Goal: Task Accomplishment & Management: Use online tool/utility

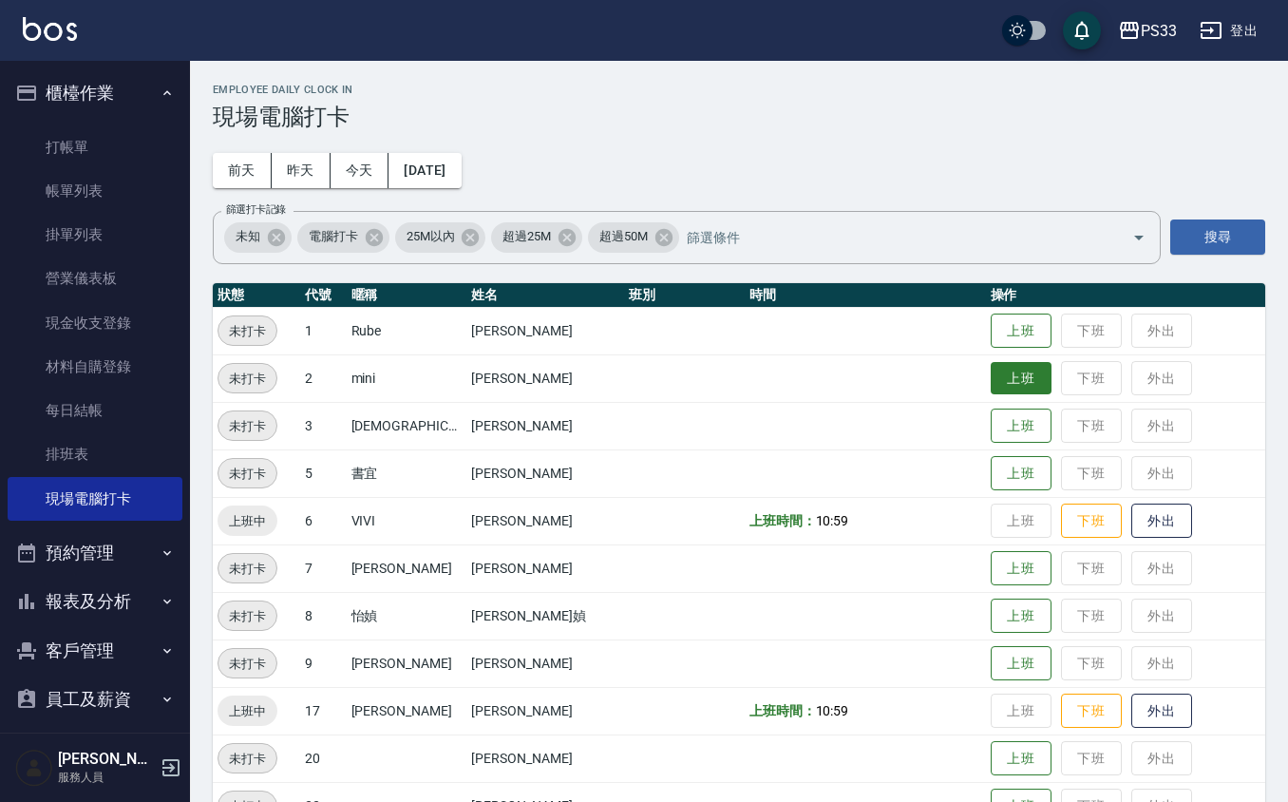
click at [991, 380] on button "上班" at bounding box center [1021, 378] width 61 height 33
click at [1009, 325] on button "上班" at bounding box center [1021, 330] width 61 height 33
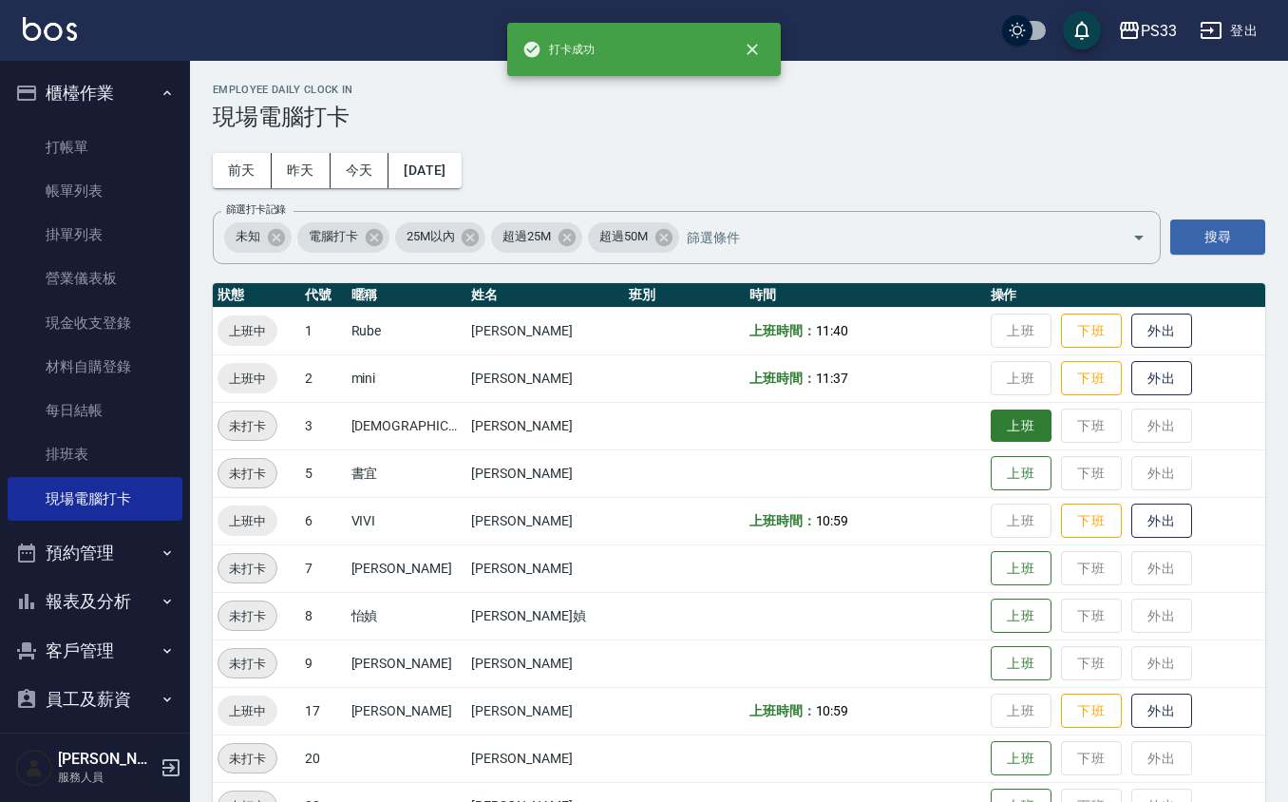
click at [991, 428] on button "上班" at bounding box center [1021, 425] width 61 height 33
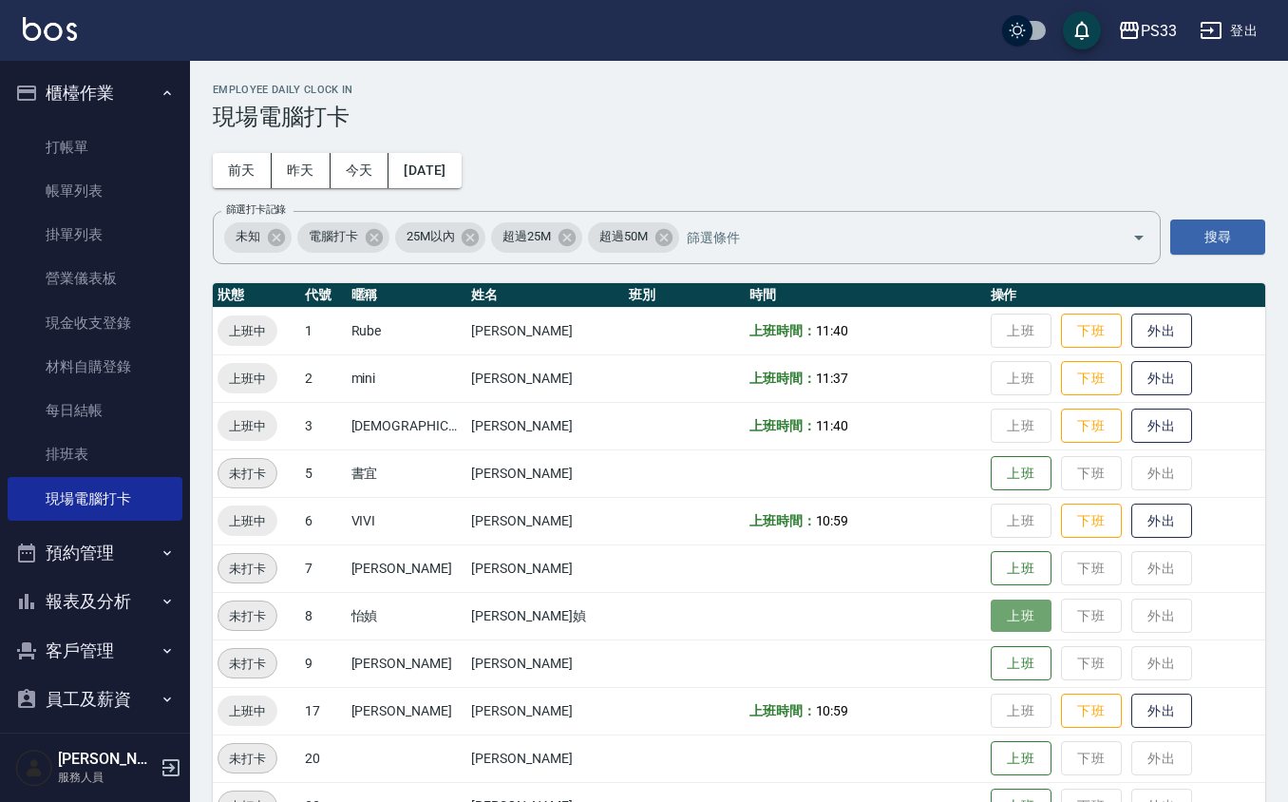
click at [1000, 618] on button "上班" at bounding box center [1021, 615] width 61 height 33
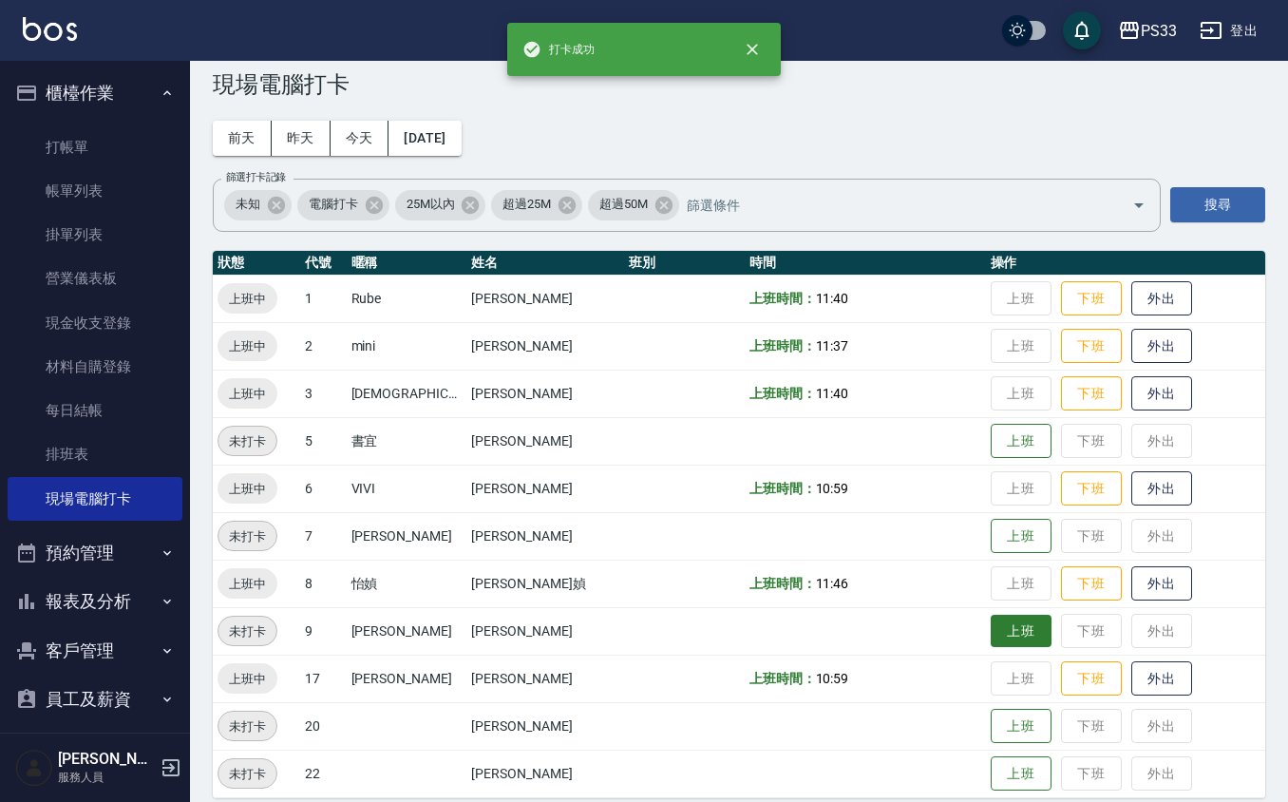
scroll to position [50, 0]
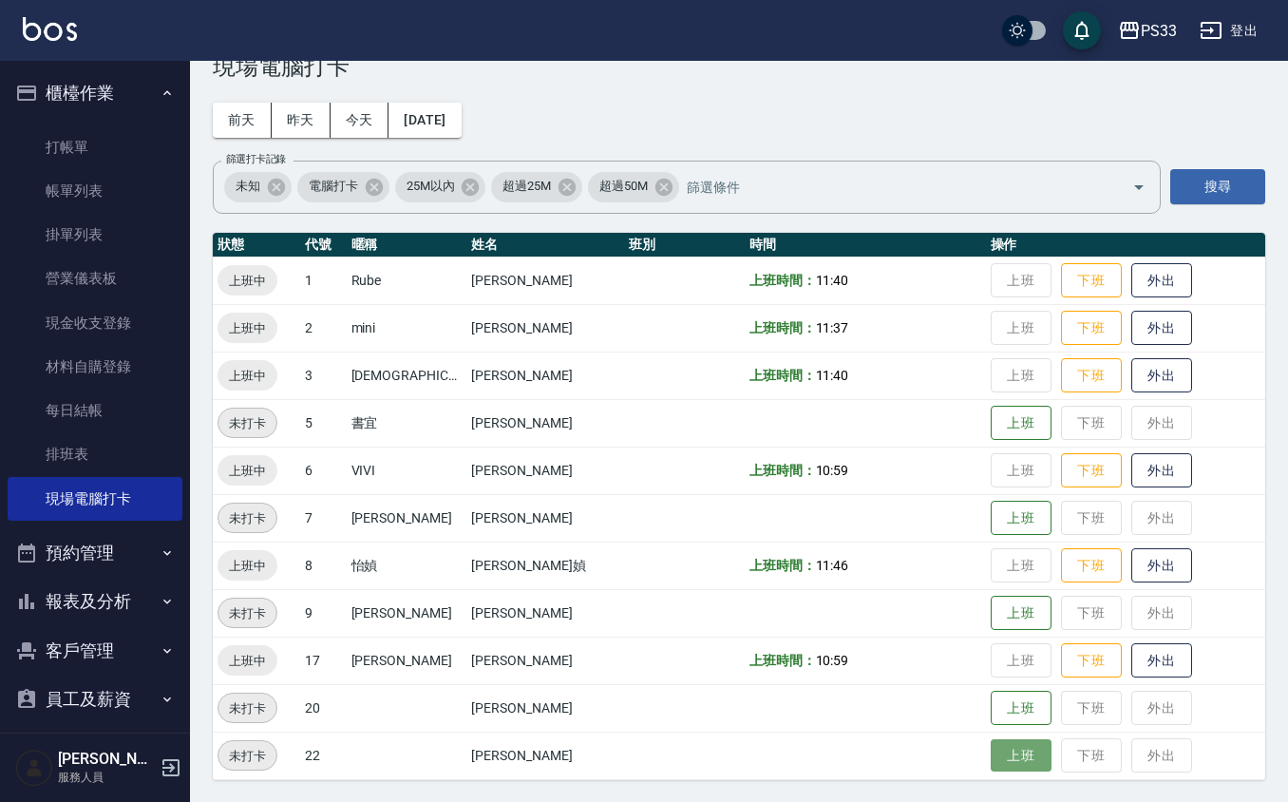
click at [991, 747] on button "上班" at bounding box center [1021, 755] width 61 height 33
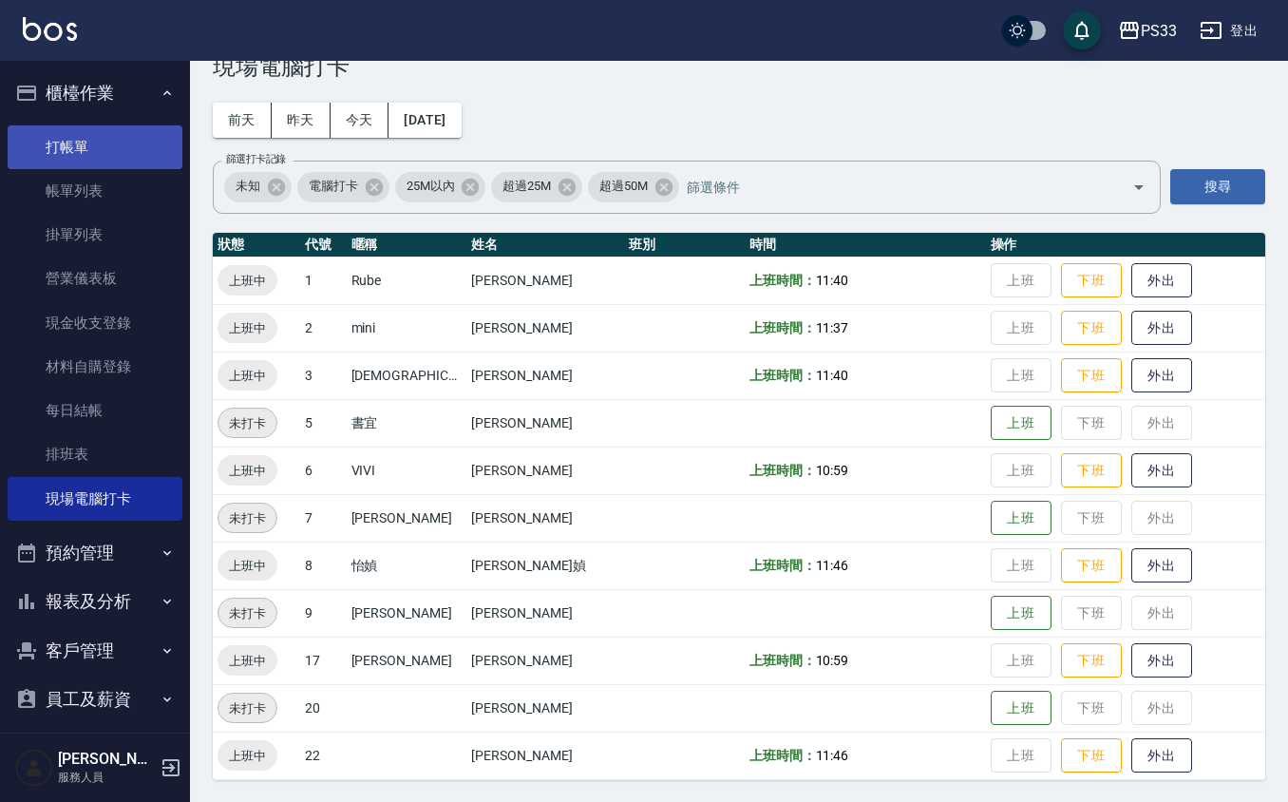
click at [31, 161] on link "打帳單" at bounding box center [95, 147] width 175 height 44
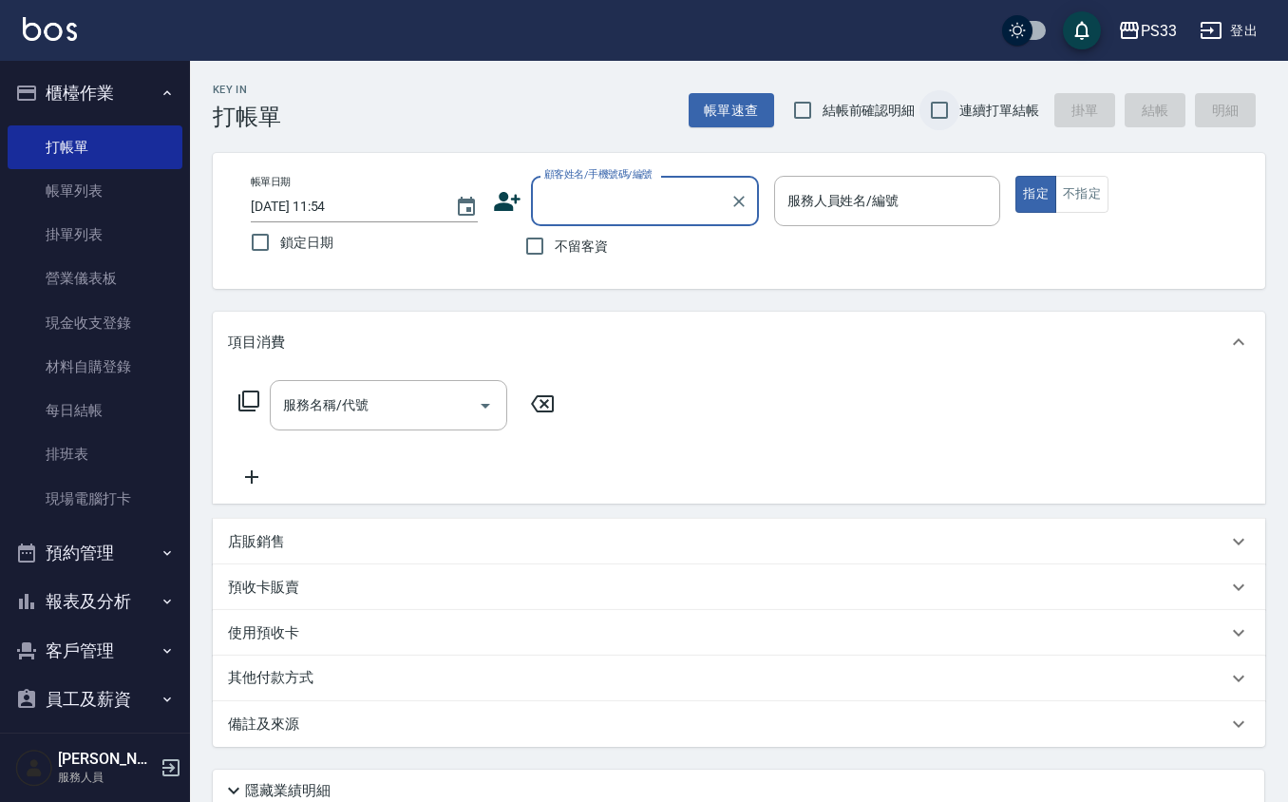
click at [942, 105] on input "連續打單結帳" at bounding box center [940, 110] width 40 height 40
click at [920, 90] on input "連續打單結帳" at bounding box center [940, 110] width 40 height 40
checkbox input "false"
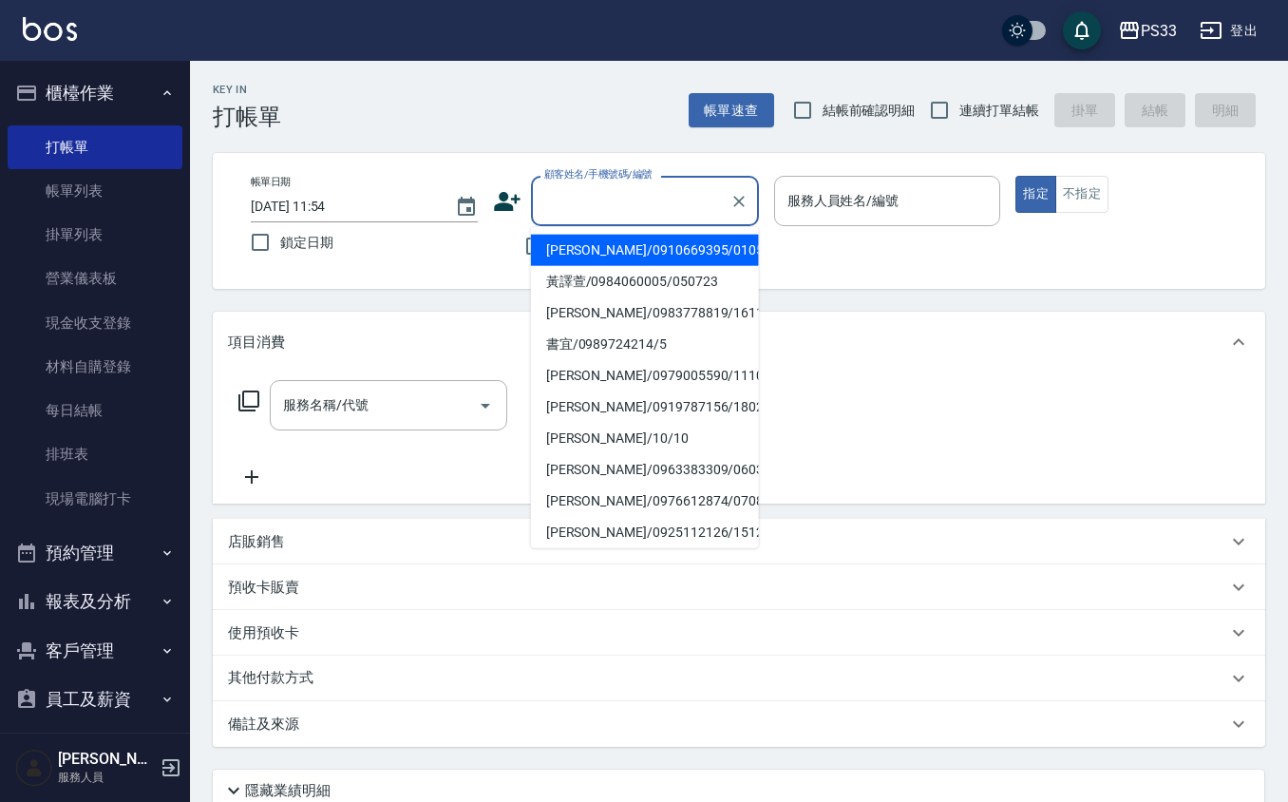
click at [598, 215] on input "顧客姓名/手機號碼/編號" at bounding box center [631, 200] width 182 height 33
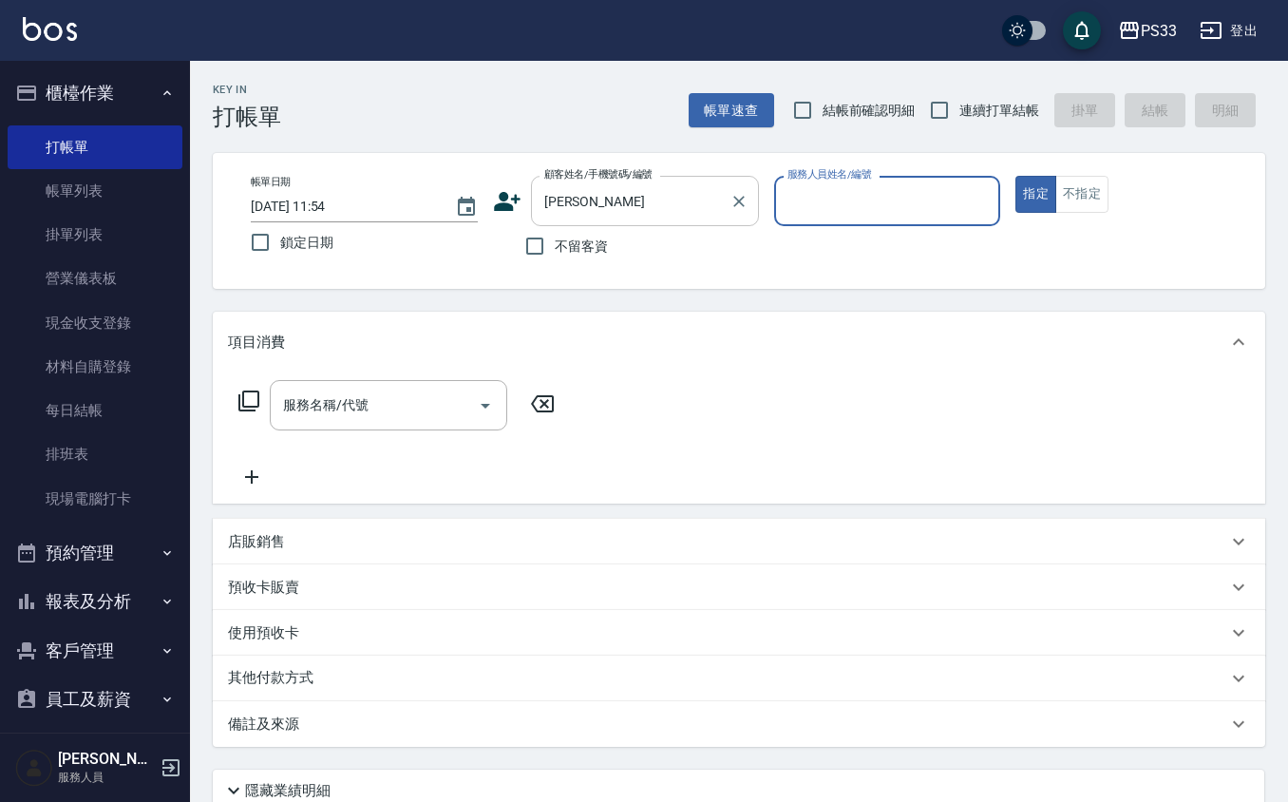
click at [650, 218] on div "[PERSON_NAME] 顧客姓名/手機號碼/編號" at bounding box center [645, 201] width 228 height 50
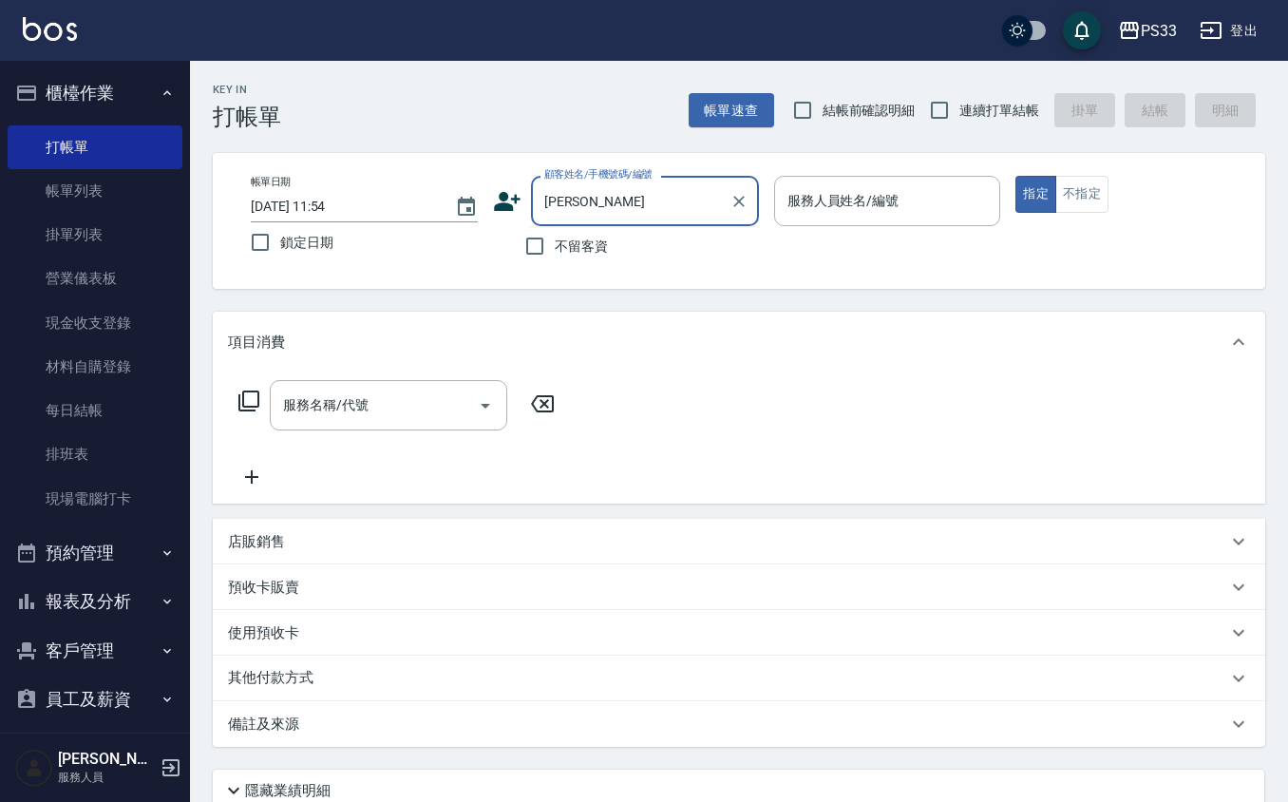
click at [648, 217] on input "[PERSON_NAME]" at bounding box center [631, 200] width 182 height 33
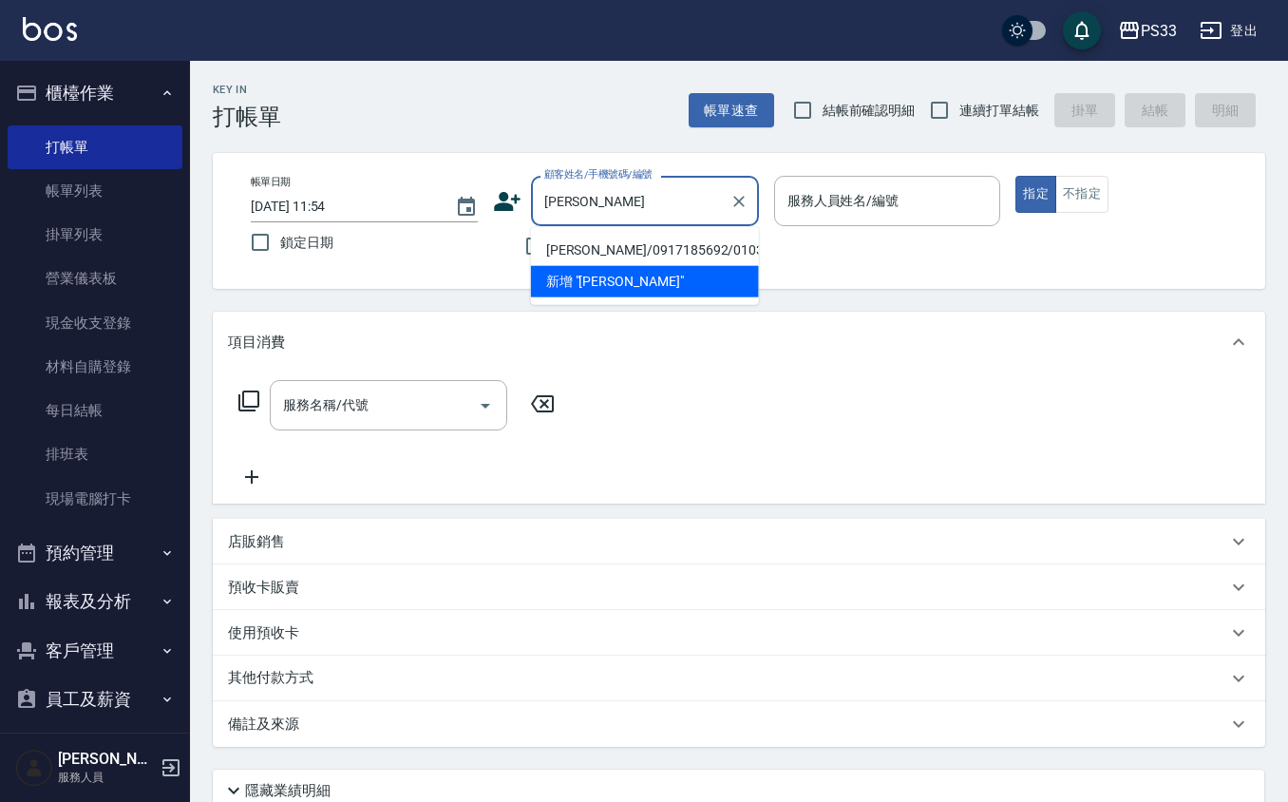
click at [593, 248] on li "[PERSON_NAME]/0917185692/010317" at bounding box center [645, 250] width 228 height 31
type input "[PERSON_NAME]/0917185692/010317"
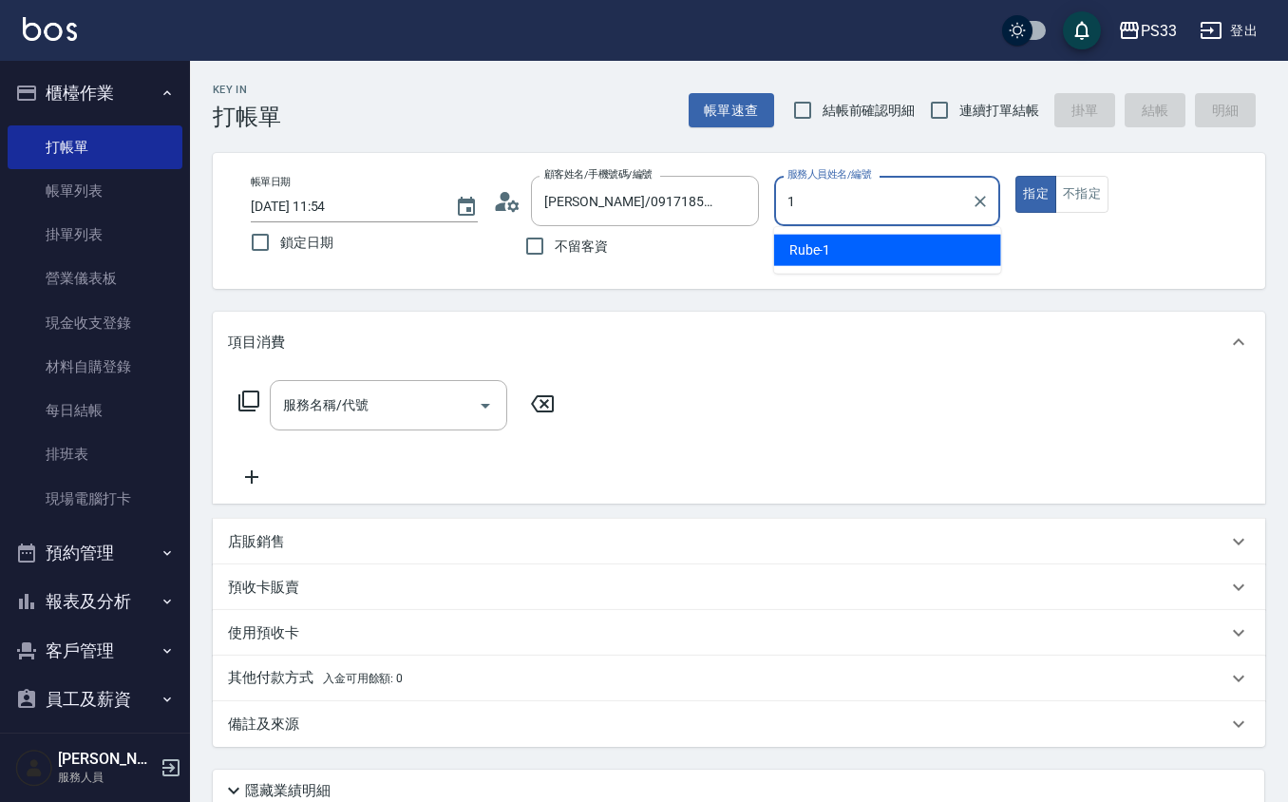
type input "Rube-1"
type button "true"
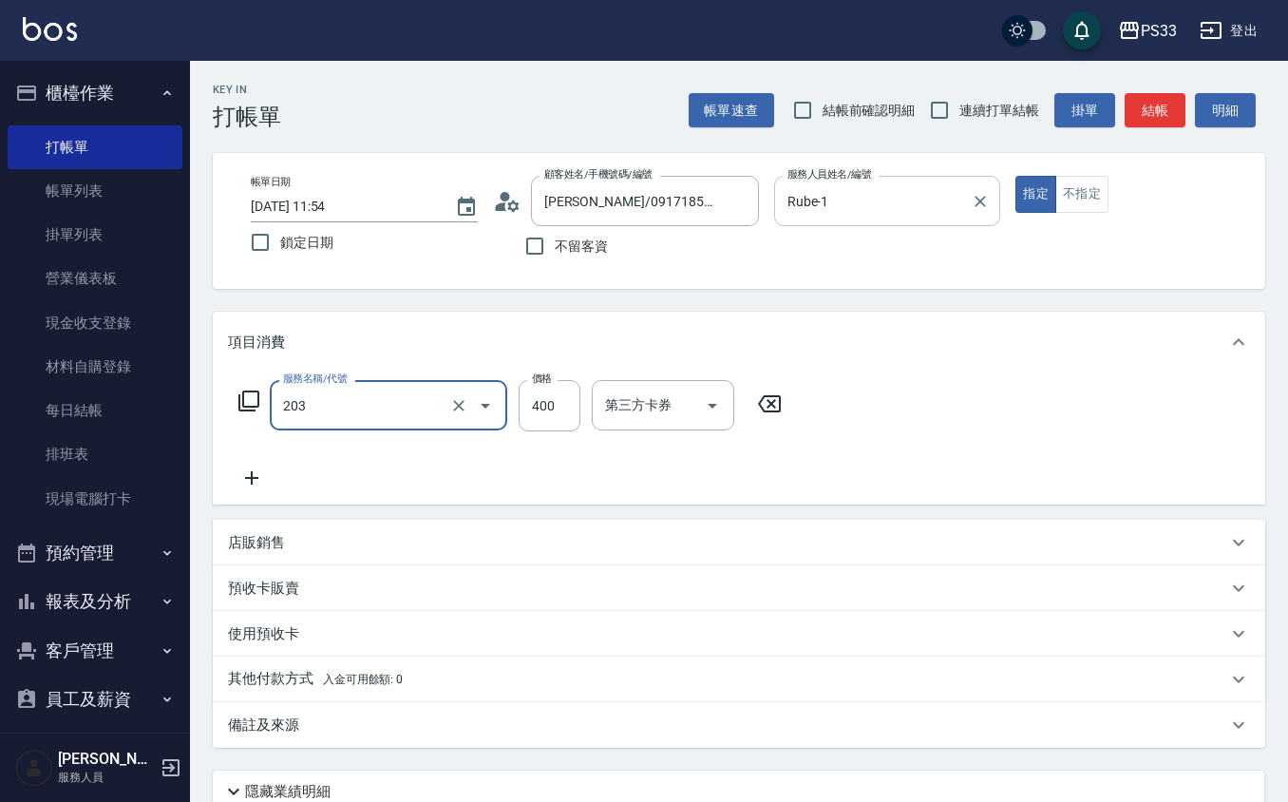
type input "指定單剪(203)"
type input "100"
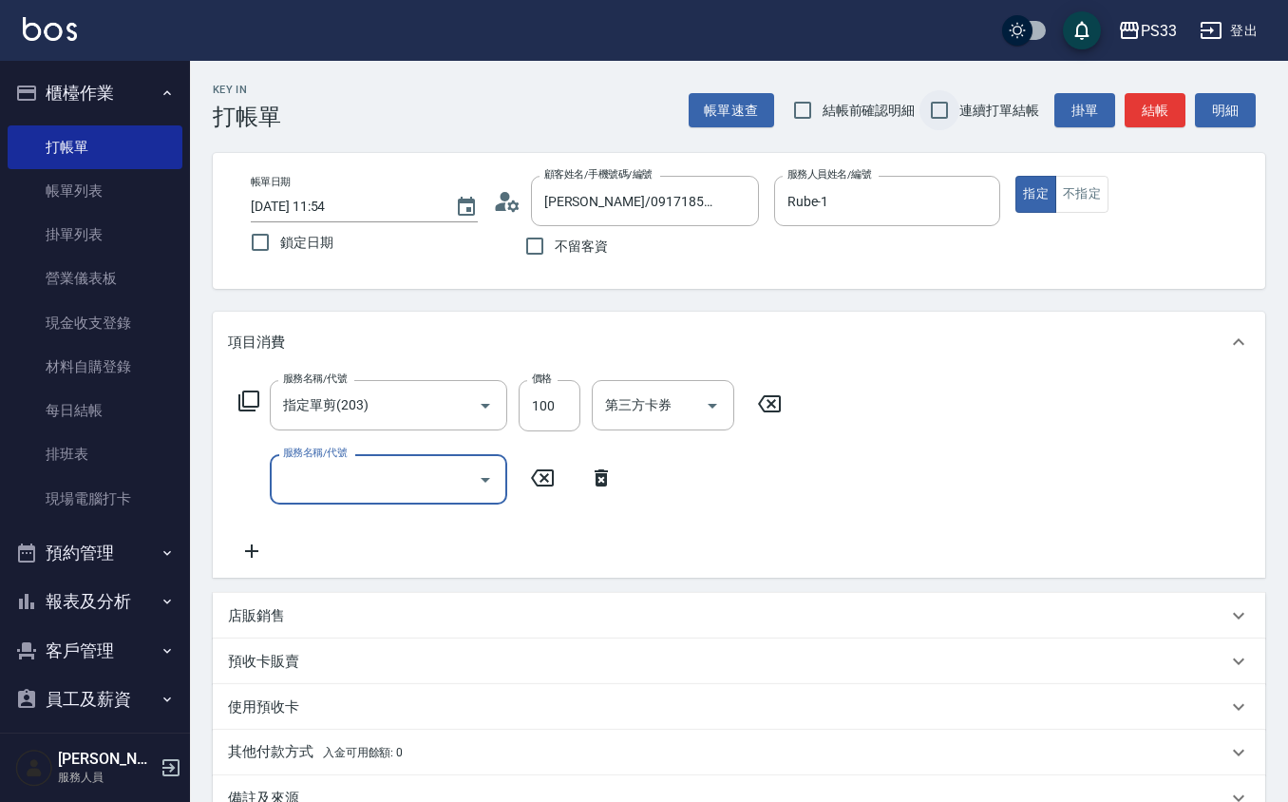
click at [950, 107] on input "連續打單結帳" at bounding box center [940, 110] width 40 height 40
checkbox input "true"
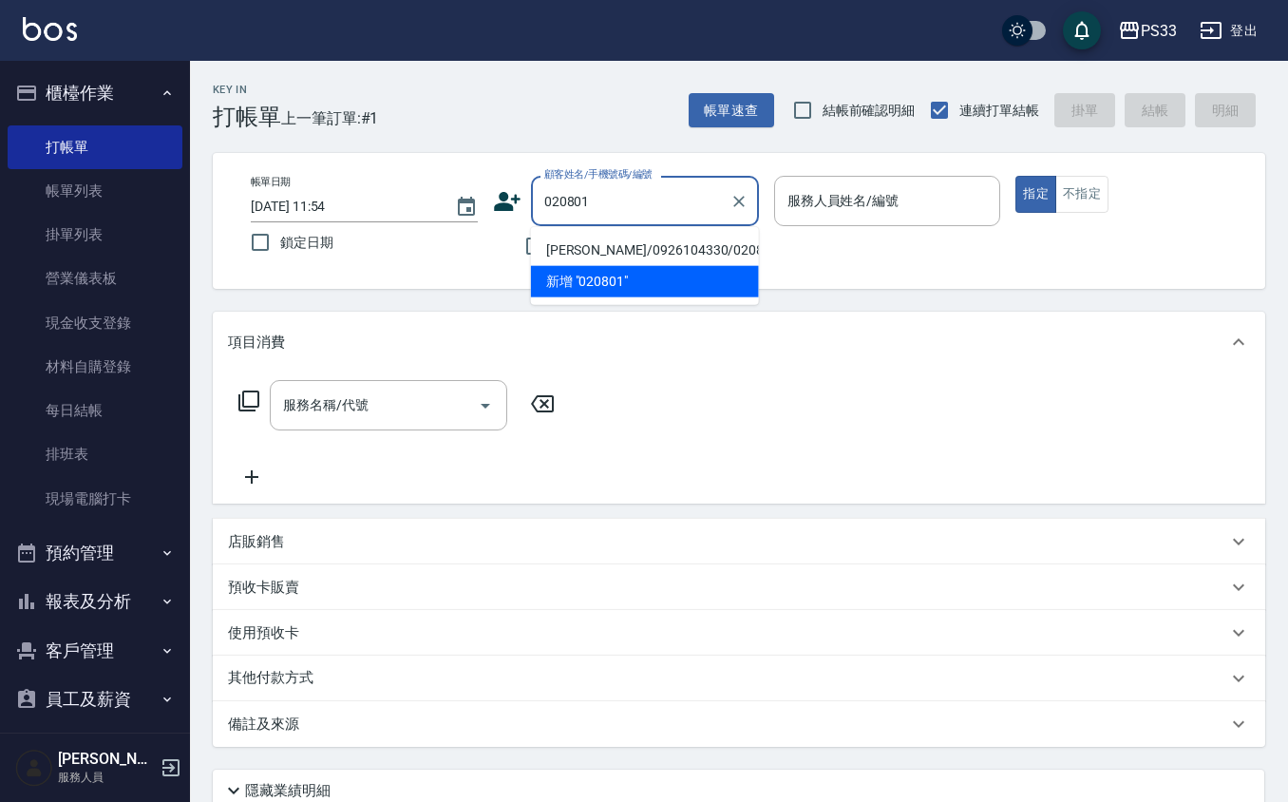
type input "[PERSON_NAME]/0926104330/020801"
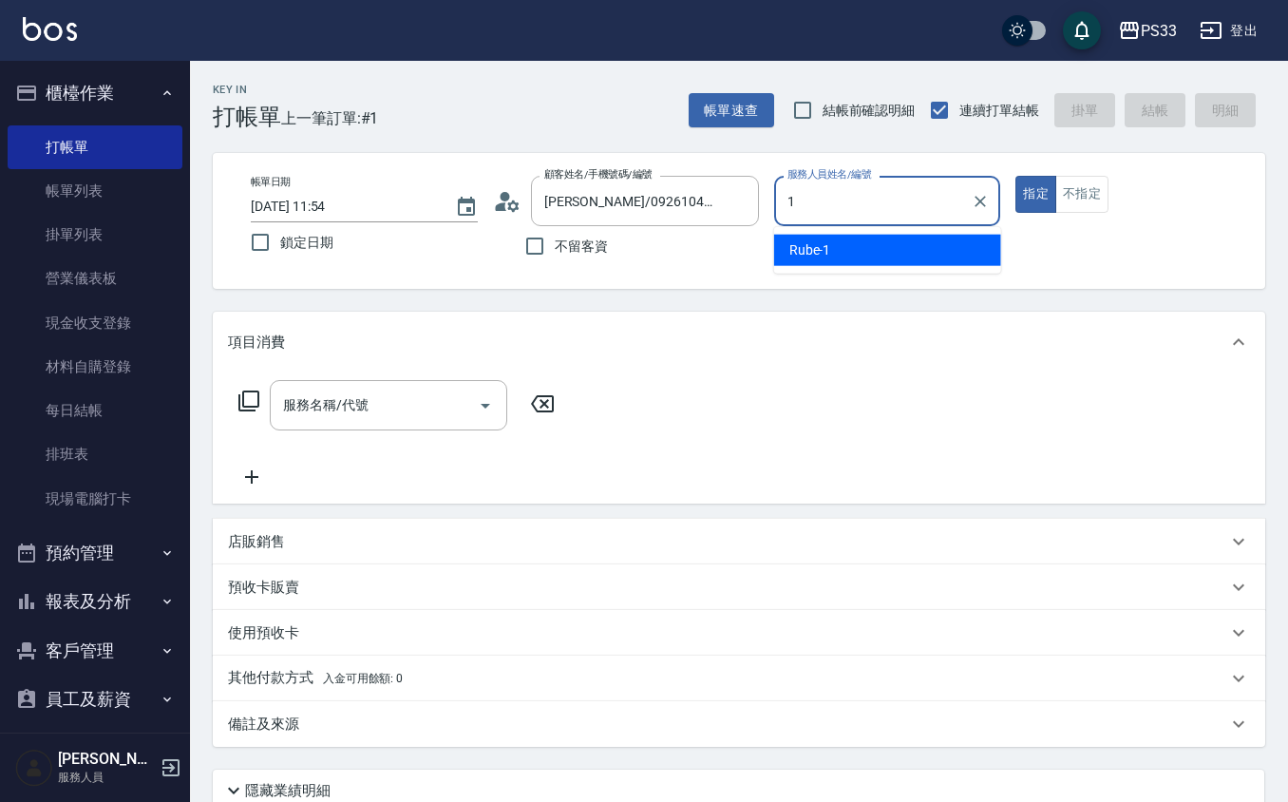
type input "Rube-1"
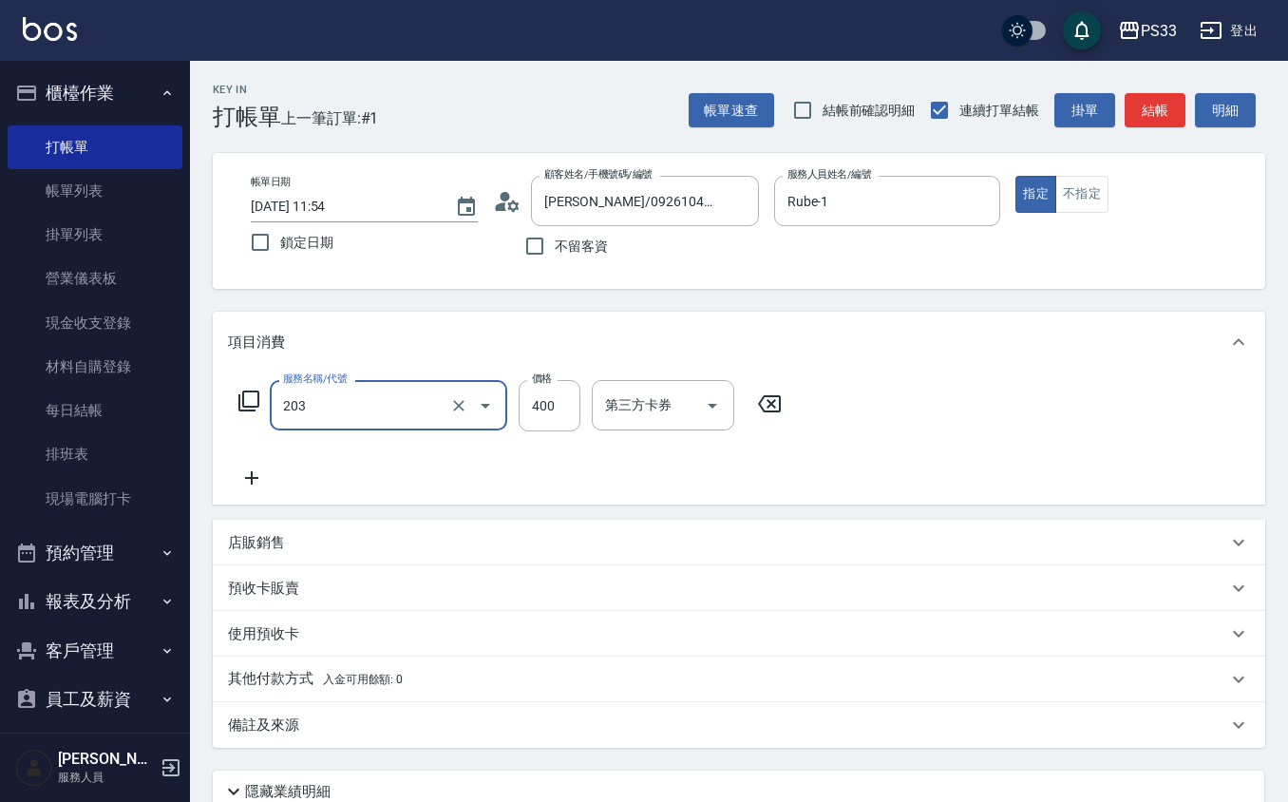
type input "指定單剪(203)"
type input "100"
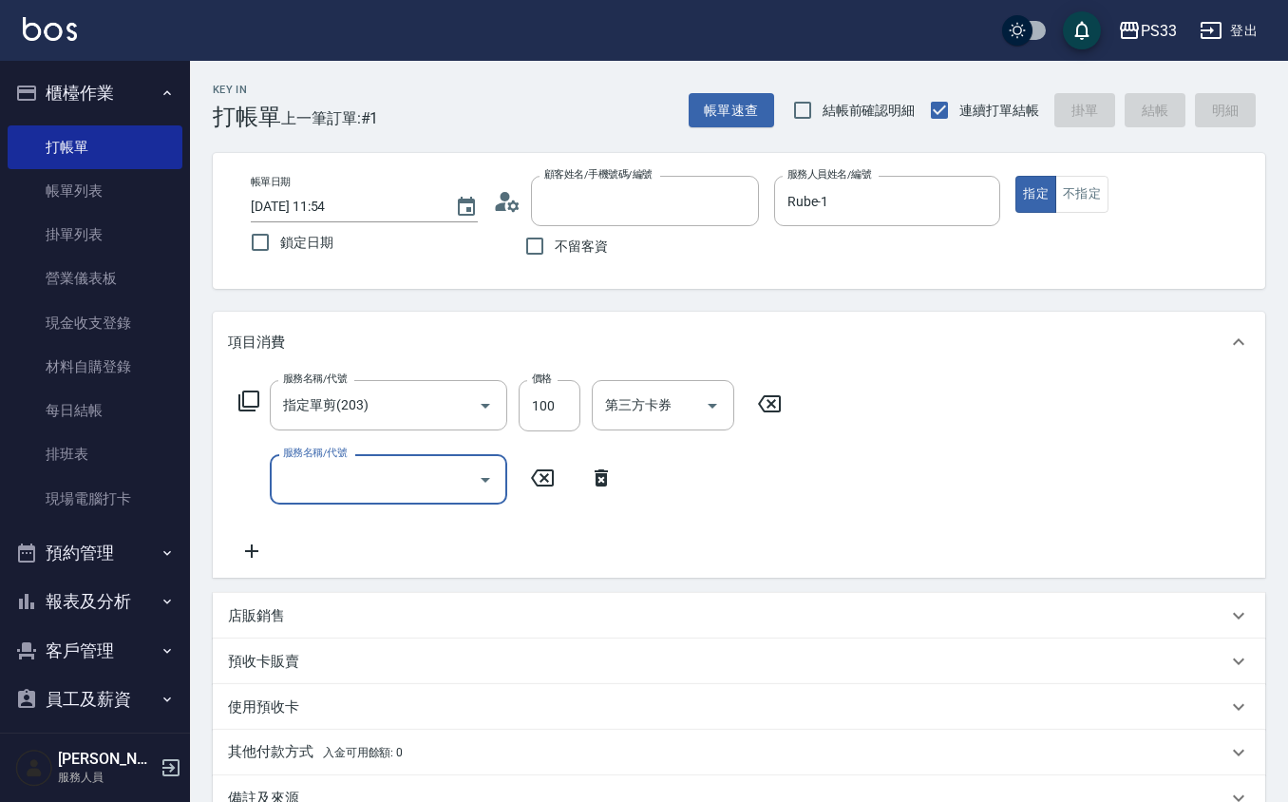
type input "[DATE] 11:55"
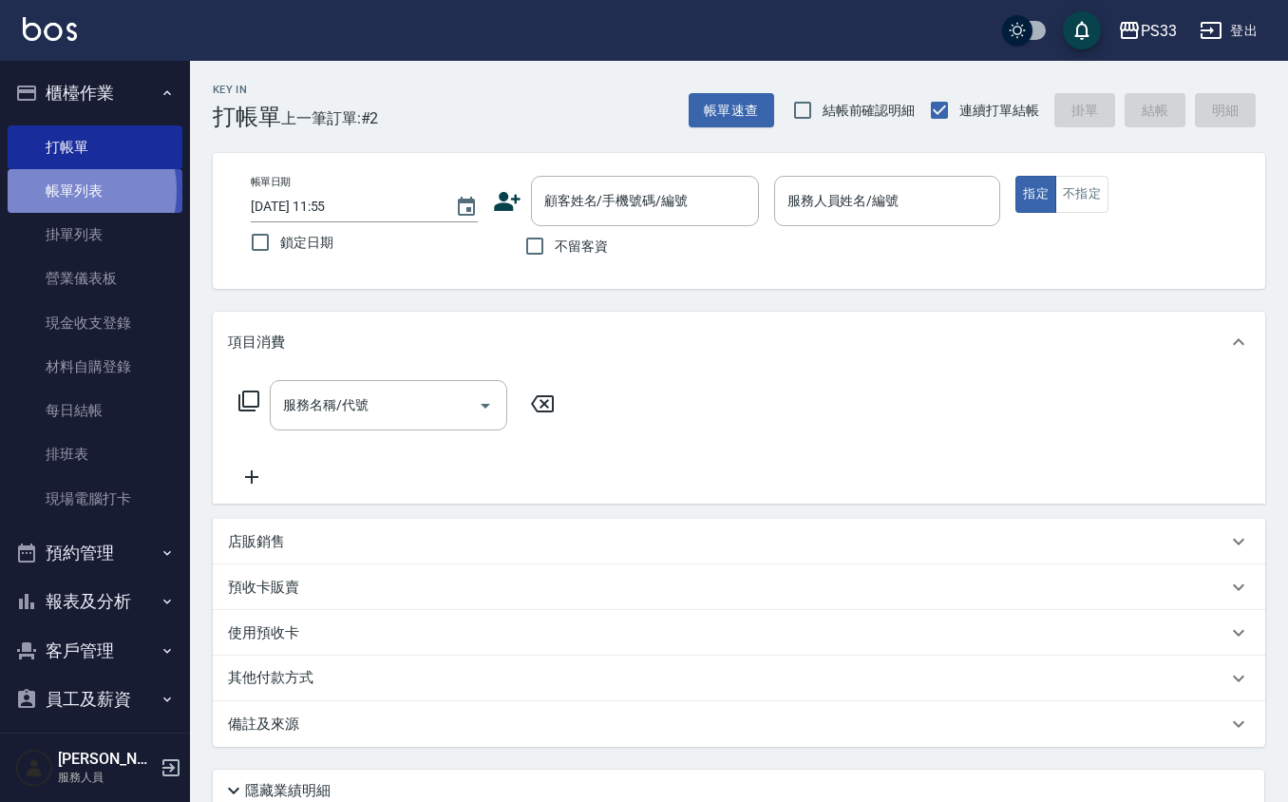
click at [63, 190] on link "帳單列表" at bounding box center [95, 191] width 175 height 44
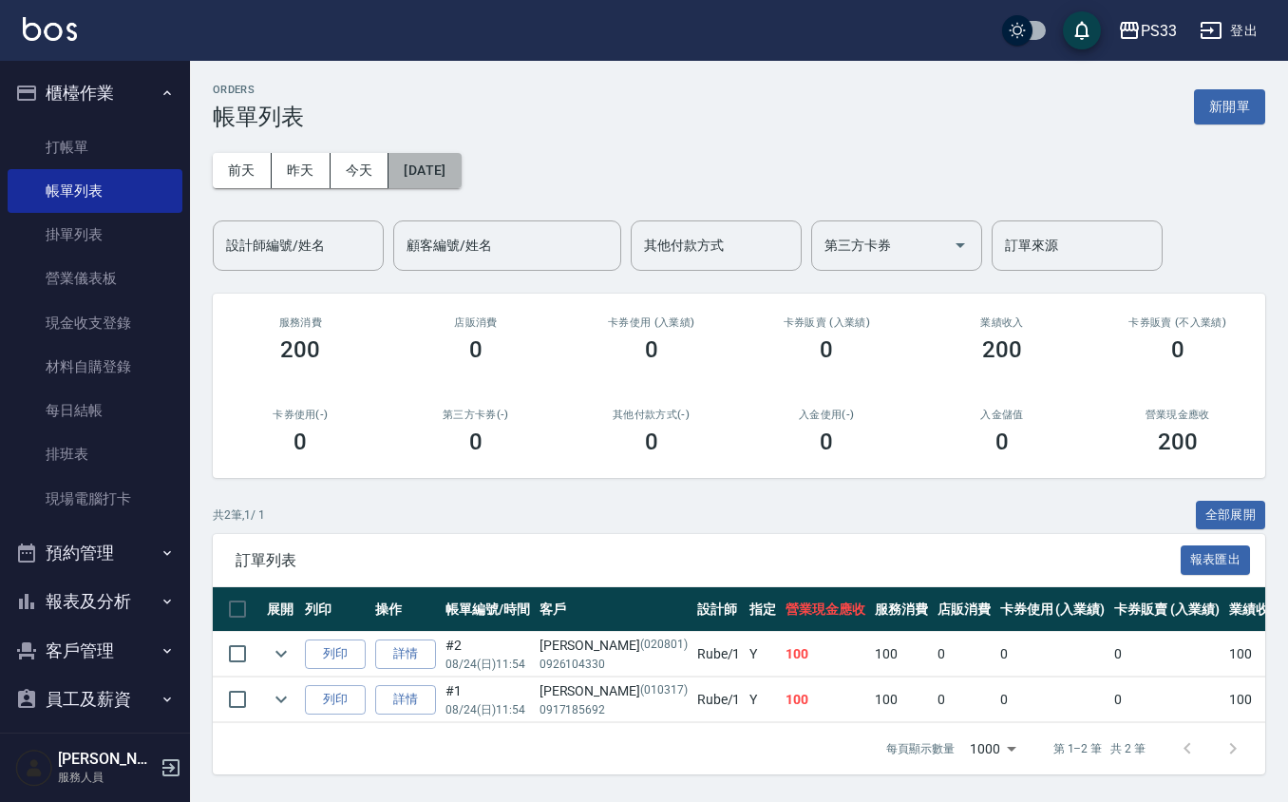
click at [443, 162] on button "[DATE]" at bounding box center [425, 170] width 72 height 35
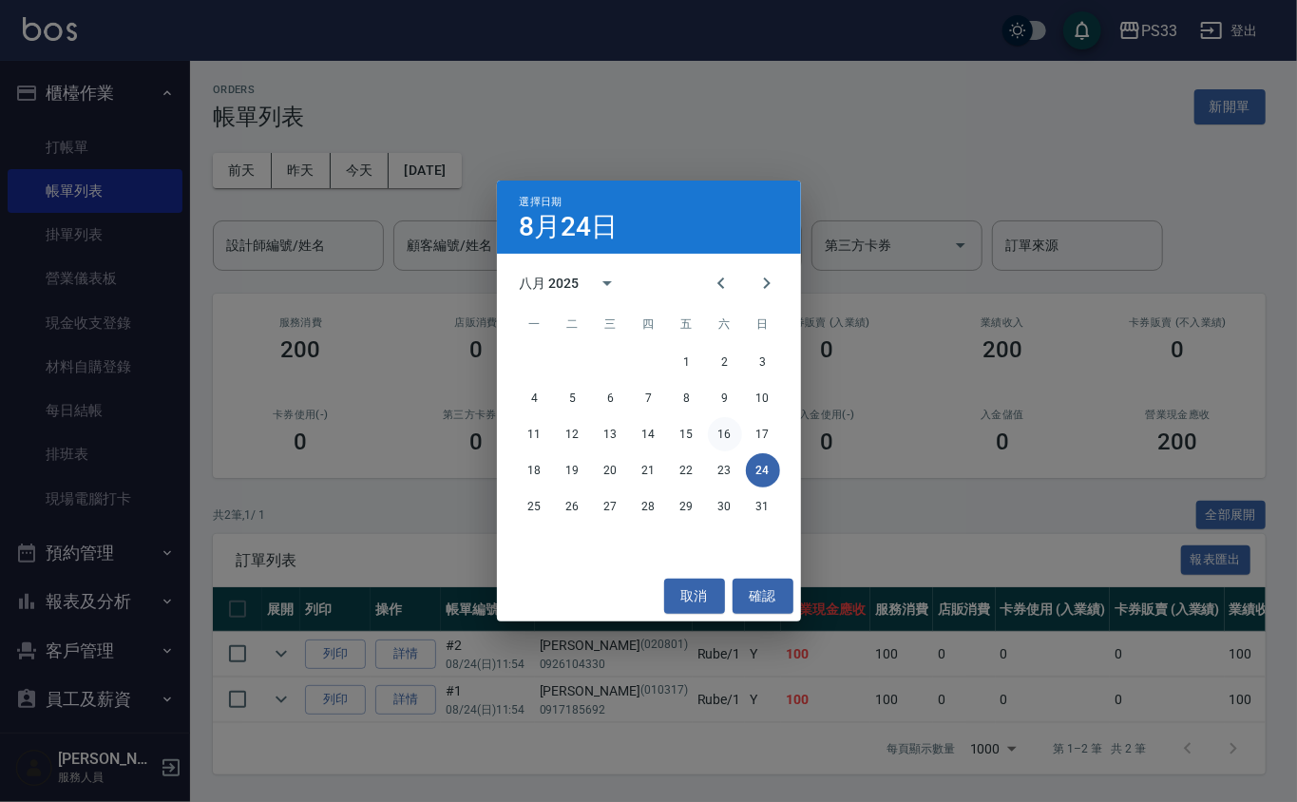
click at [722, 435] on button "16" at bounding box center [725, 434] width 34 height 34
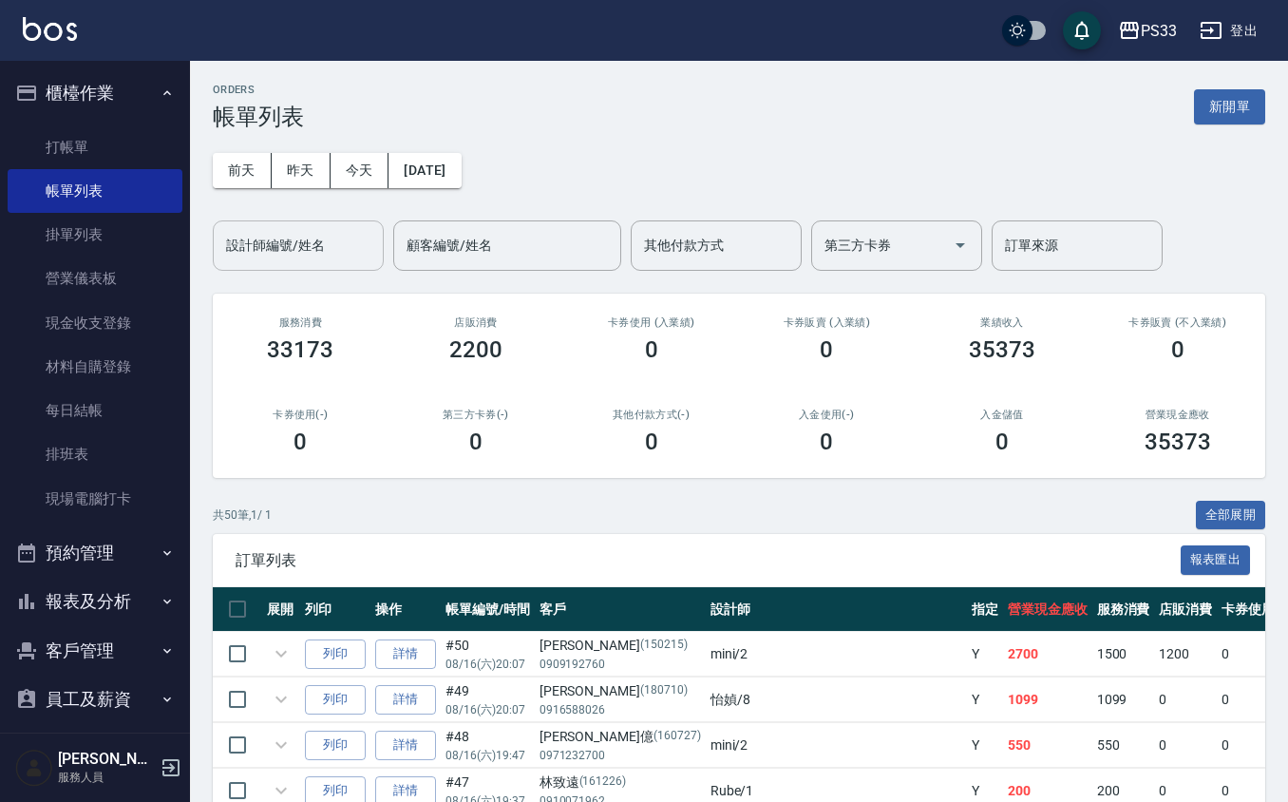
click at [304, 249] on div "設計師編號/姓名 設計師編號/姓名" at bounding box center [298, 245] width 171 height 50
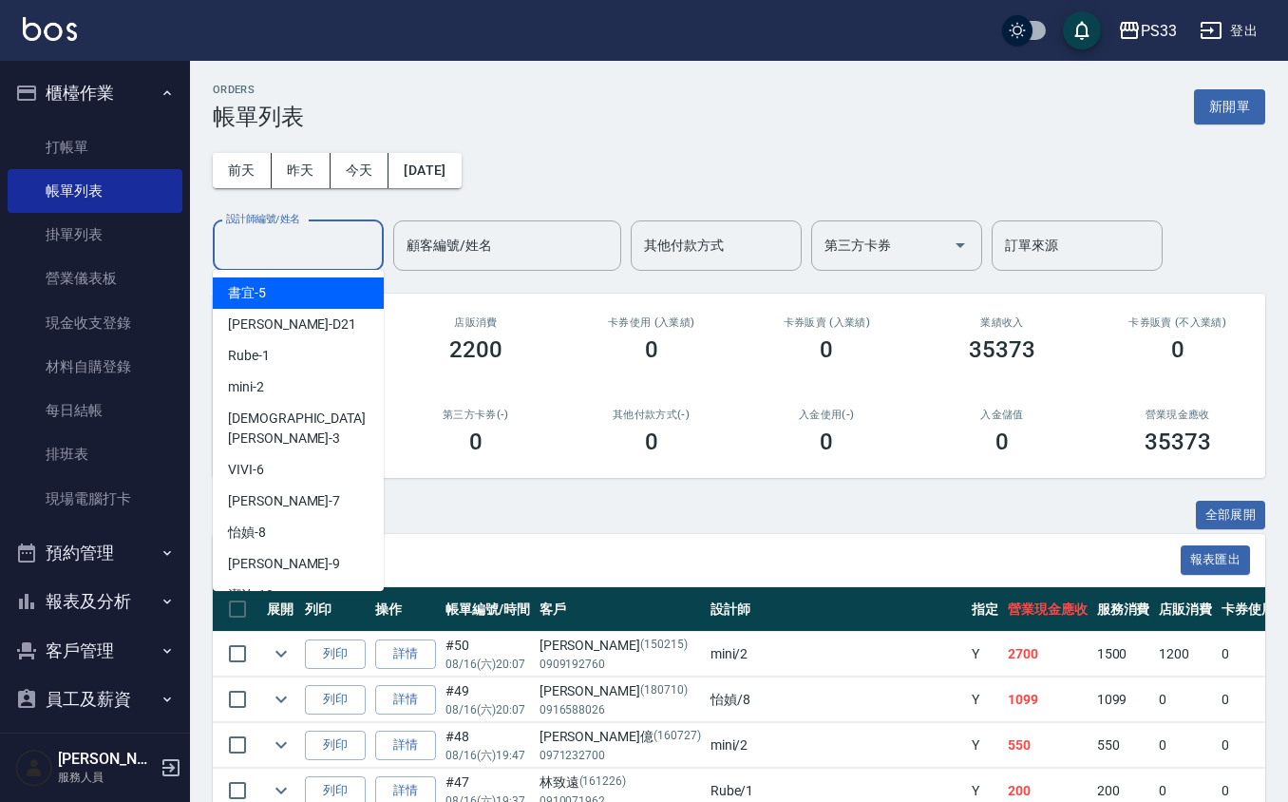
click at [313, 294] on div "書宜 -5" at bounding box center [298, 292] width 171 height 31
type input "書宜-5"
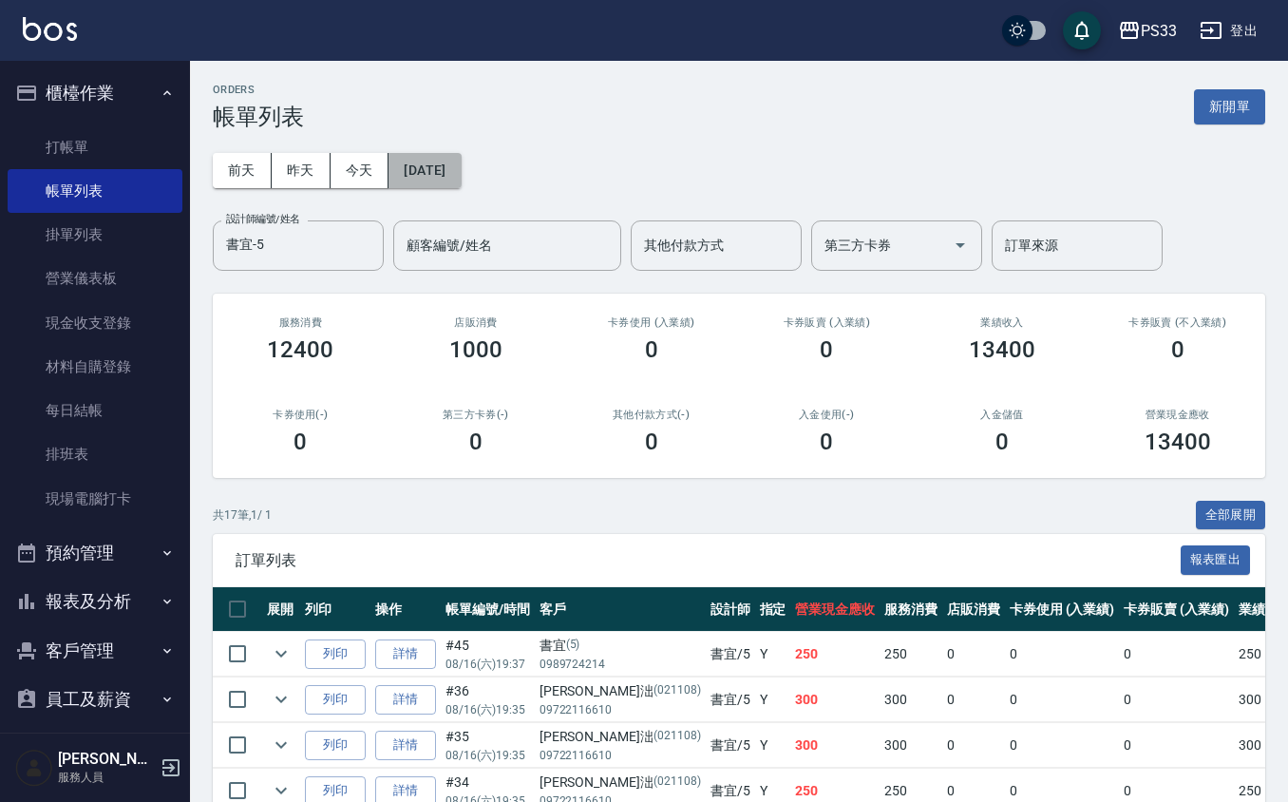
click at [437, 172] on button "[DATE]" at bounding box center [425, 170] width 72 height 35
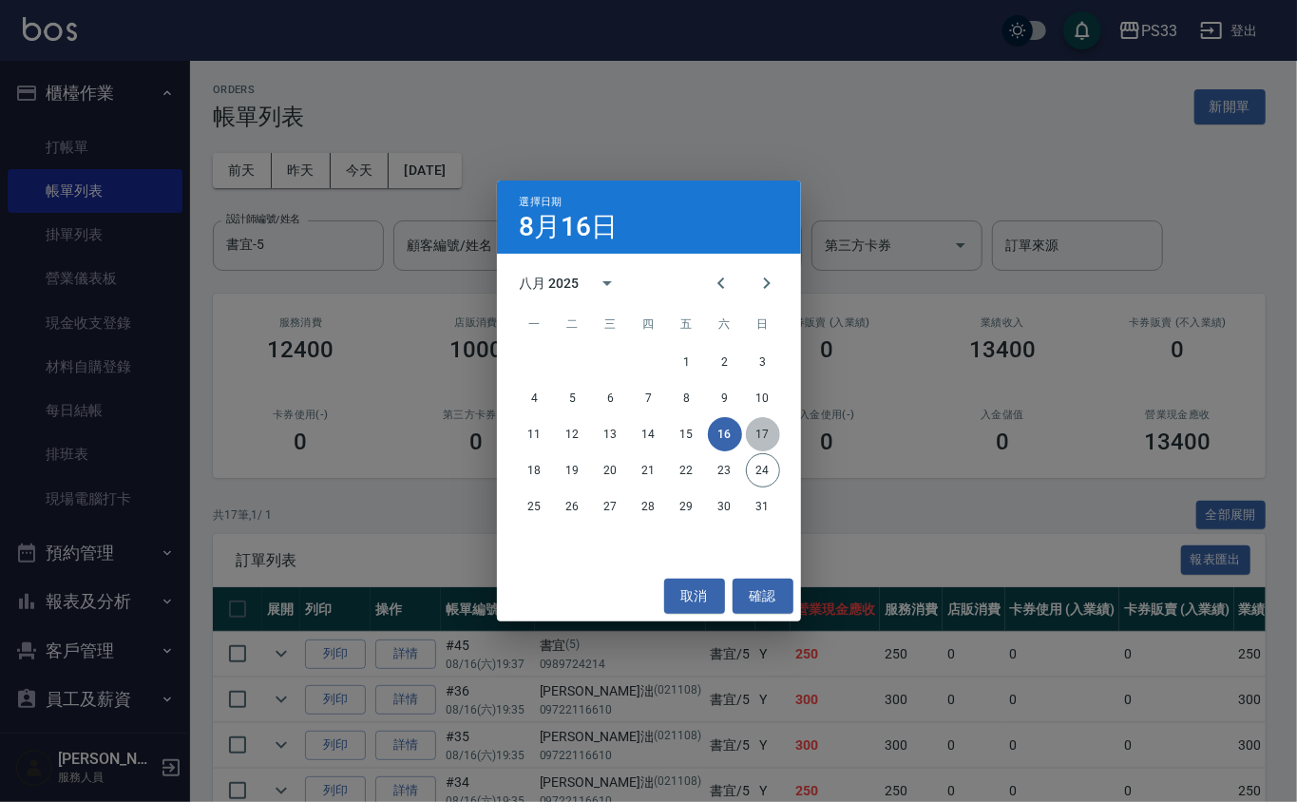
click at [768, 429] on button "17" at bounding box center [763, 434] width 34 height 34
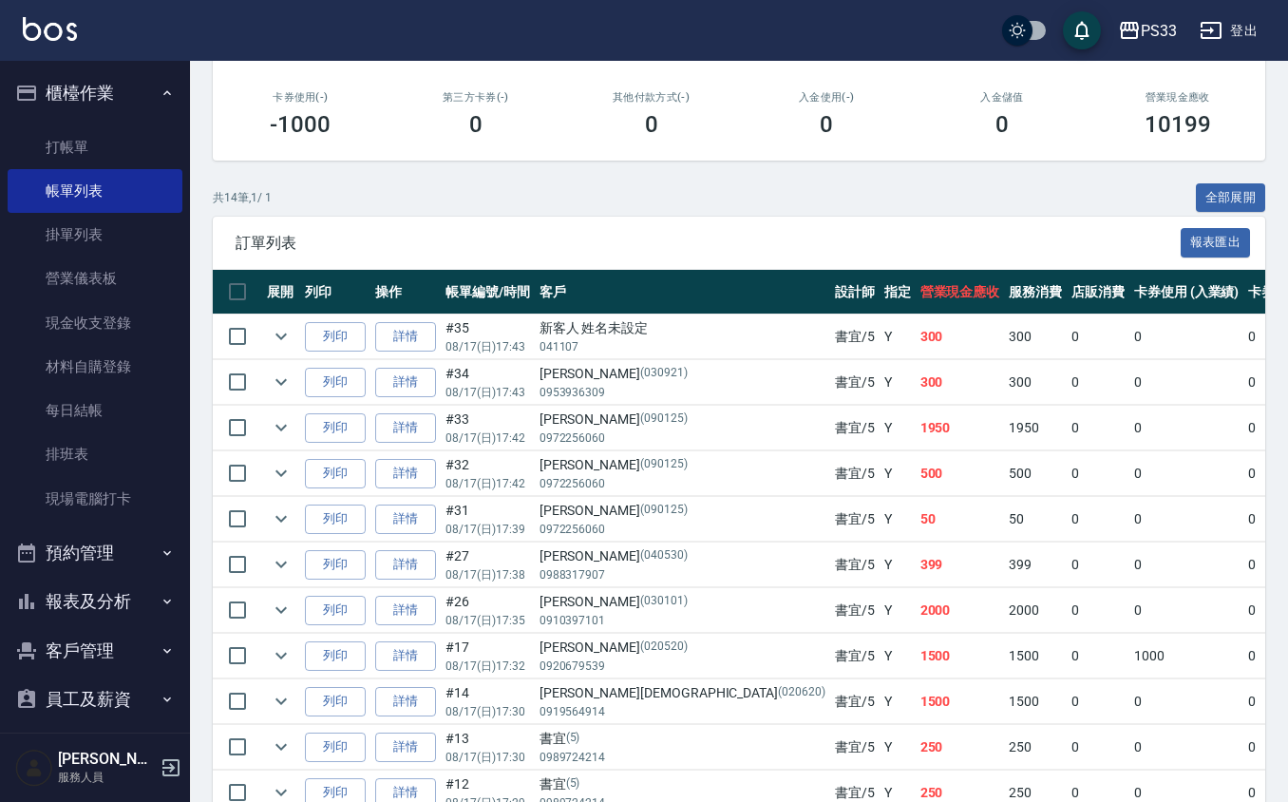
scroll to position [445, 0]
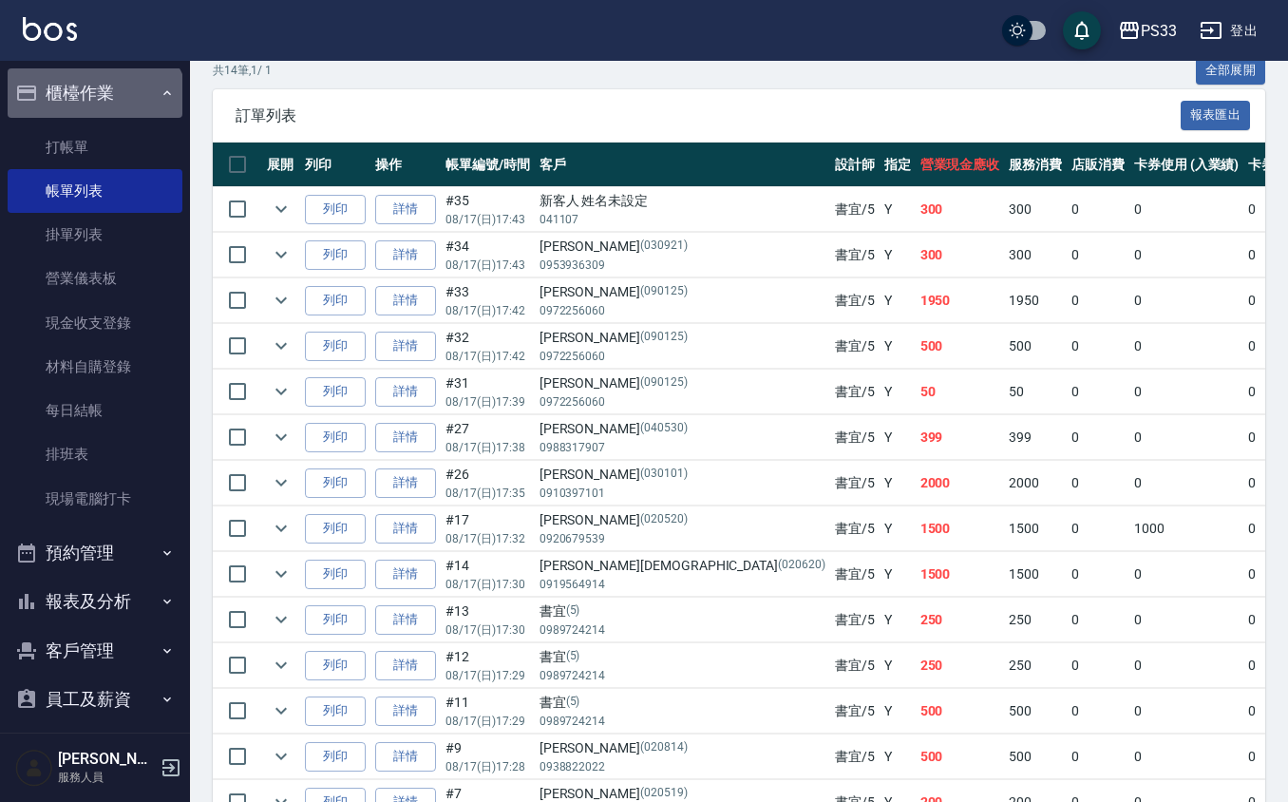
click at [93, 112] on button "櫃檯作業" at bounding box center [95, 92] width 175 height 49
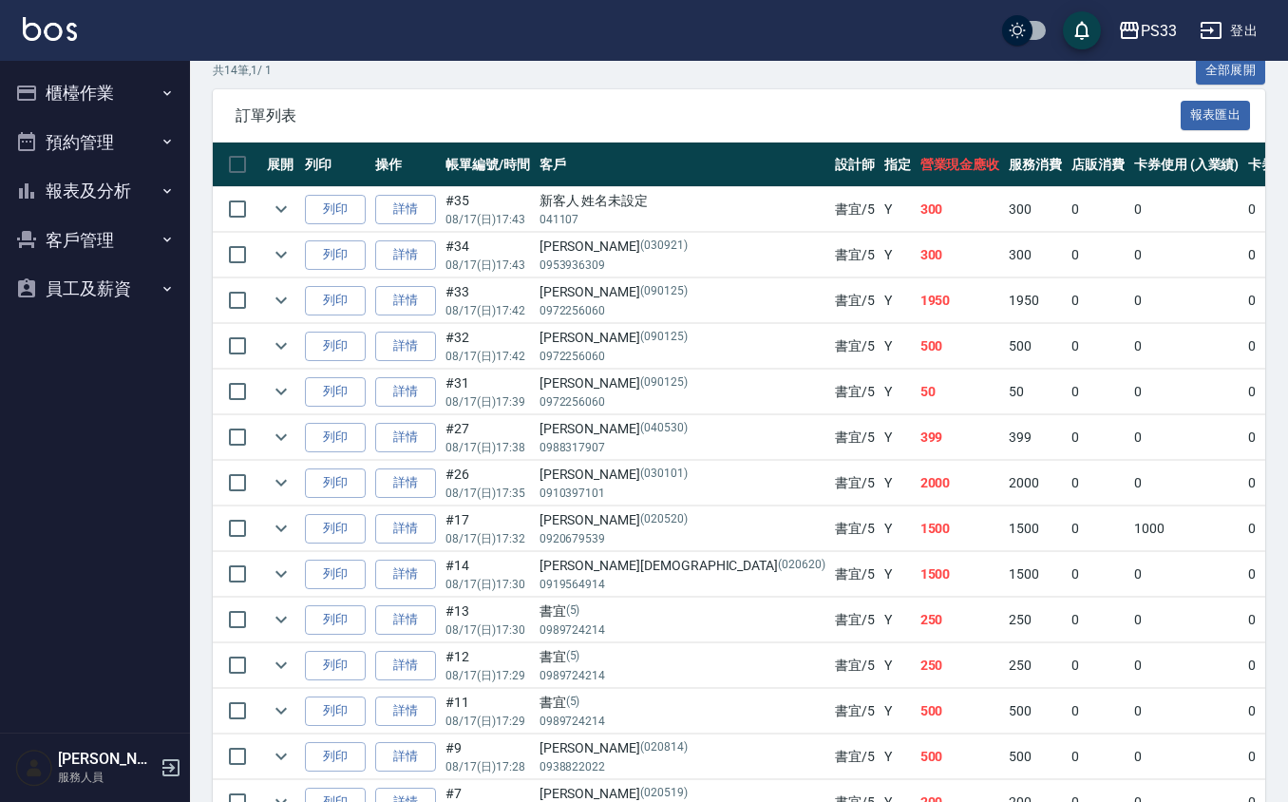
drag, startPoint x: 86, startPoint y: 78, endPoint x: 95, endPoint y: 112, distance: 35.5
click at [87, 87] on button "櫃檯作業" at bounding box center [95, 92] width 175 height 49
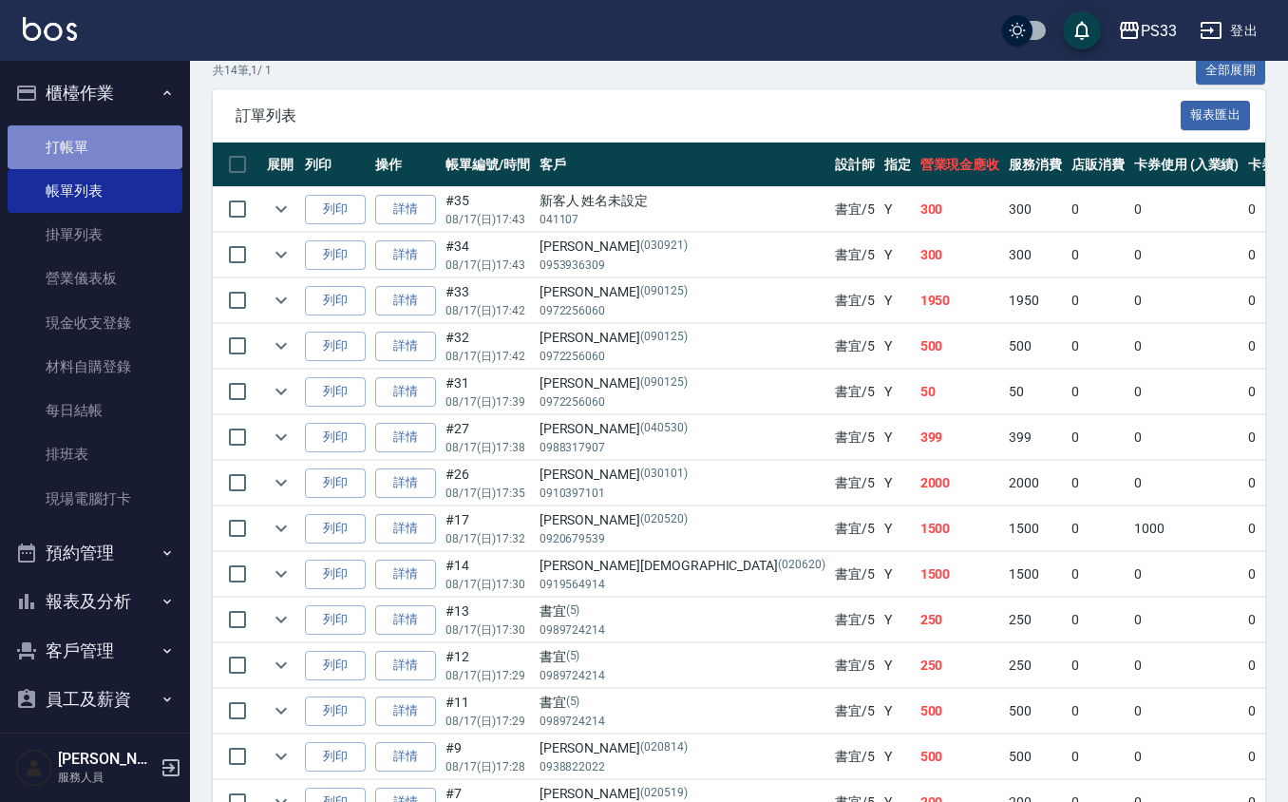
click at [99, 141] on link "打帳單" at bounding box center [95, 147] width 175 height 44
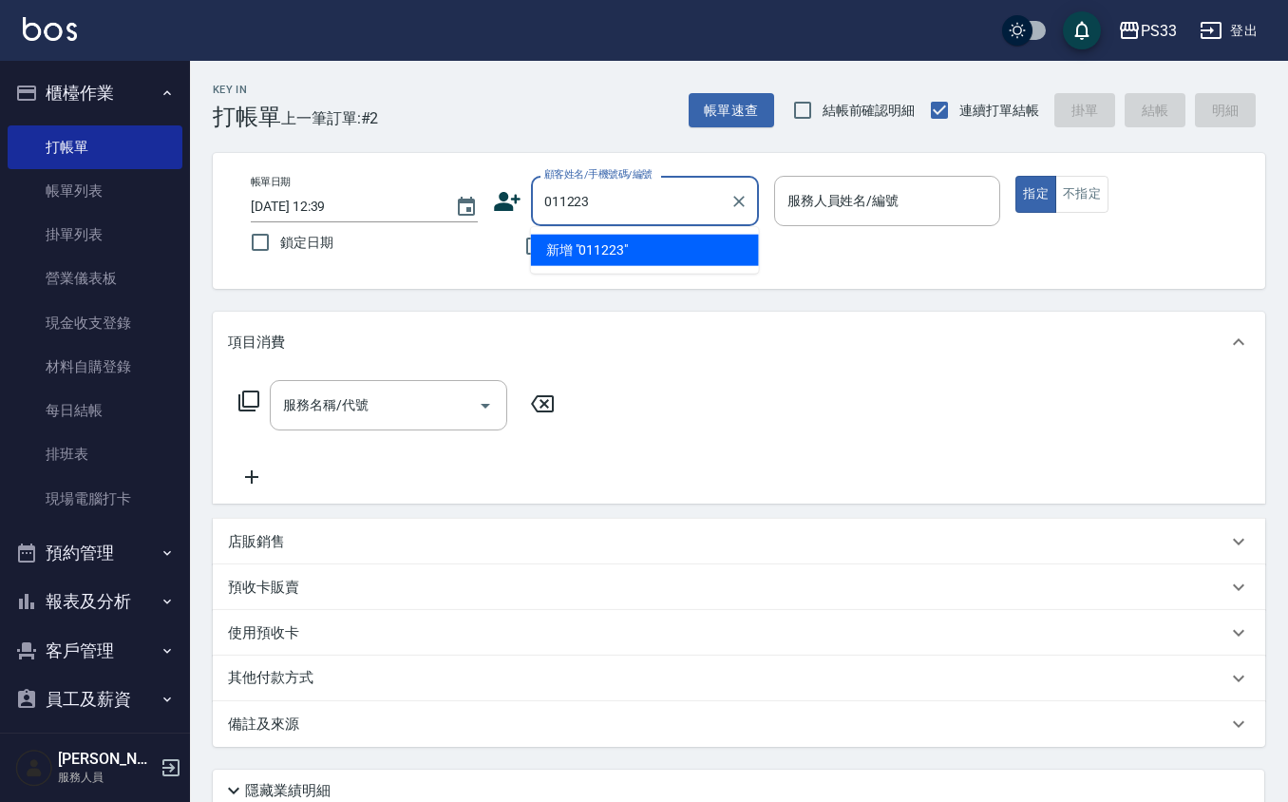
type input "011223"
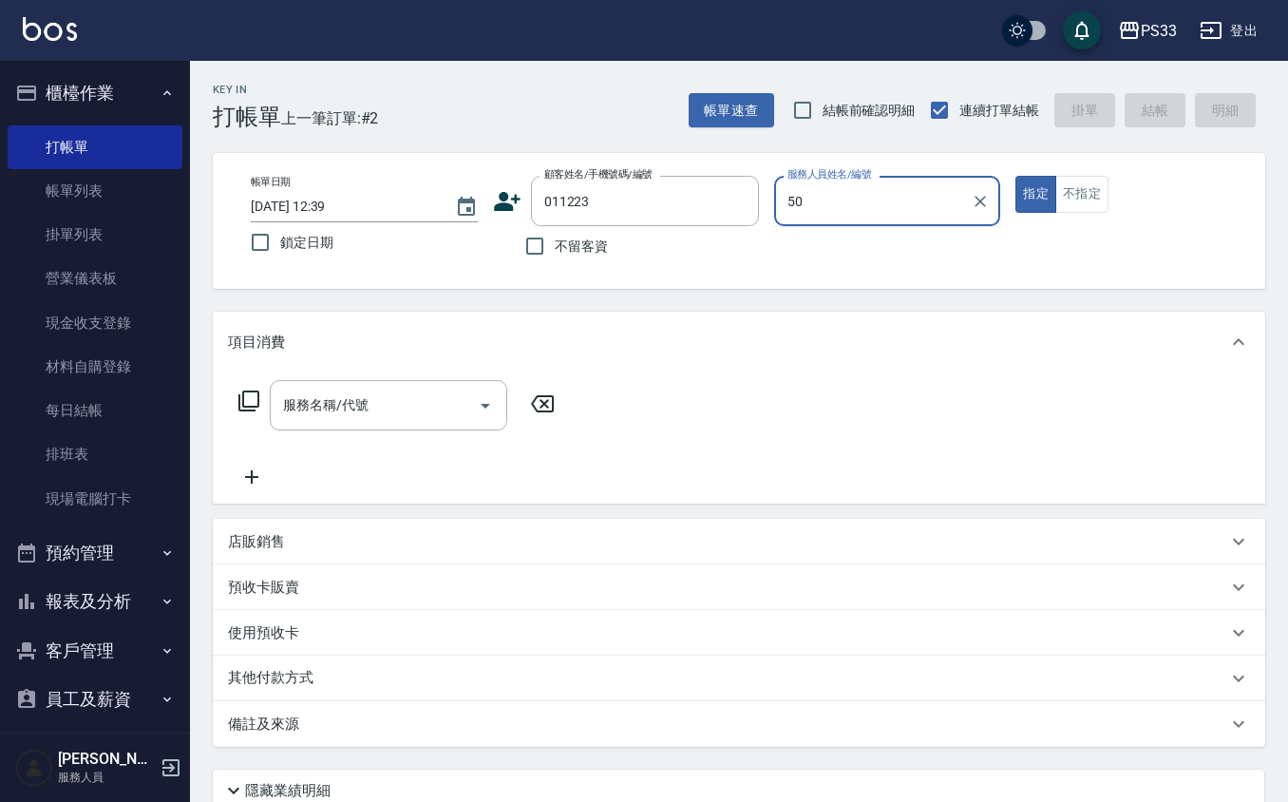
type input "500"
type input "[PERSON_NAME]/0989072992/011223"
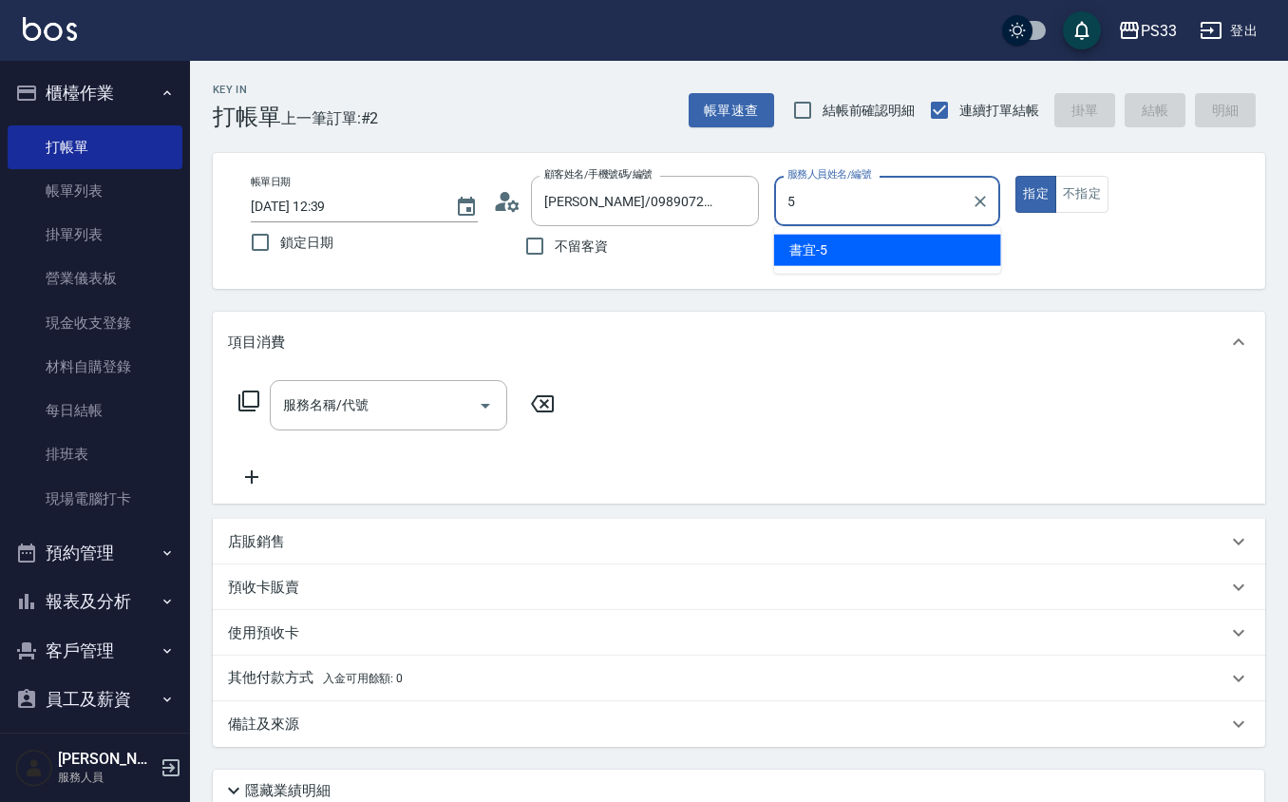
type input "書宜-5"
type button "true"
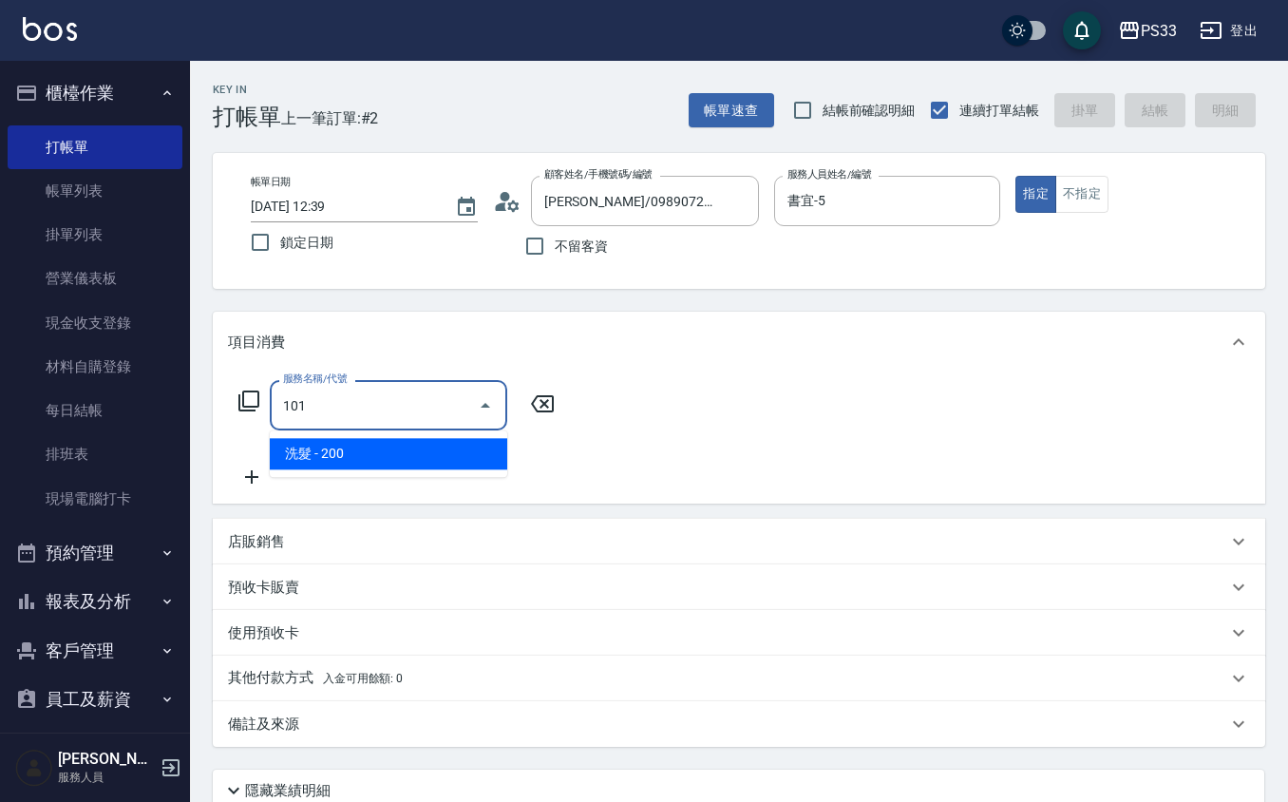
type input "洗髮(101)"
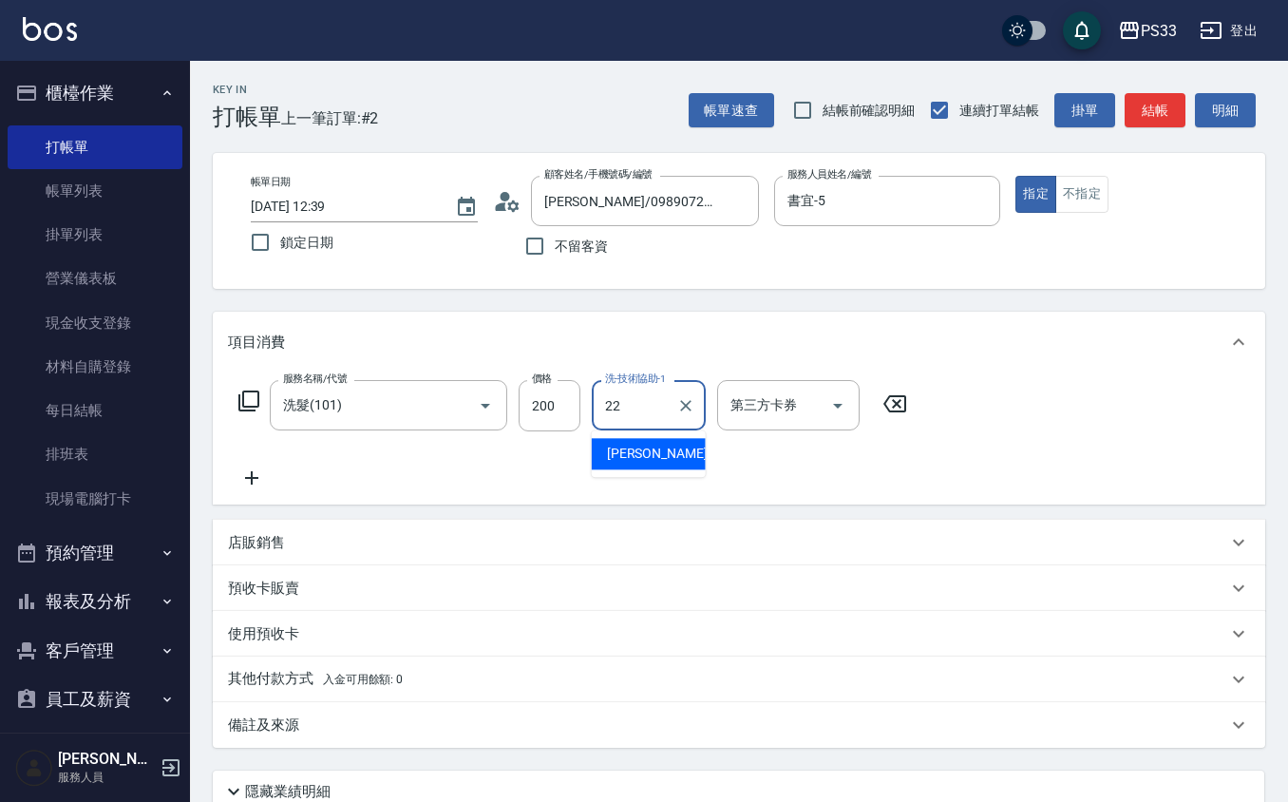
type input "[PERSON_NAME]-22"
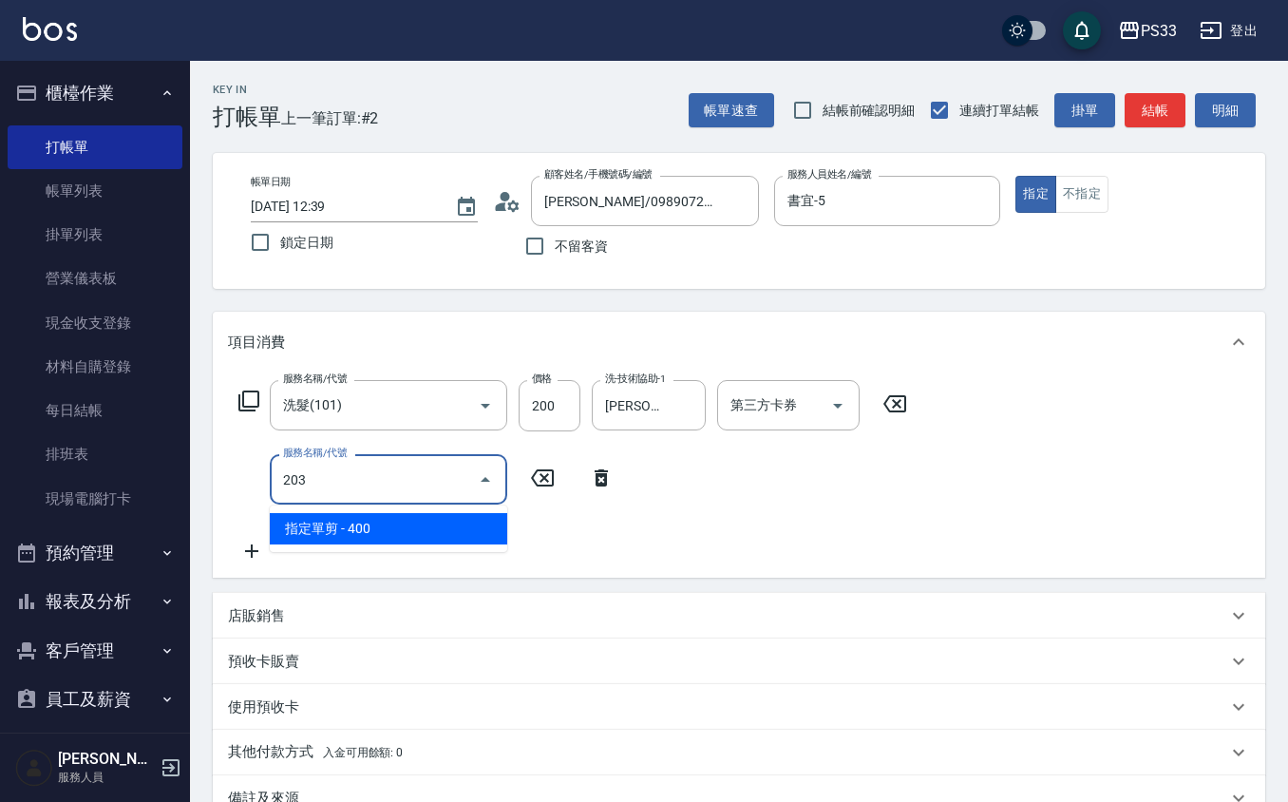
type input "指定單剪(203)"
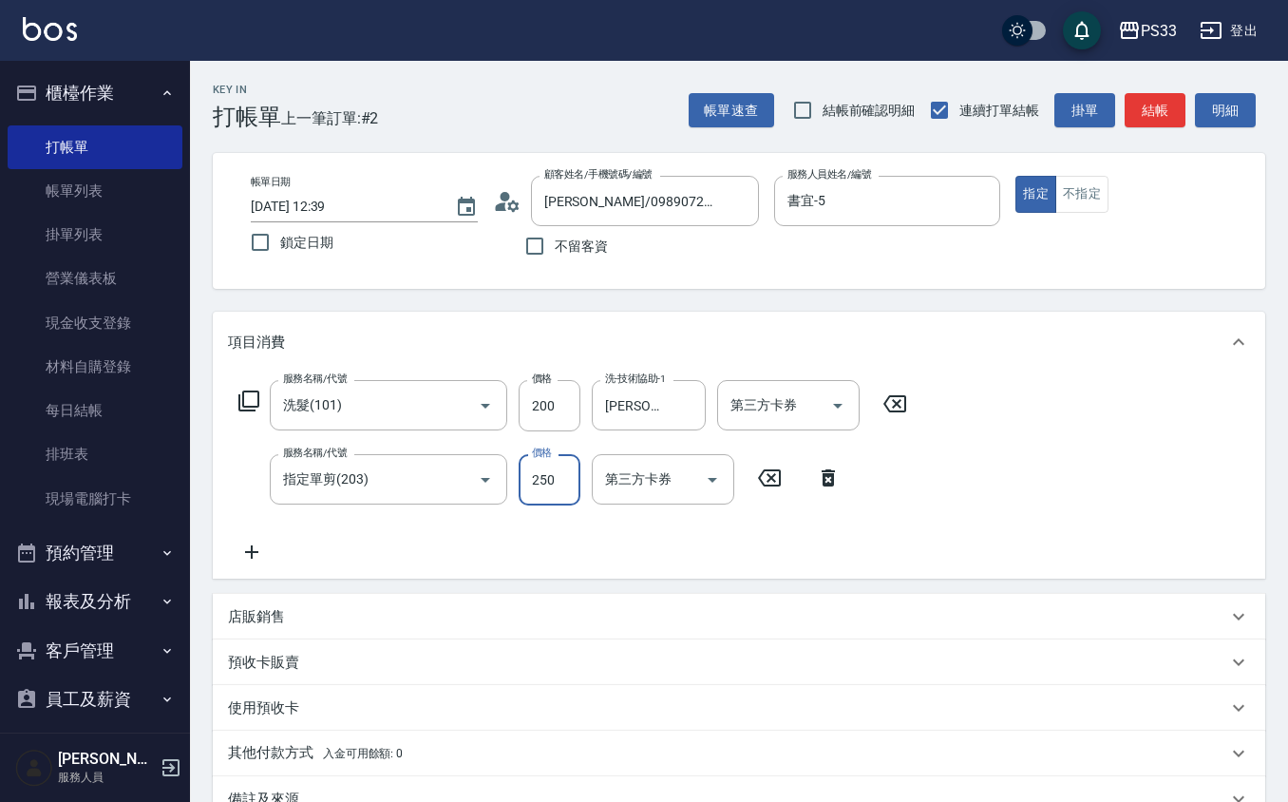
type input "250"
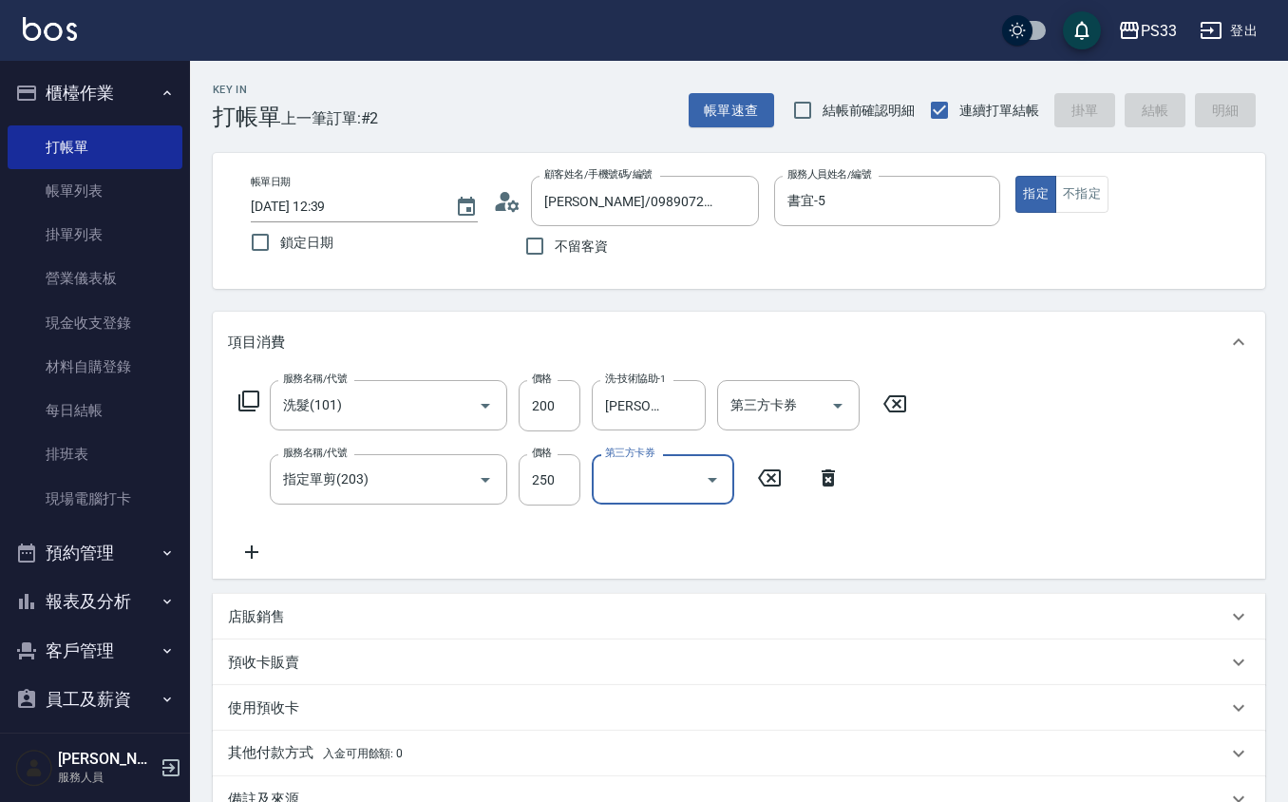
type input "[DATE] 12:40"
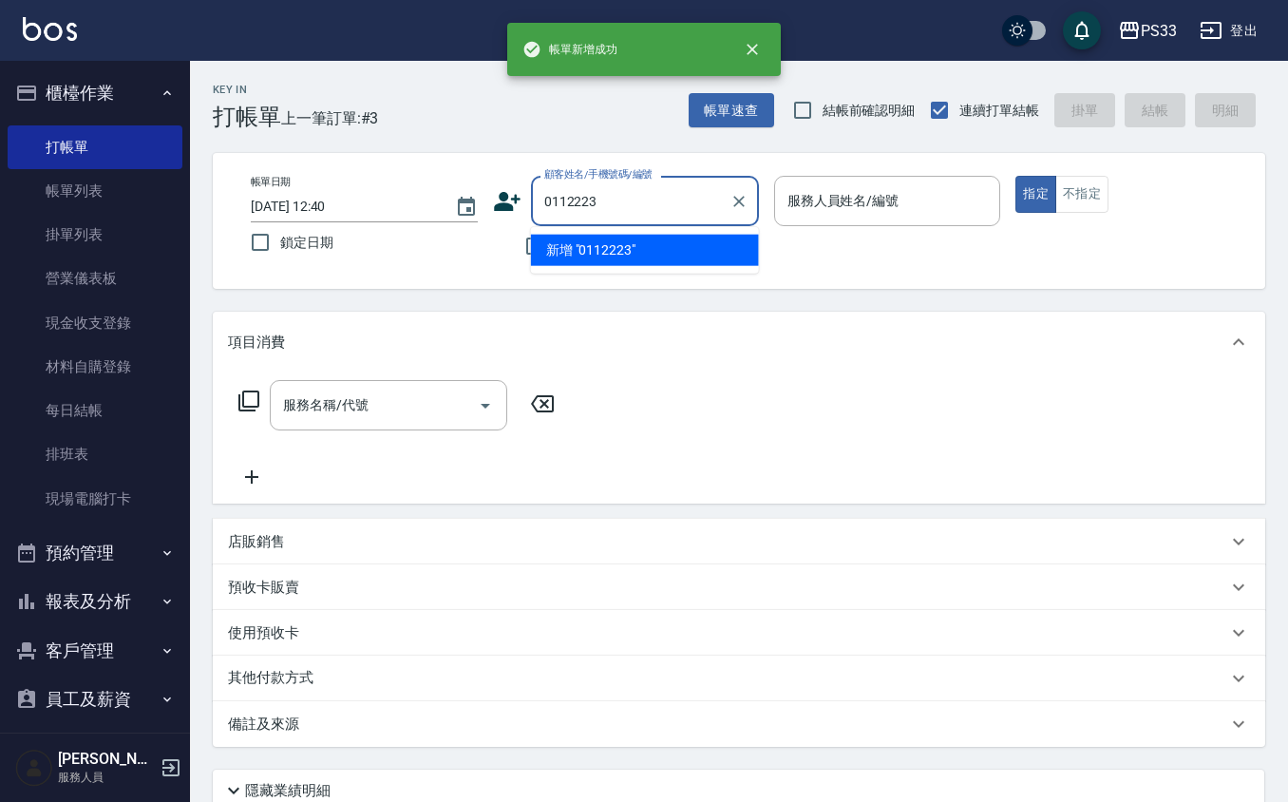
type input "0112223"
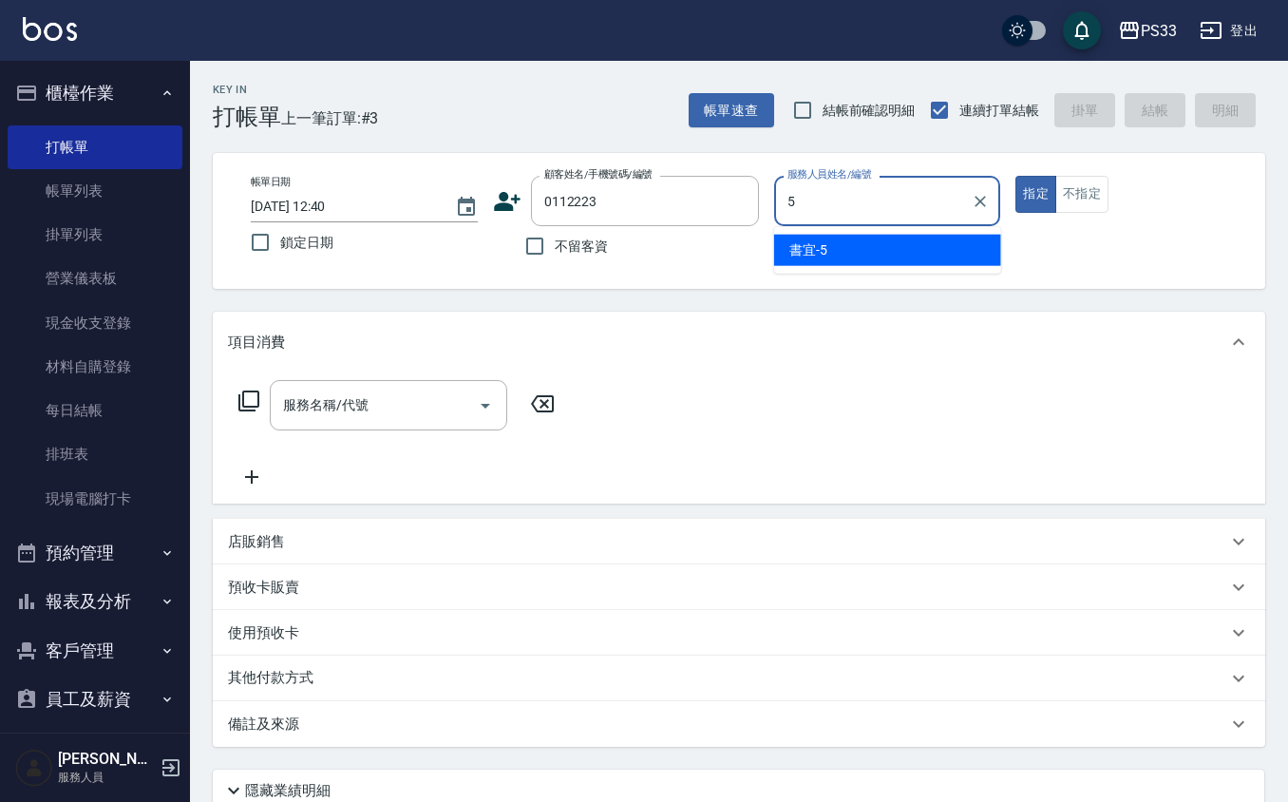
type input "書宜-5"
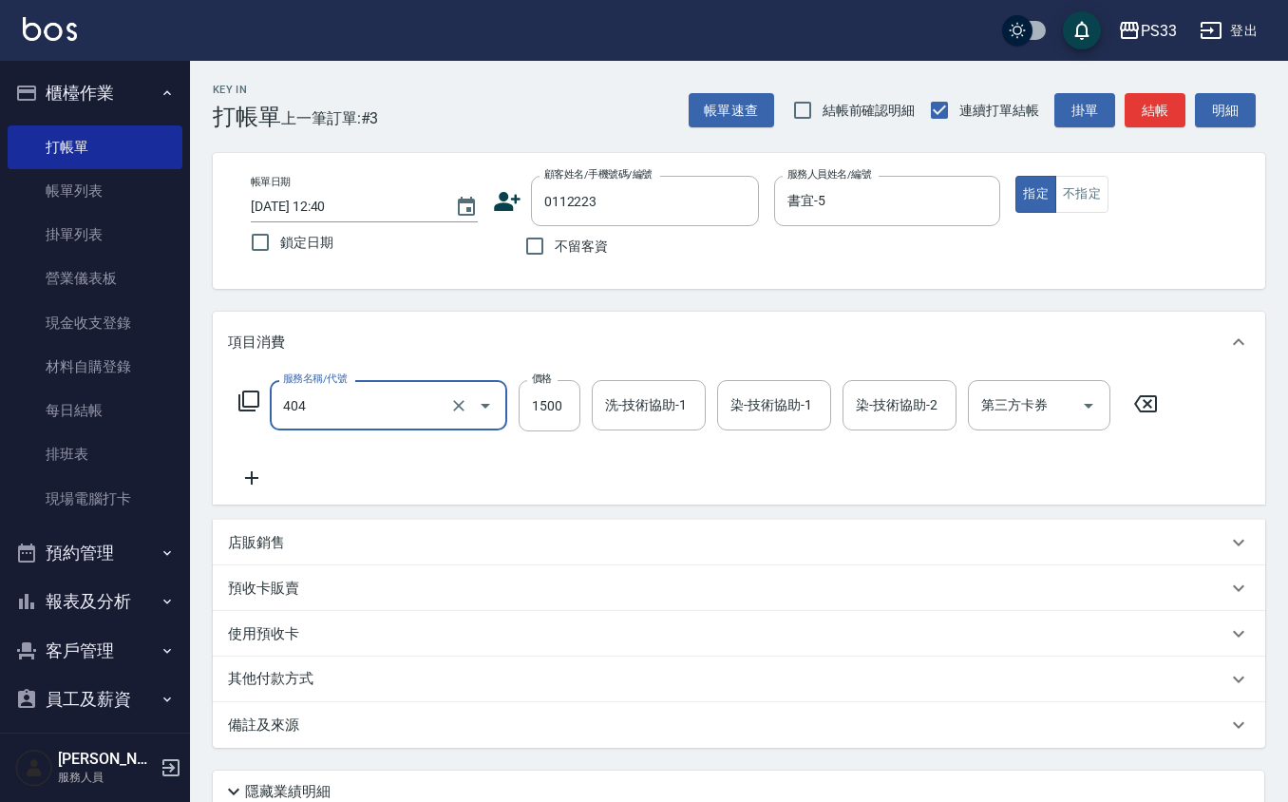
type input "設計染髮(404)"
type input "1500"
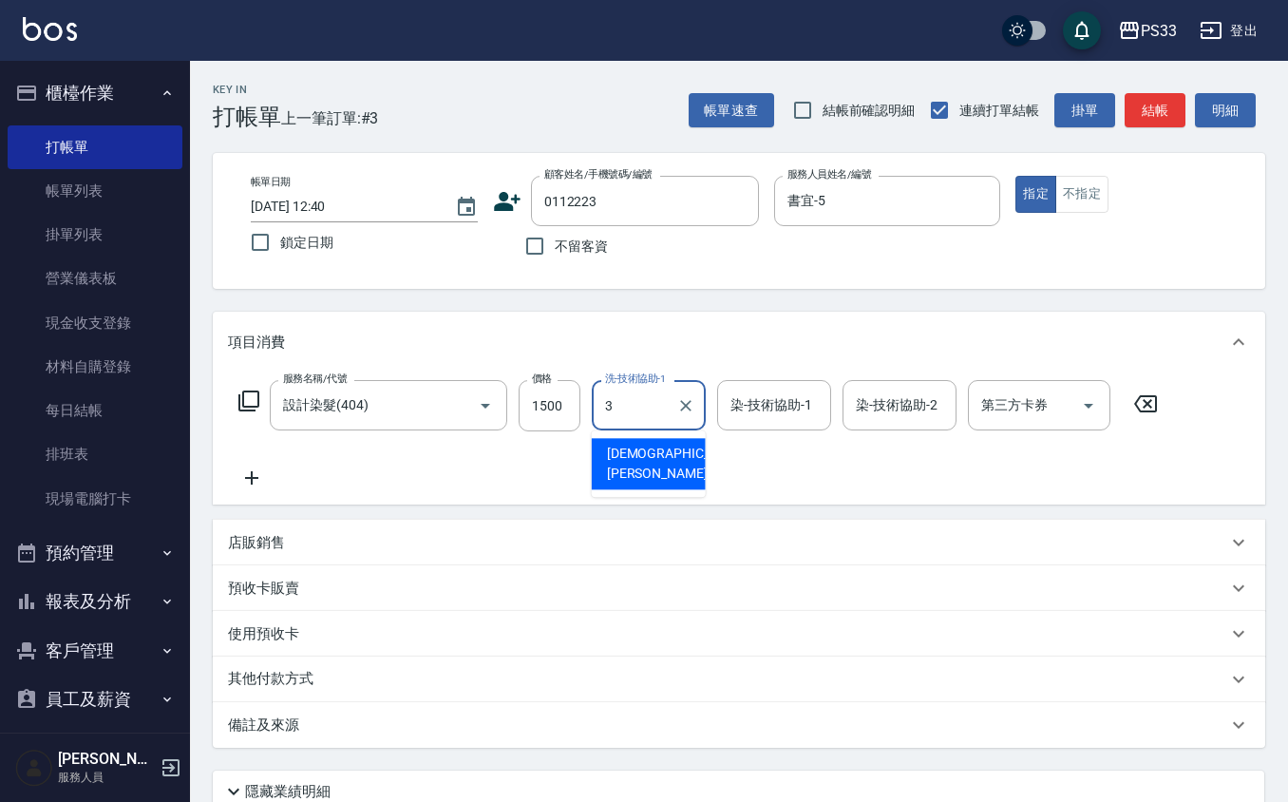
type input "瑜瑄-3"
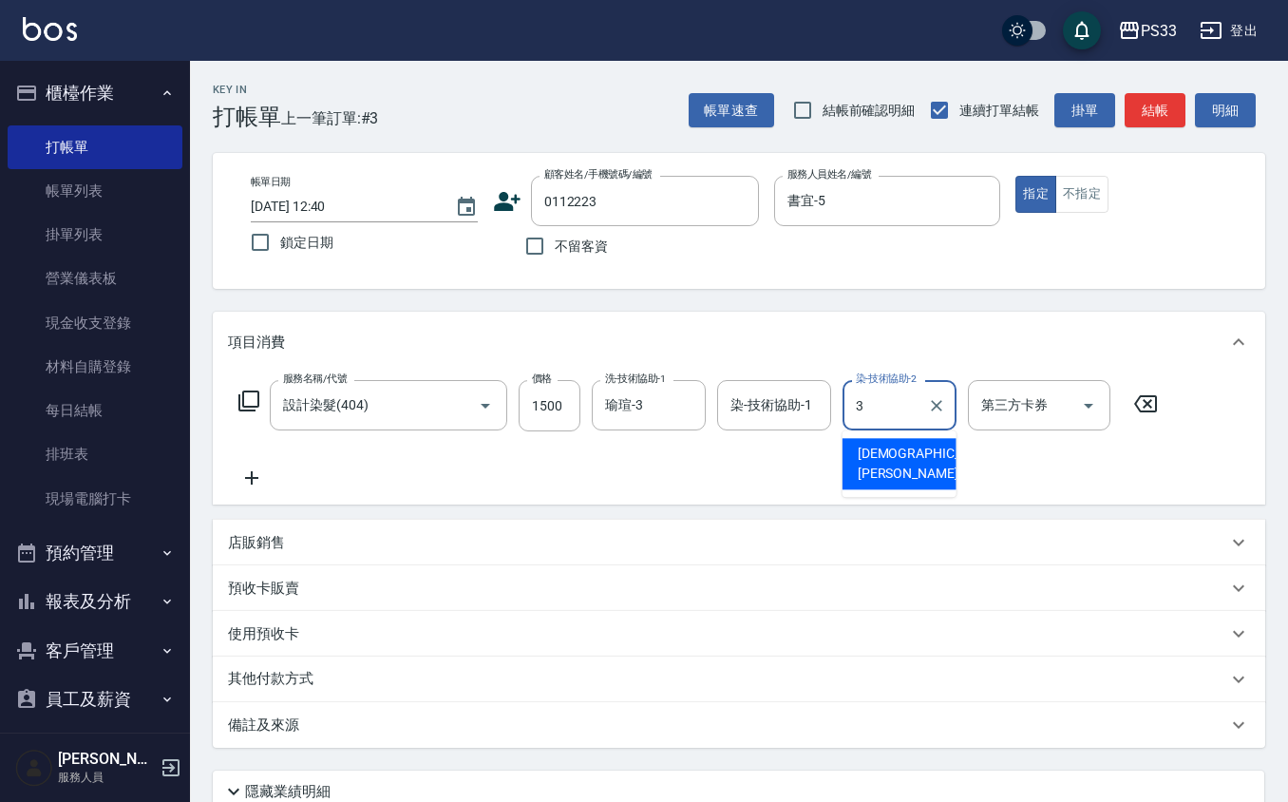
type input "瑜瑄-3"
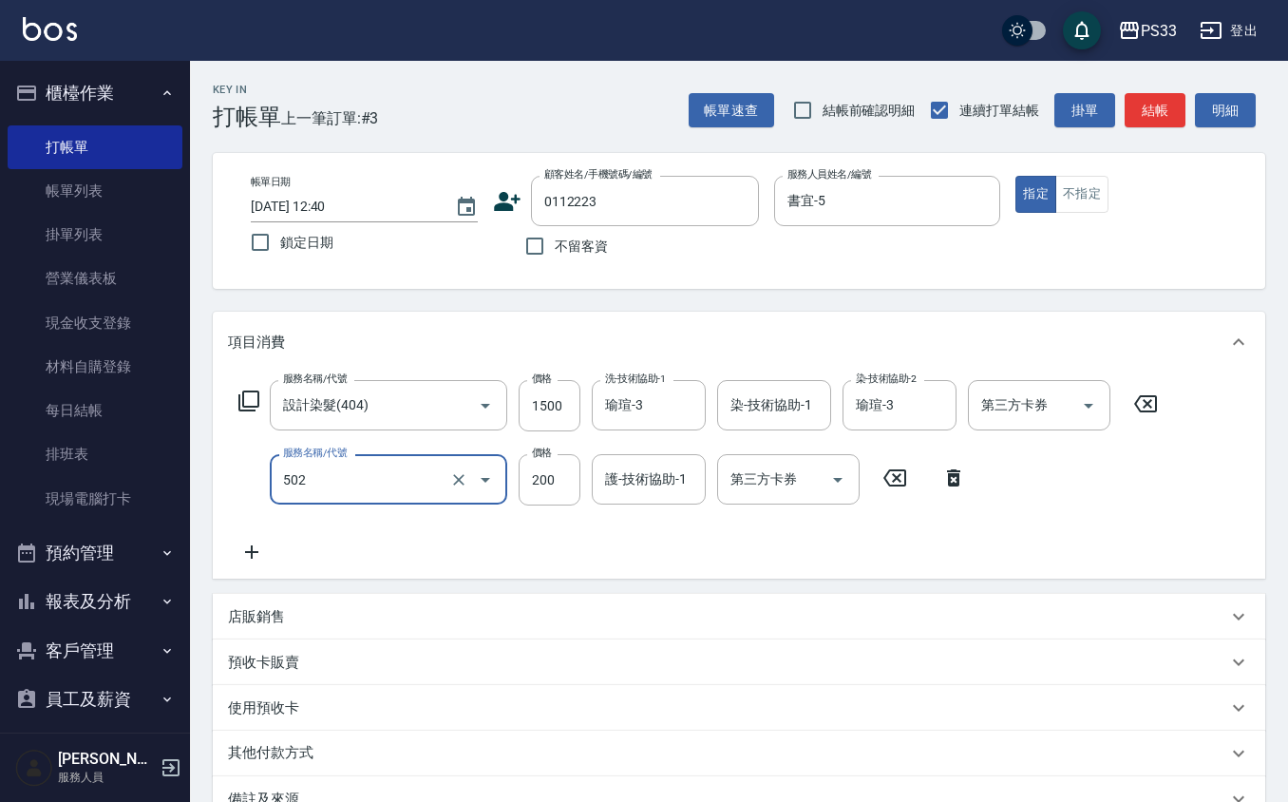
type input "自備護髮(502)"
type input "1200"
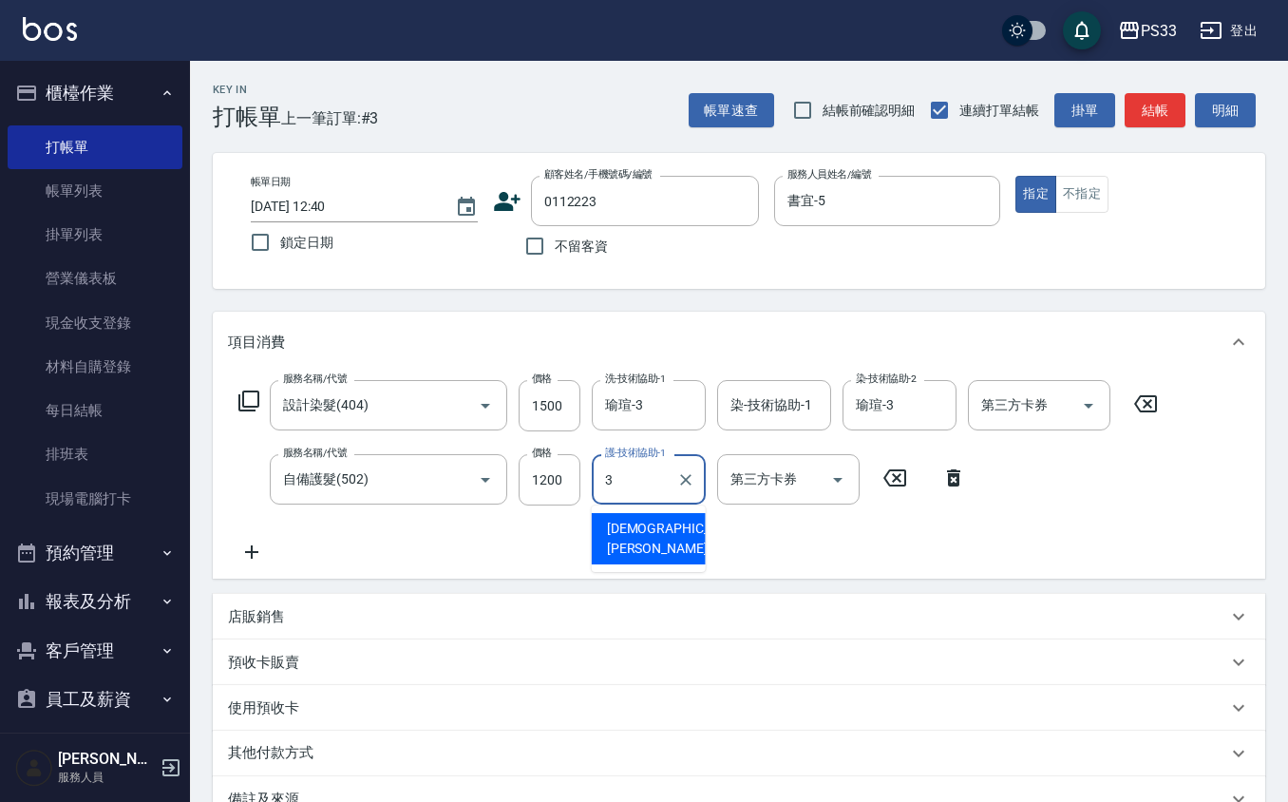
type input "瑜瑄-3"
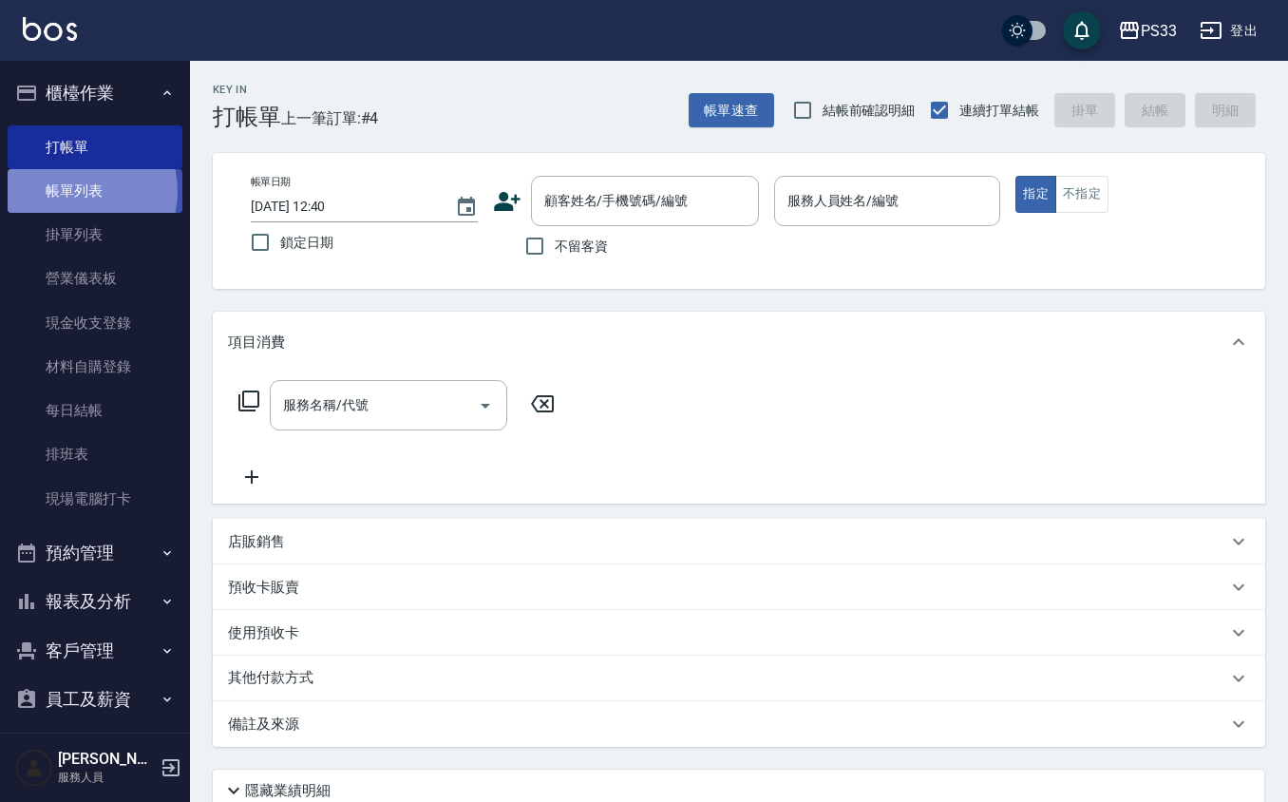
click at [77, 191] on link "帳單列表" at bounding box center [95, 191] width 175 height 44
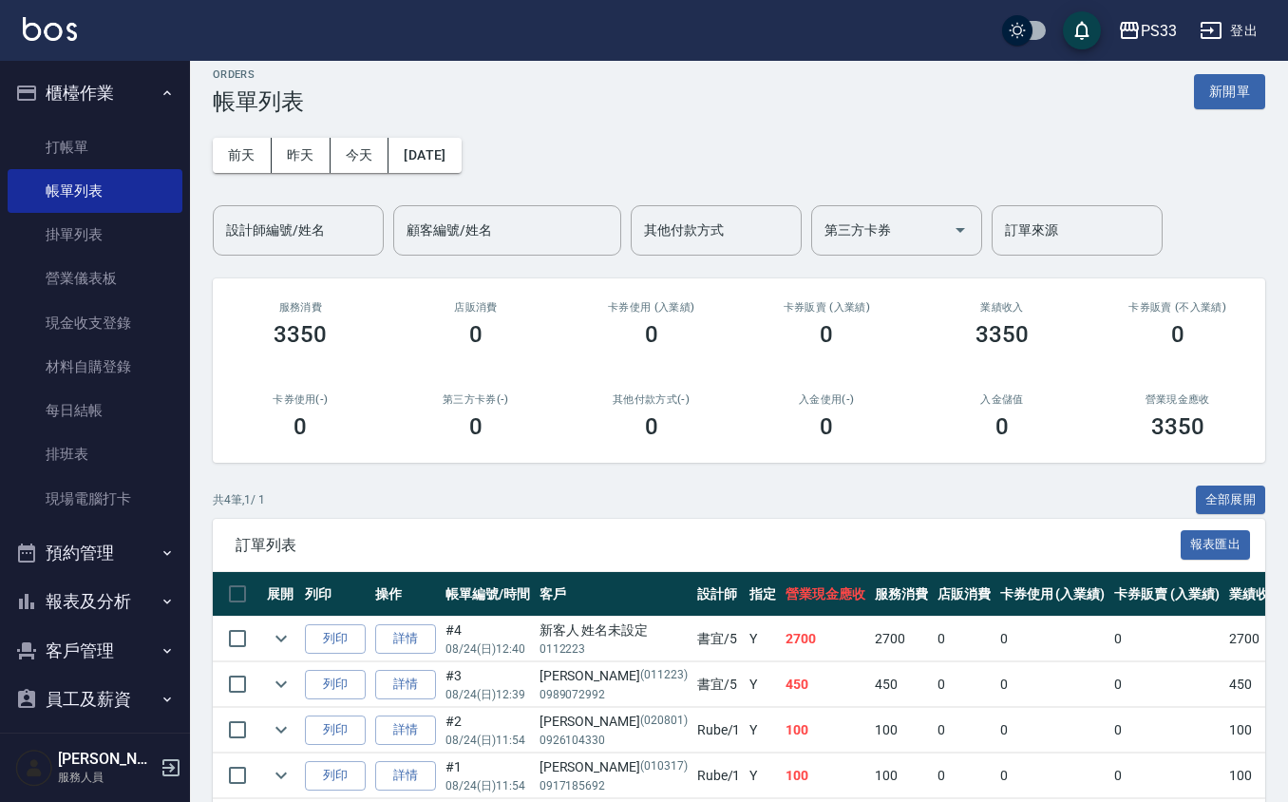
scroll to position [108, 0]
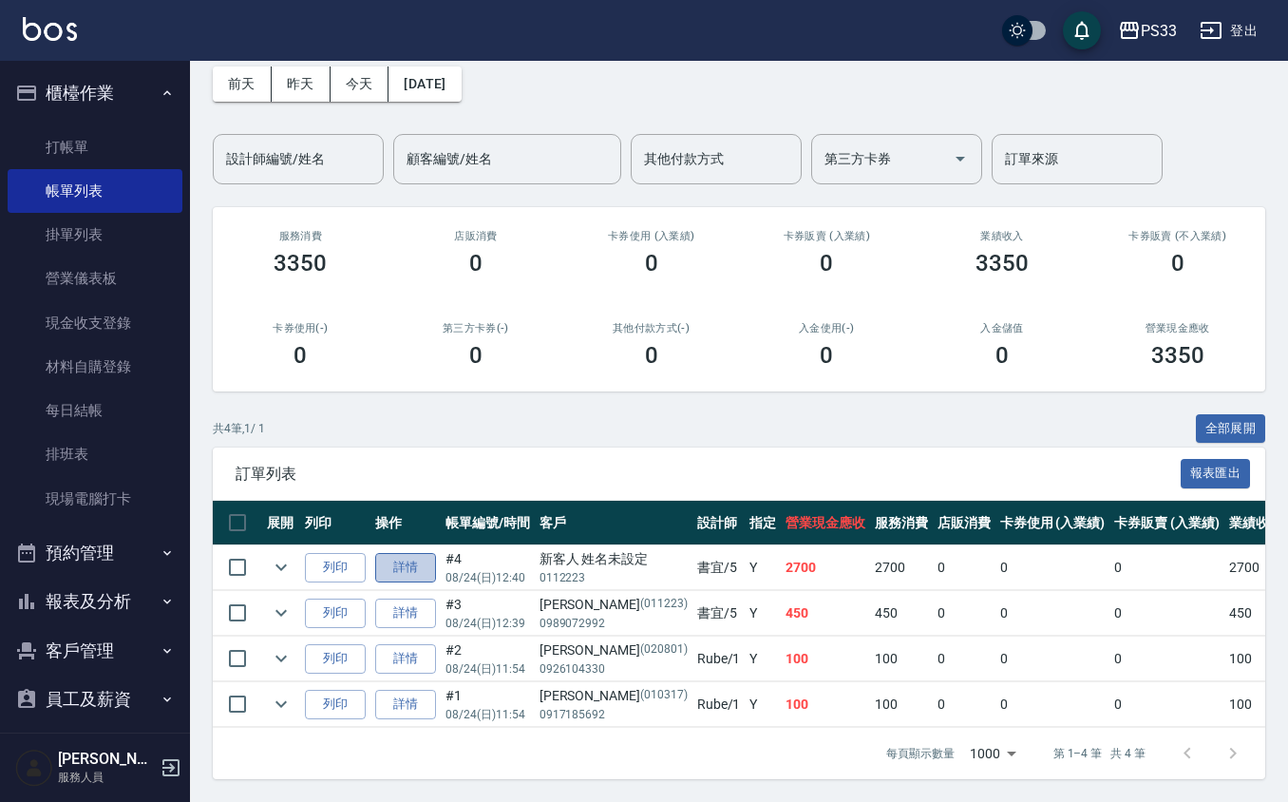
click at [399, 553] on link "詳情" at bounding box center [405, 567] width 61 height 29
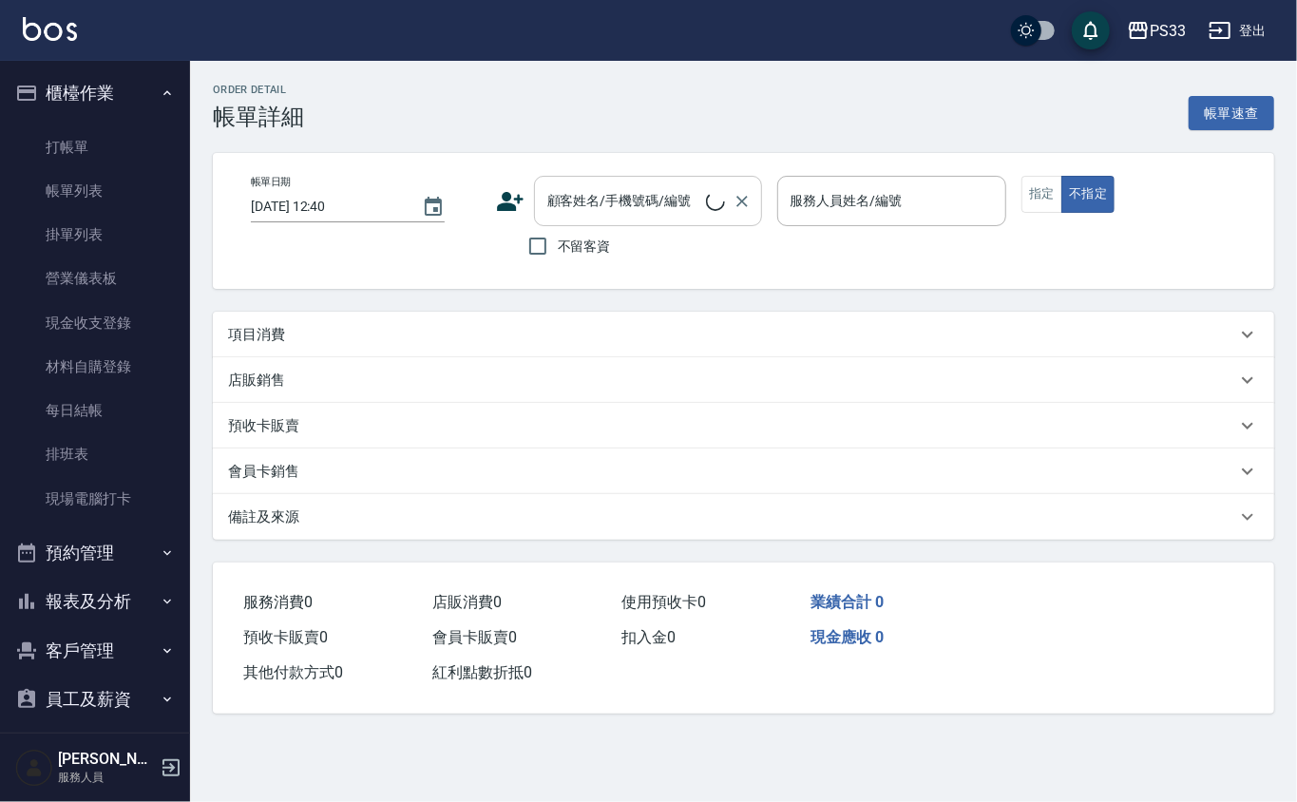
type input "書宜-5"
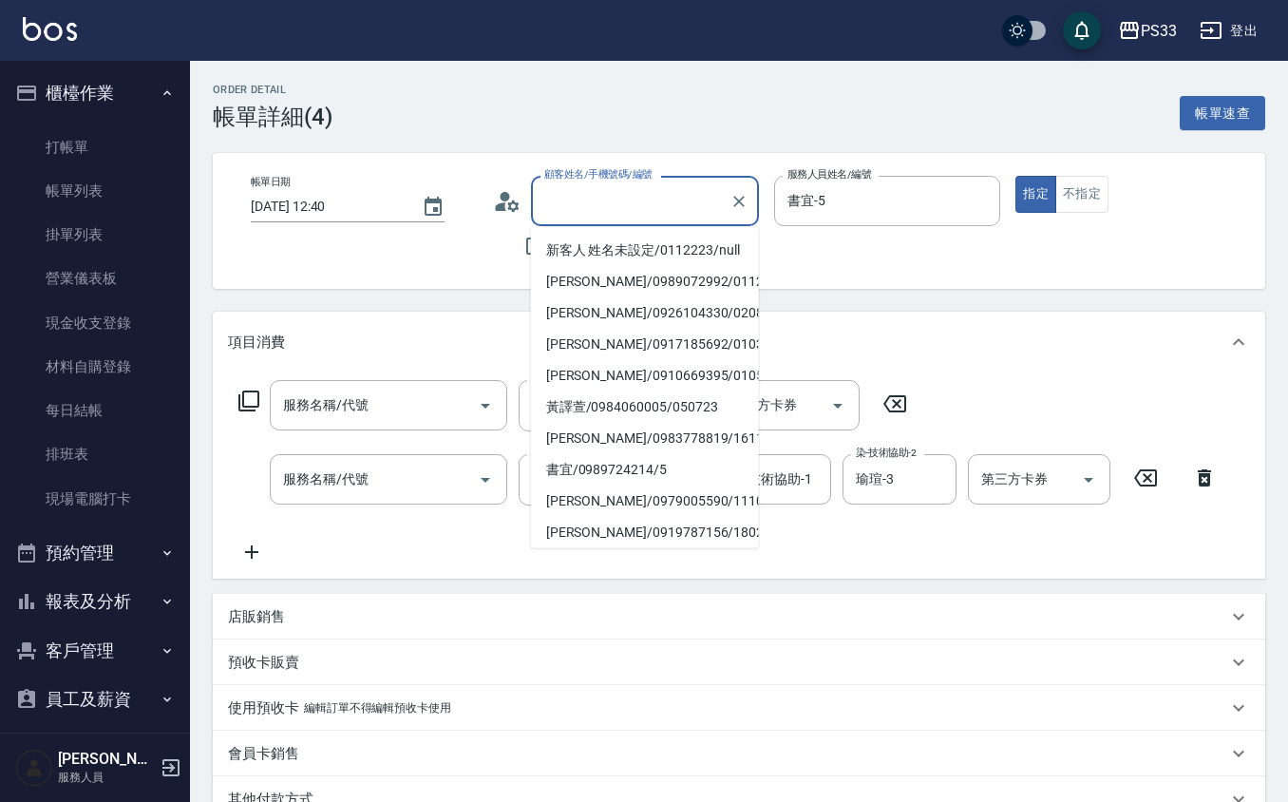
click at [640, 196] on input "顧客姓名/手機號碼/編號" at bounding box center [631, 200] width 182 height 33
type input "新客人 姓名未設定/0112223/null"
type input "自備護髮(502)"
type input "設計染髮(404)"
click at [743, 199] on icon "Clear" at bounding box center [739, 201] width 19 height 19
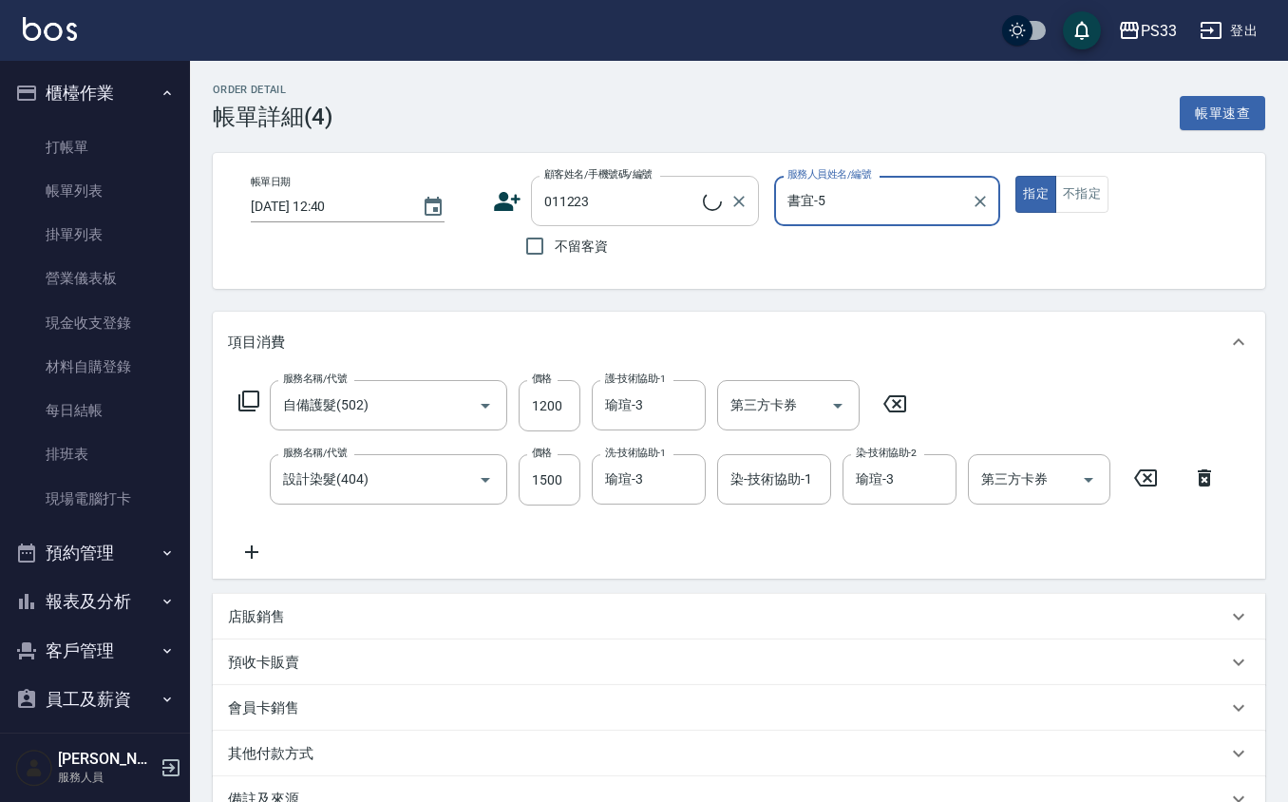
type input "[PERSON_NAME]/0989072992/011223"
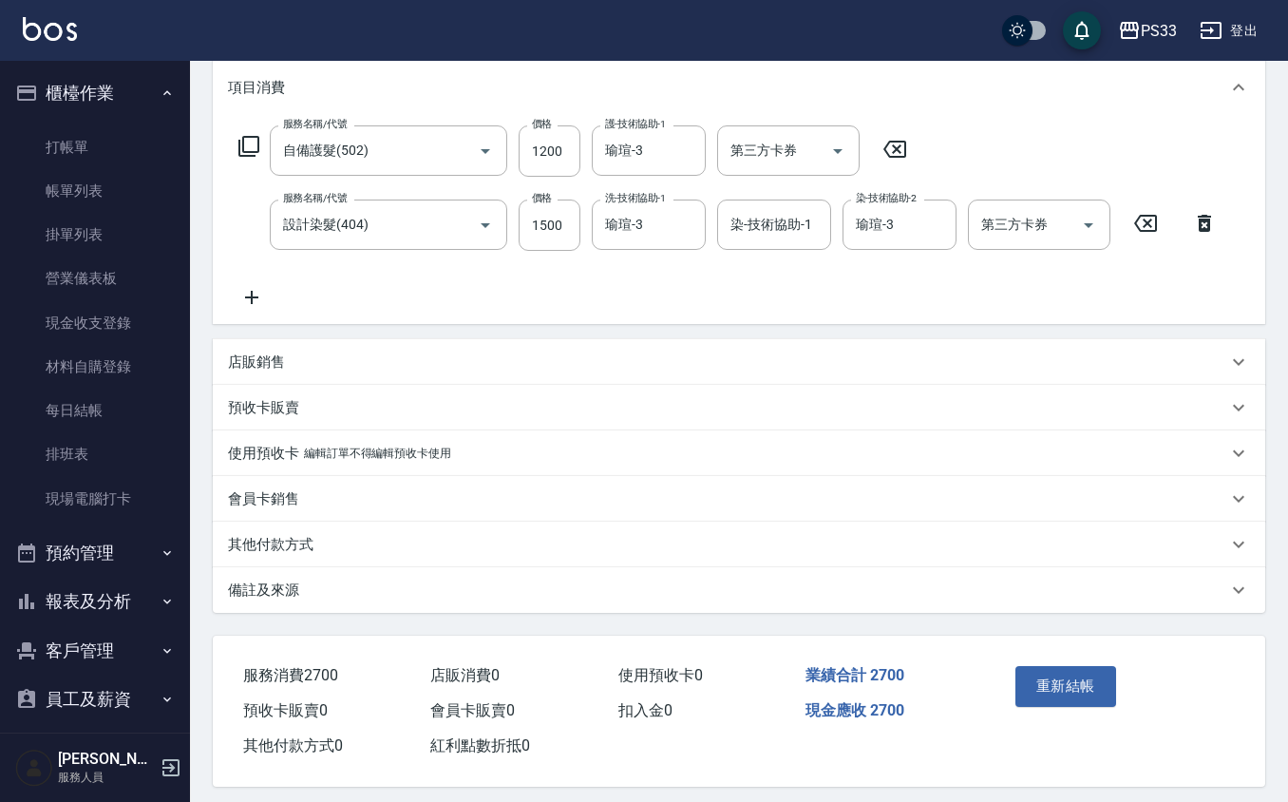
scroll to position [267, 0]
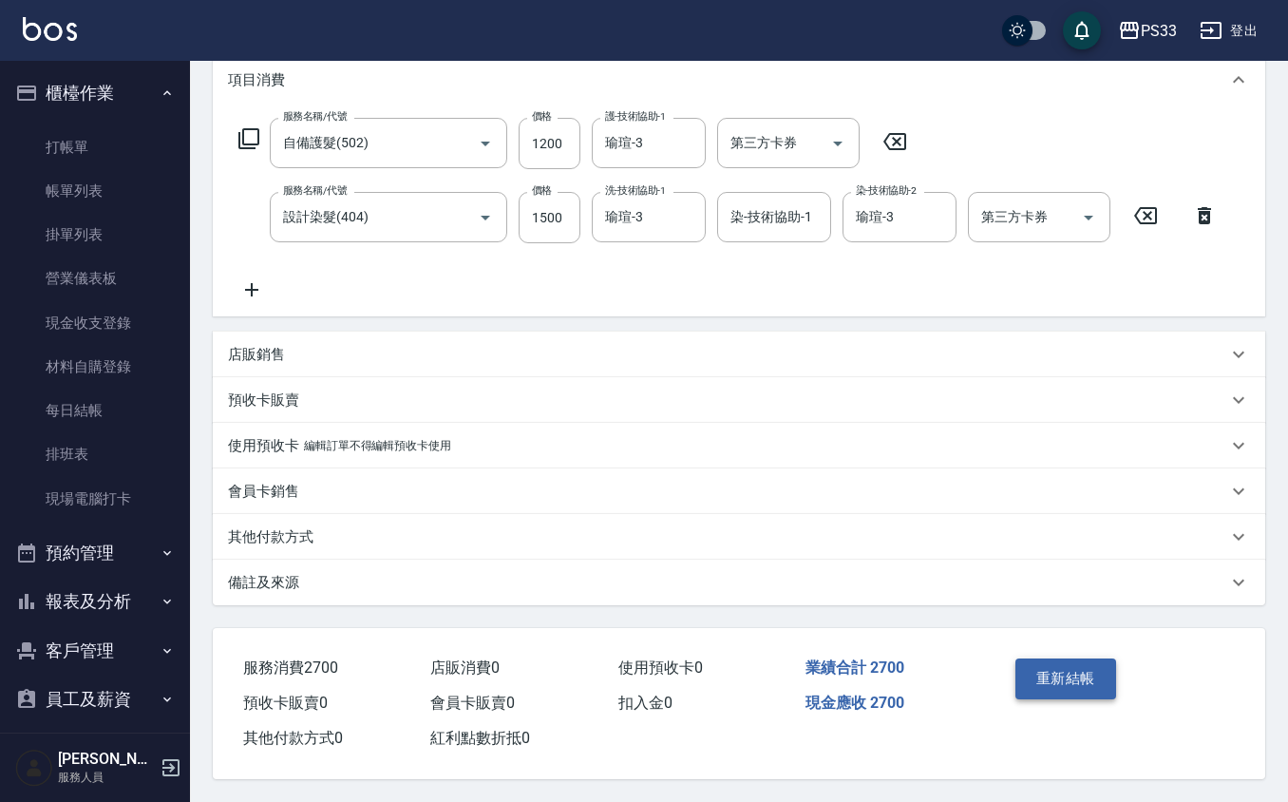
click at [1072, 680] on button "重新結帳" at bounding box center [1066, 678] width 101 height 40
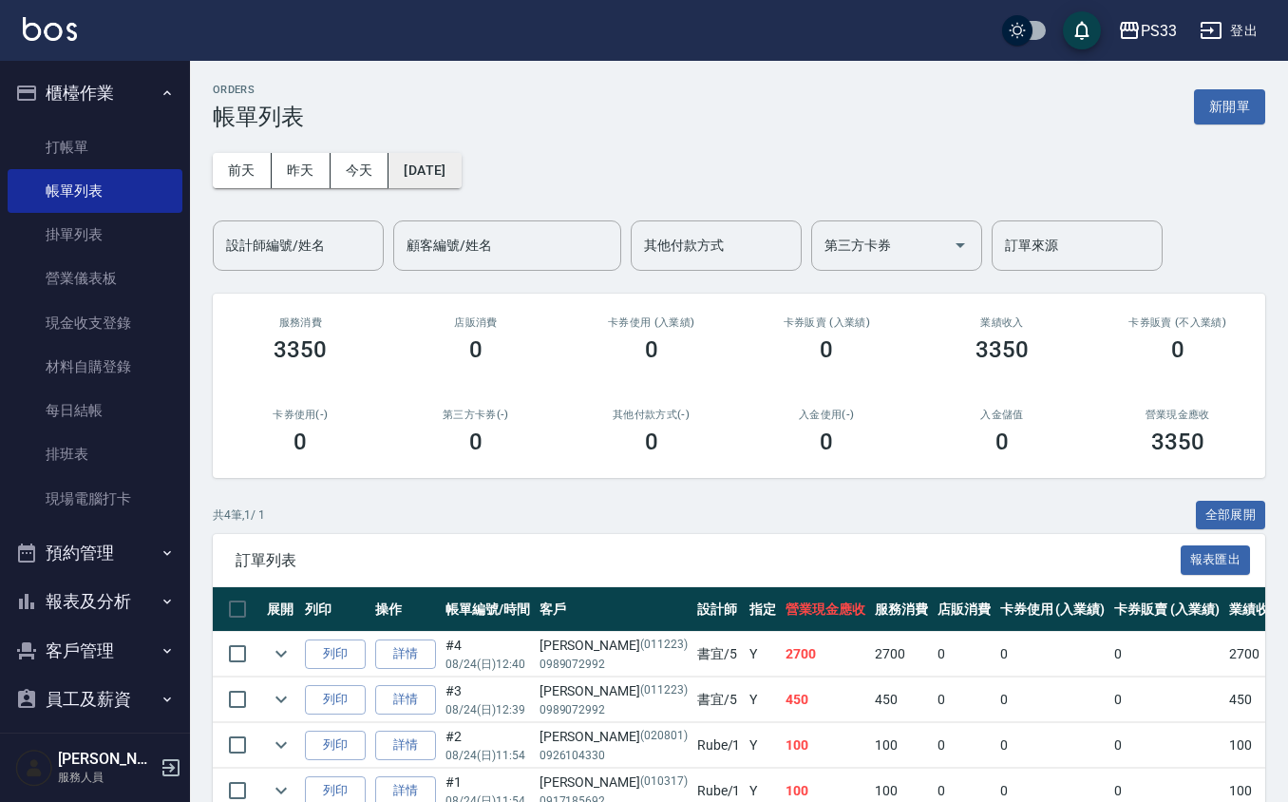
click at [433, 169] on button "[DATE]" at bounding box center [425, 170] width 72 height 35
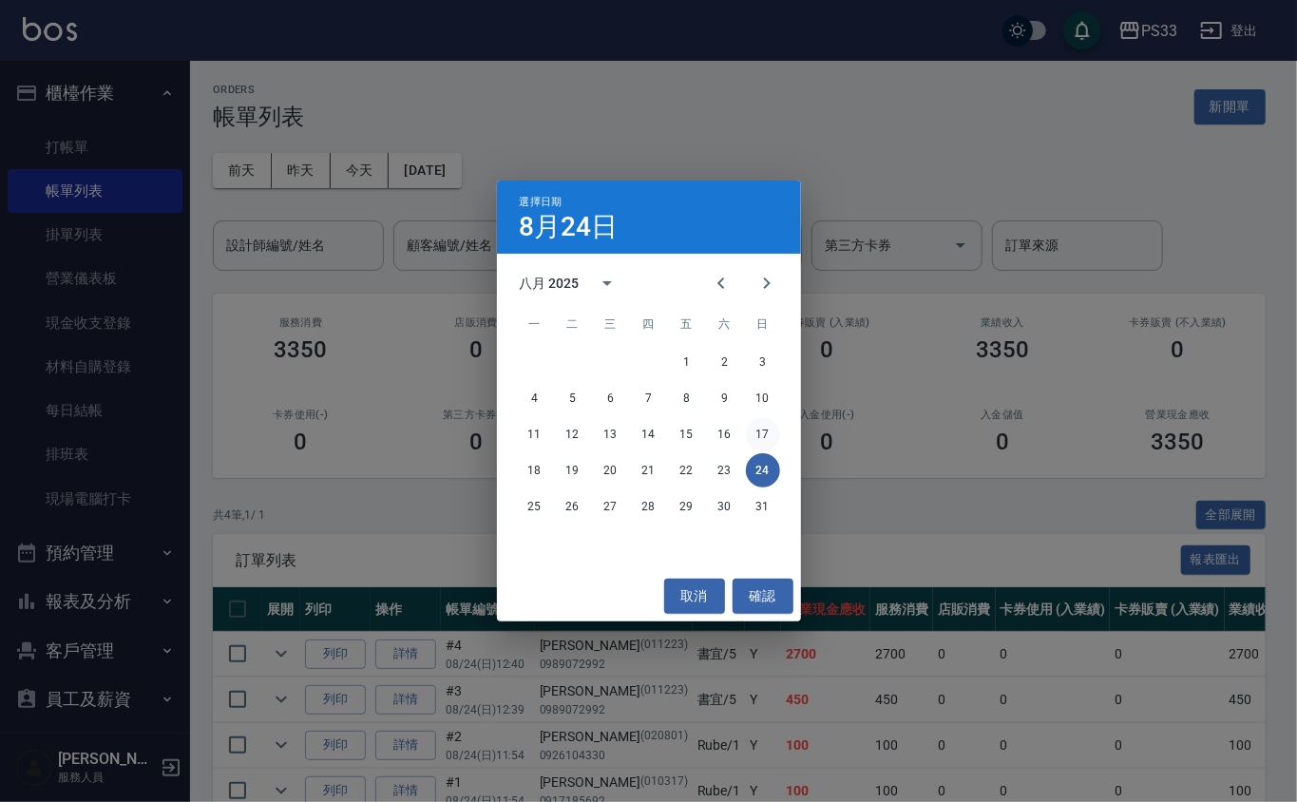
click at [753, 426] on button "17" at bounding box center [763, 434] width 34 height 34
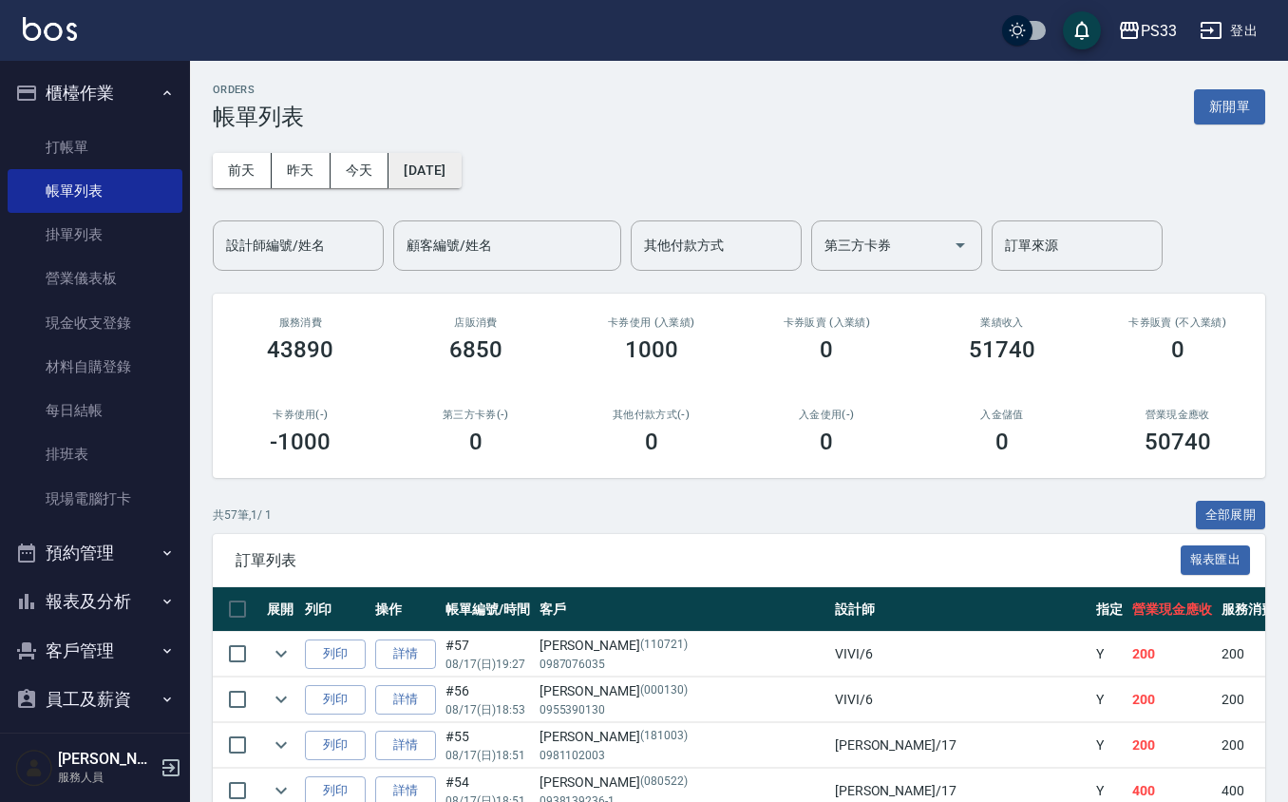
click at [419, 171] on button "[DATE]" at bounding box center [425, 170] width 72 height 35
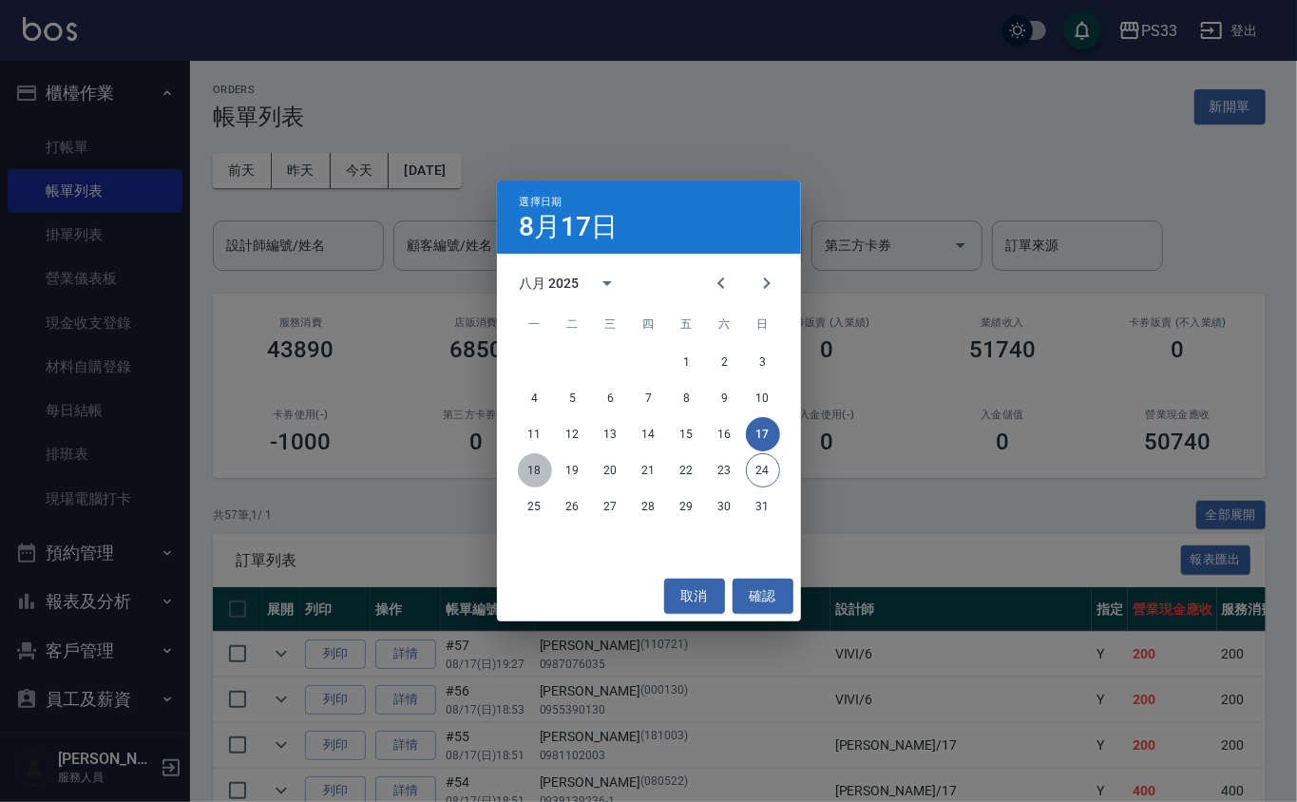
click at [525, 465] on button "18" at bounding box center [535, 470] width 34 height 34
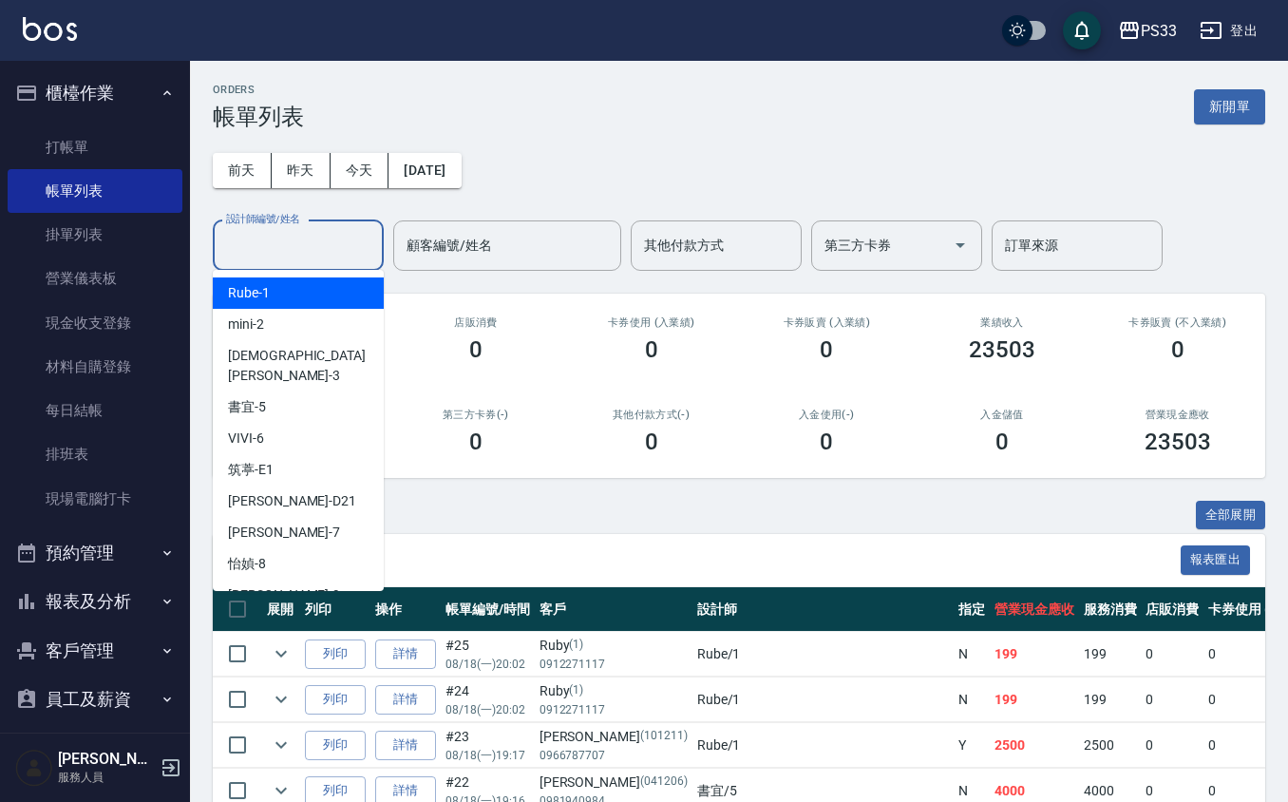
click at [317, 236] on input "設計師編號/姓名" at bounding box center [298, 245] width 154 height 33
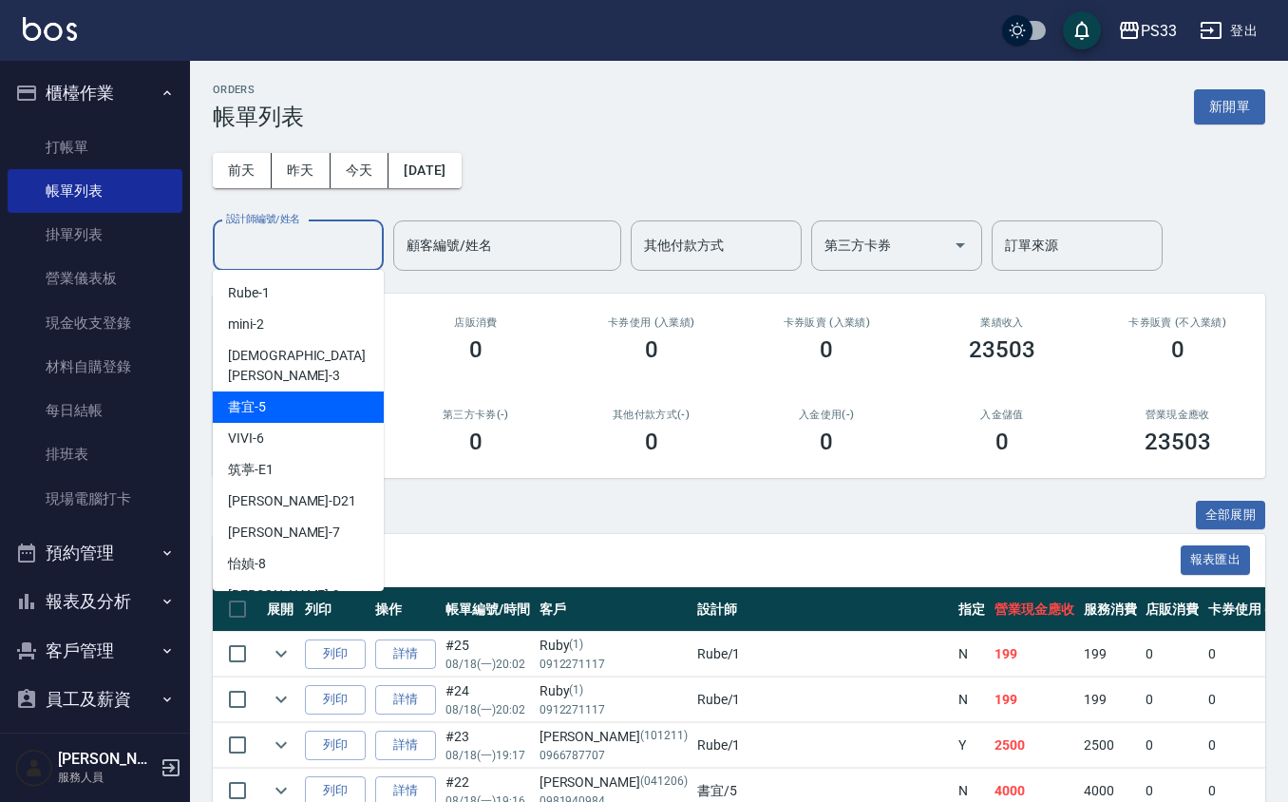
click at [245, 397] on span "書宜 -5" at bounding box center [247, 407] width 38 height 20
type input "書宜-5"
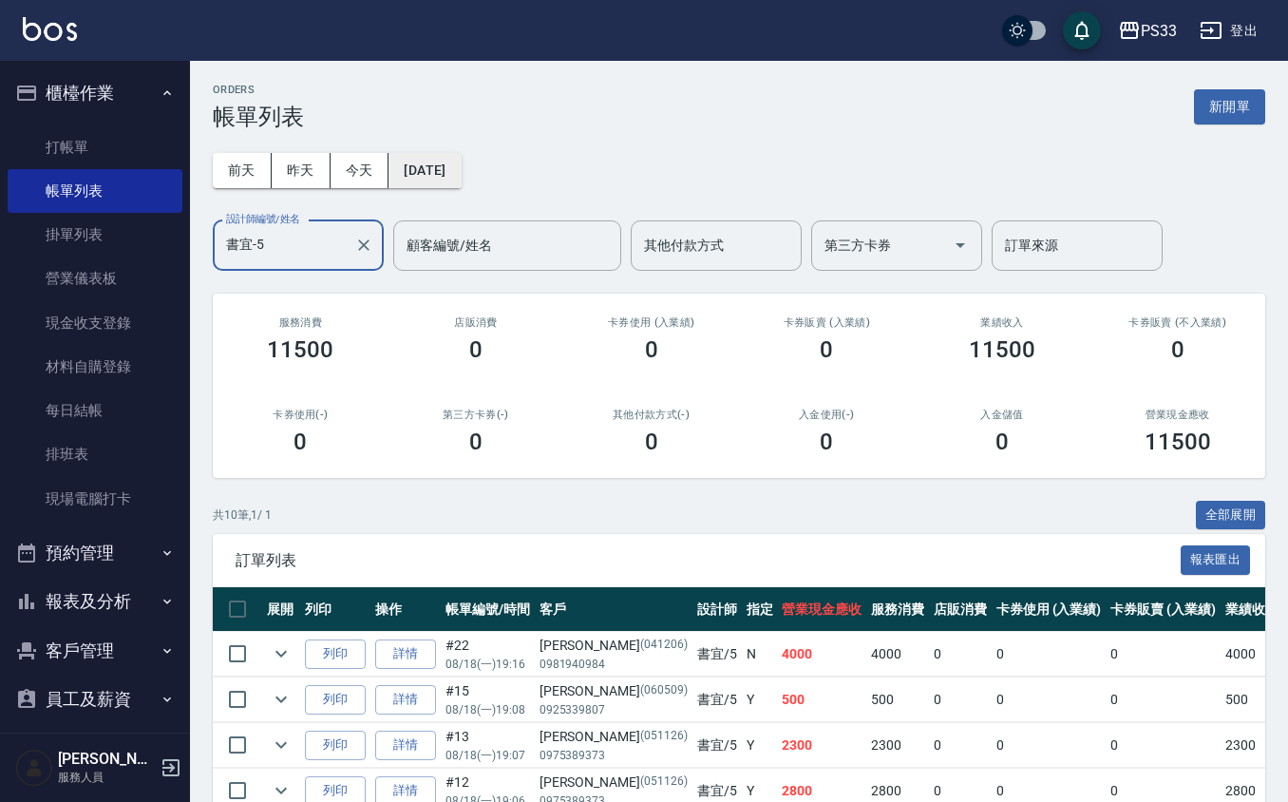
click at [461, 171] on button "[DATE]" at bounding box center [425, 170] width 72 height 35
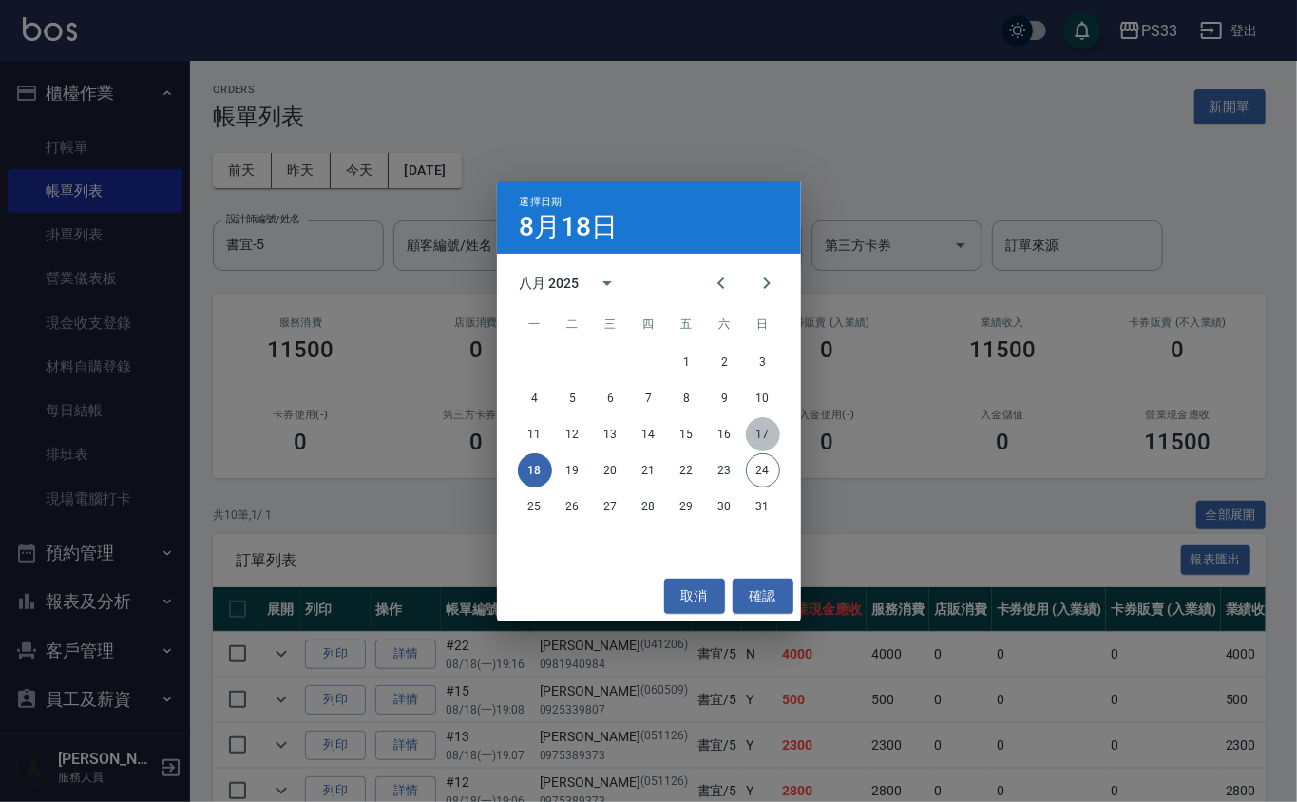
click at [752, 437] on button "17" at bounding box center [763, 434] width 34 height 34
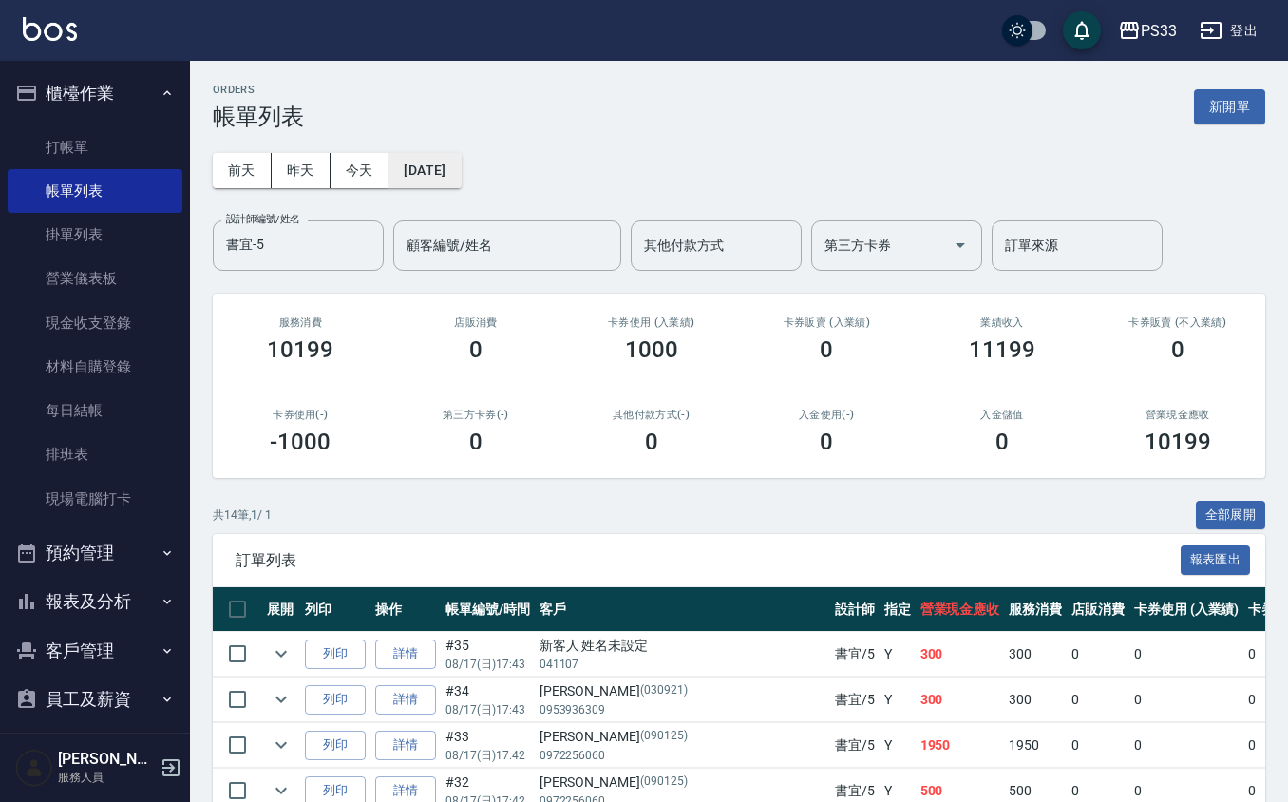
click at [441, 168] on button "[DATE]" at bounding box center [425, 170] width 72 height 35
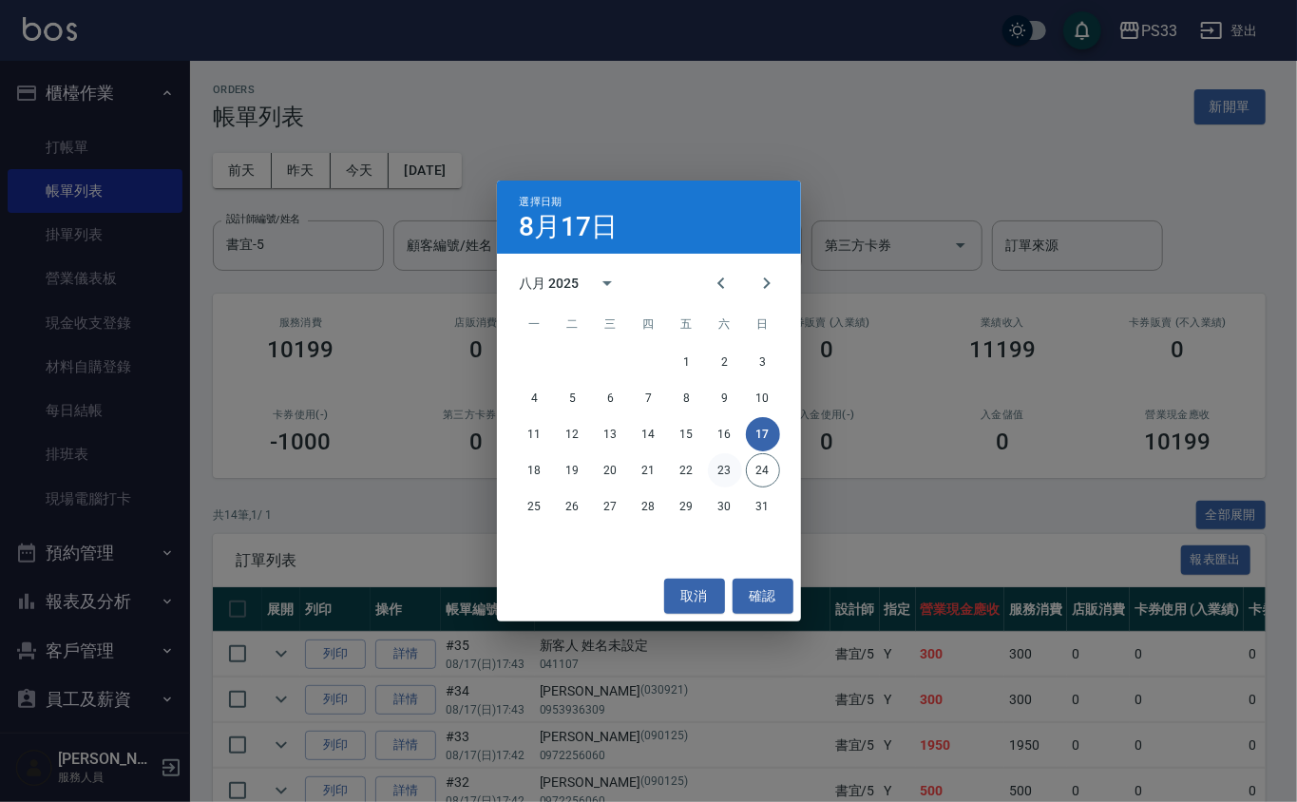
click at [718, 471] on button "23" at bounding box center [725, 470] width 34 height 34
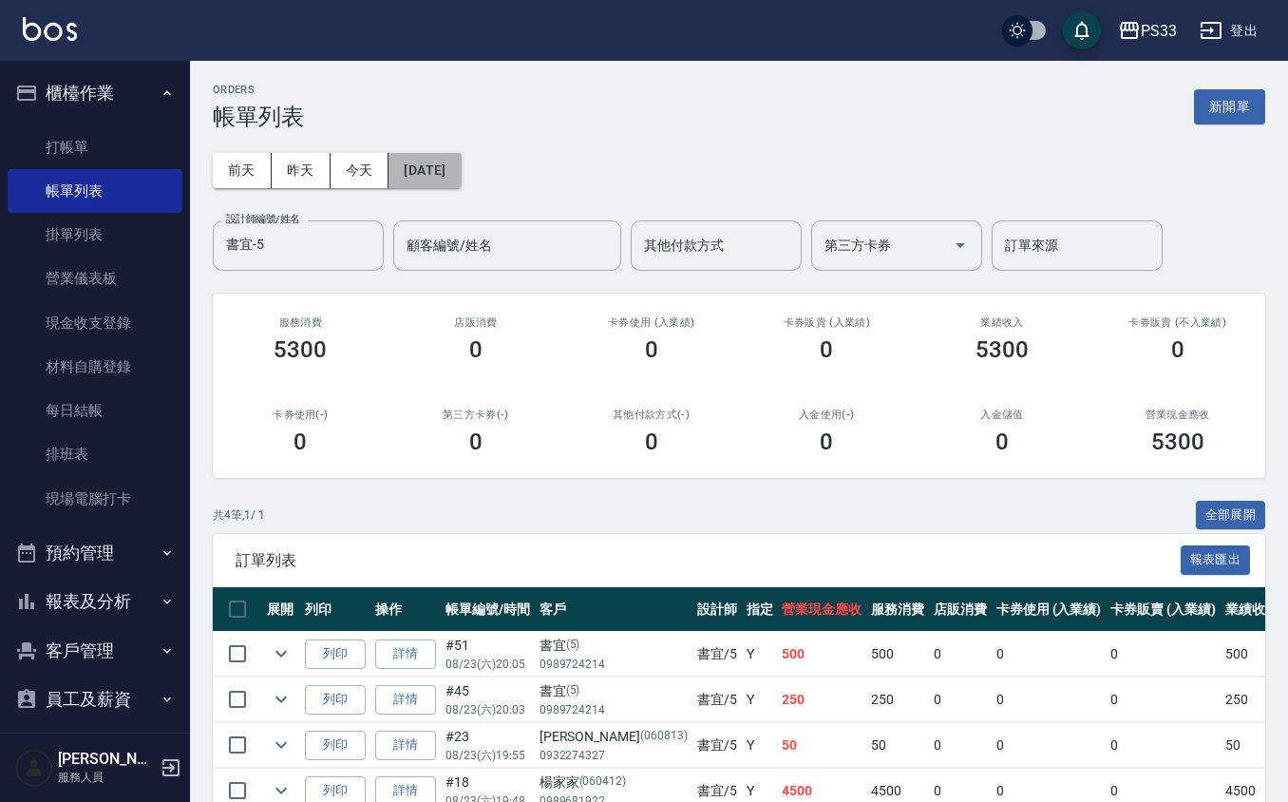
click at [443, 179] on button "[DATE]" at bounding box center [425, 170] width 72 height 35
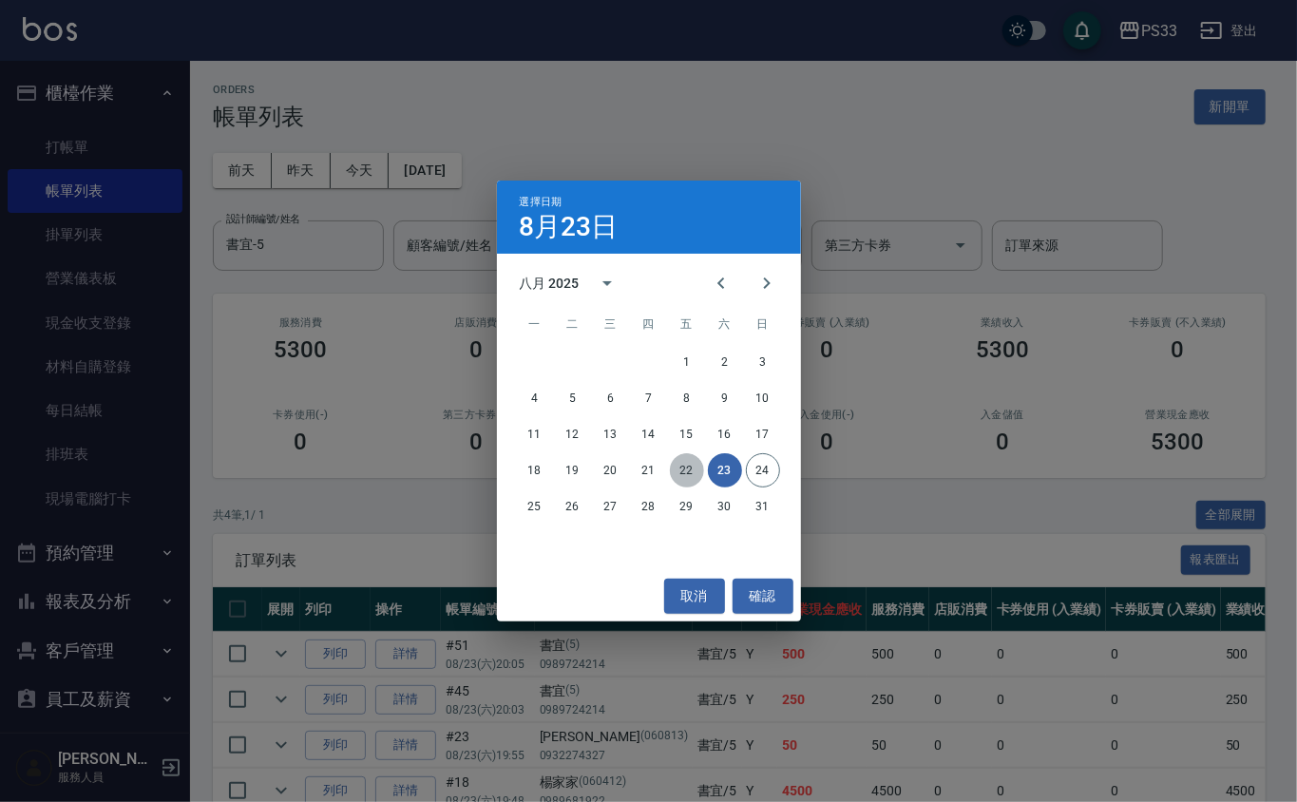
click at [676, 472] on button "22" at bounding box center [687, 470] width 34 height 34
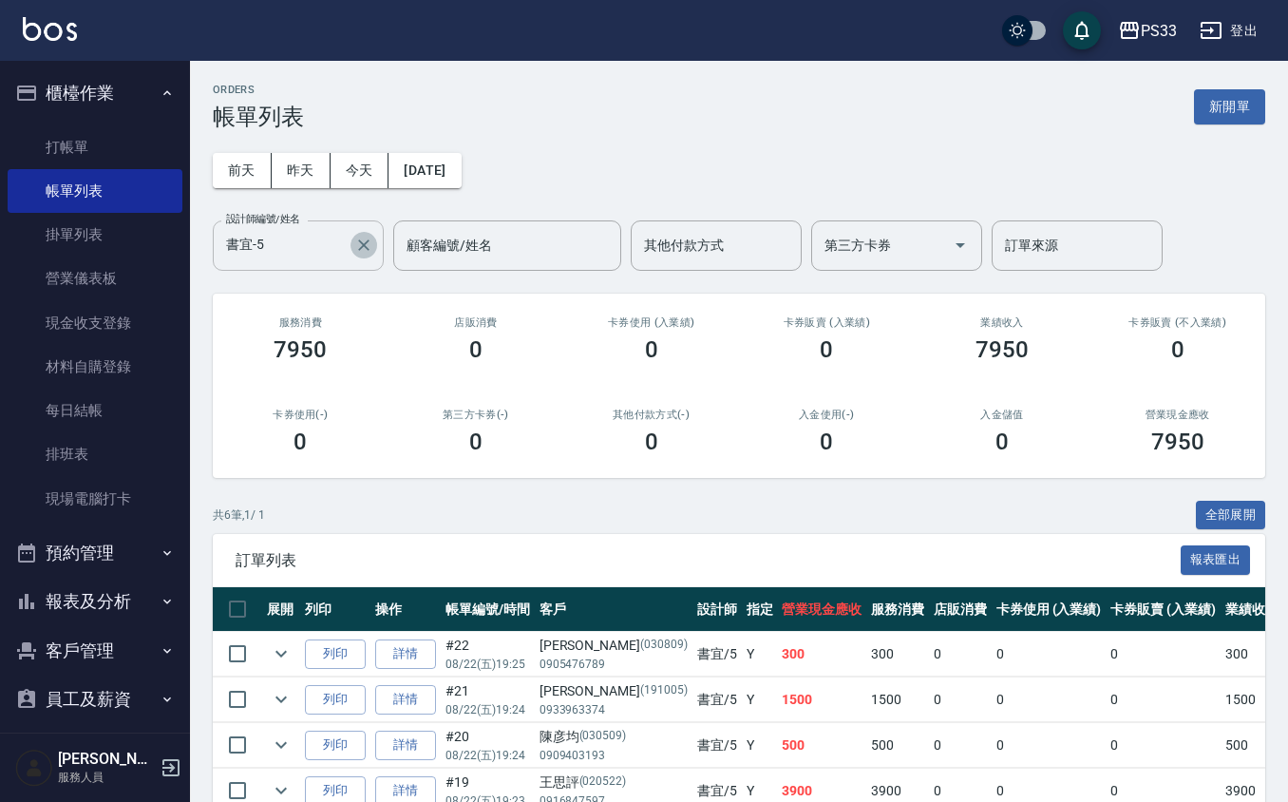
click at [367, 251] on icon "Clear" at bounding box center [363, 245] width 19 height 19
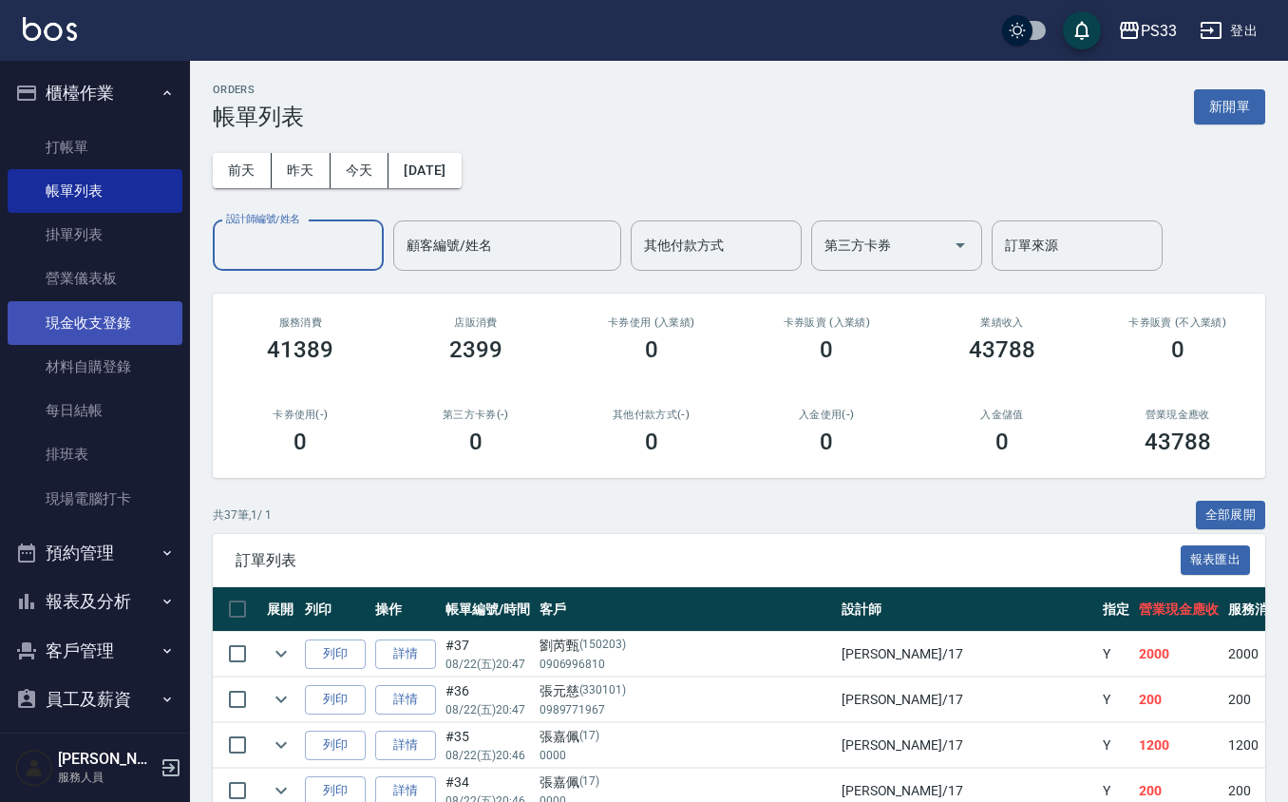
click at [85, 324] on link "現金收支登錄" at bounding box center [95, 323] width 175 height 44
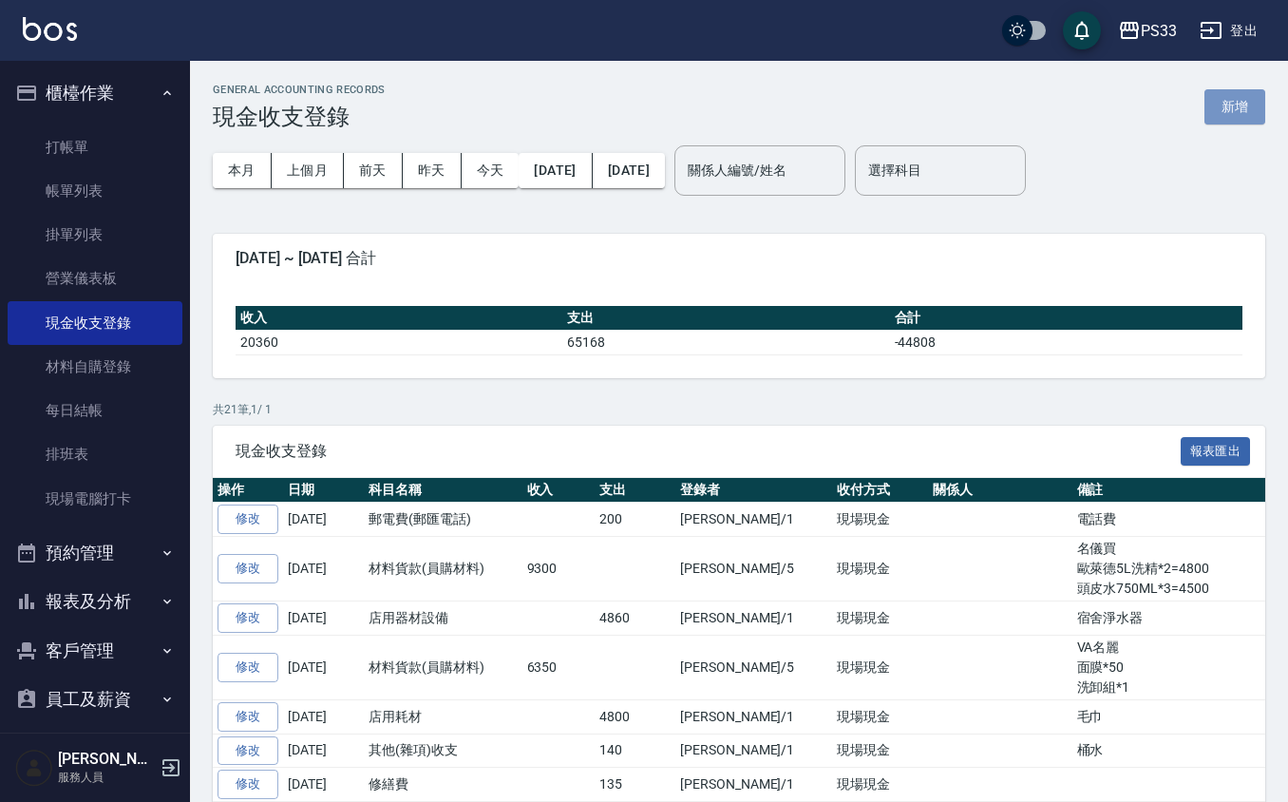
click at [1235, 112] on button "新增" at bounding box center [1235, 106] width 61 height 35
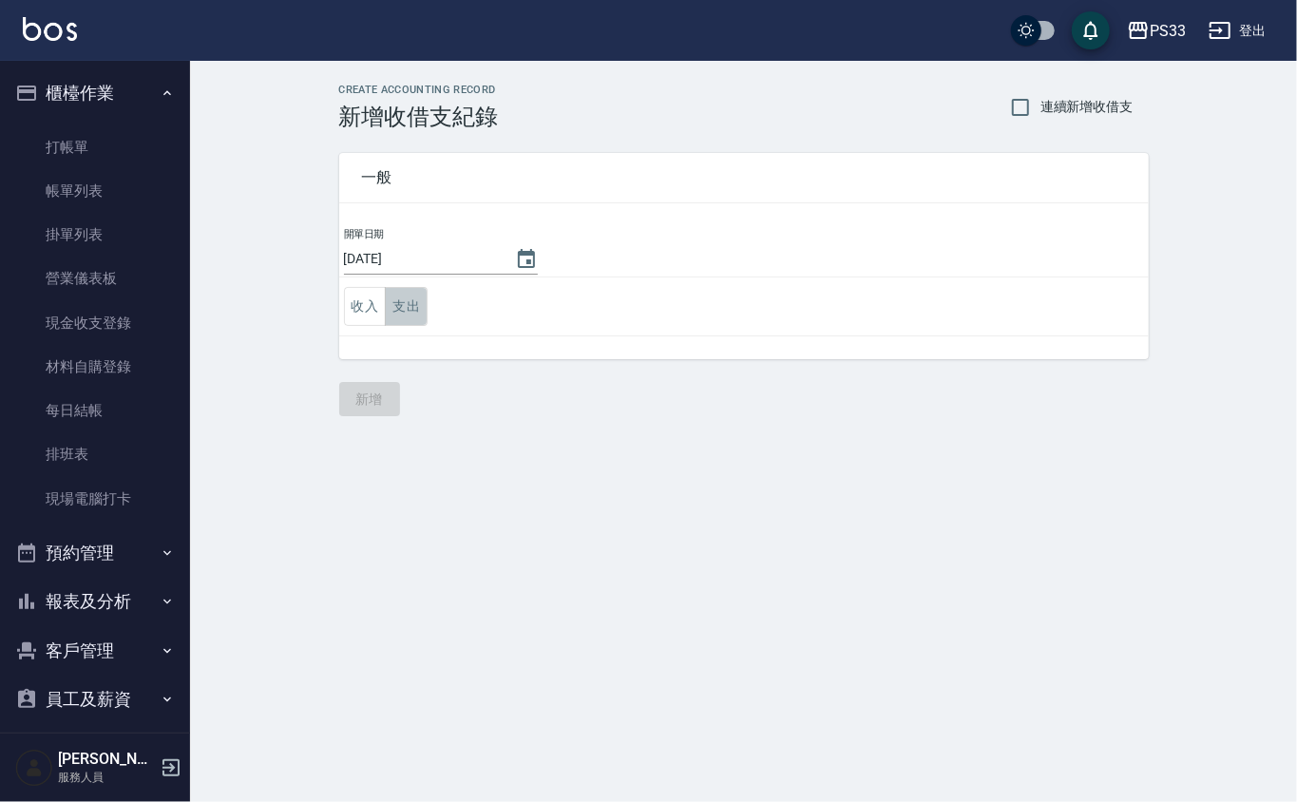
click at [397, 315] on button "支出" at bounding box center [406, 306] width 43 height 39
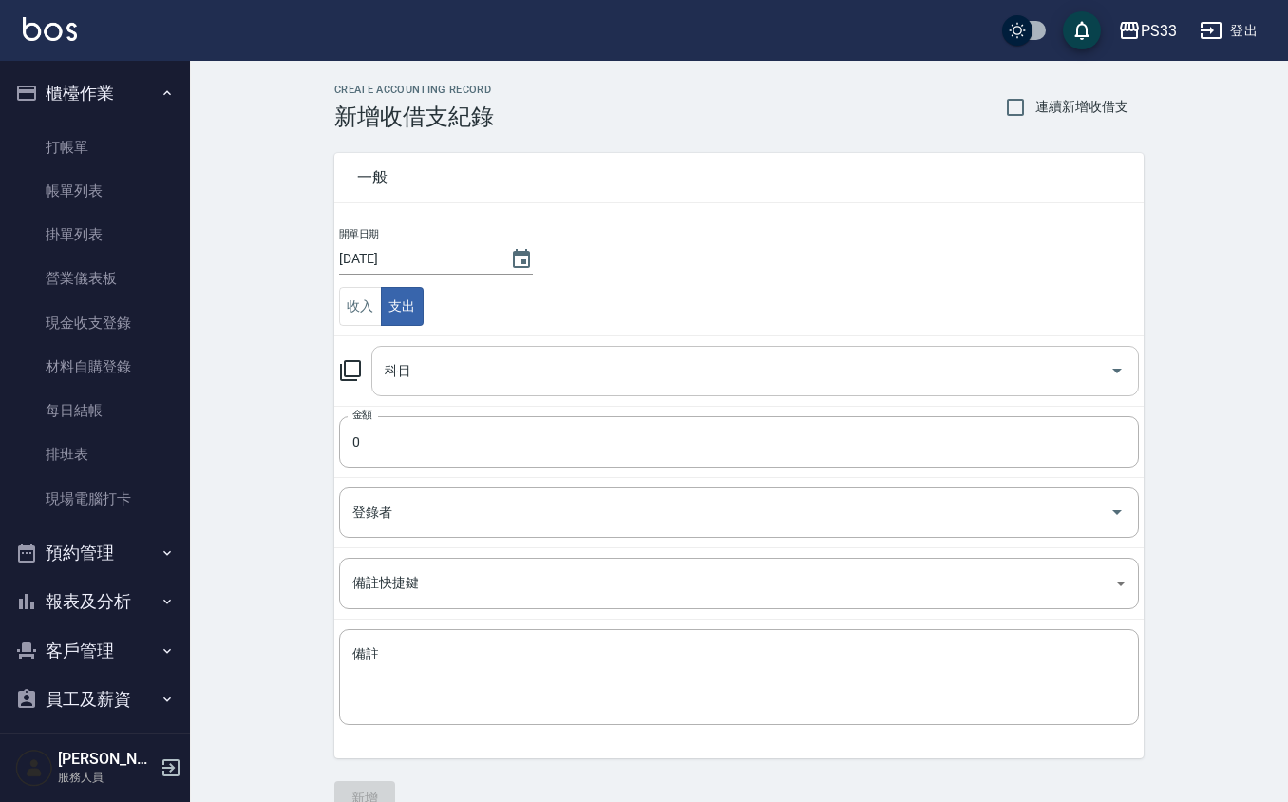
click at [485, 374] on input "科目" at bounding box center [741, 370] width 722 height 33
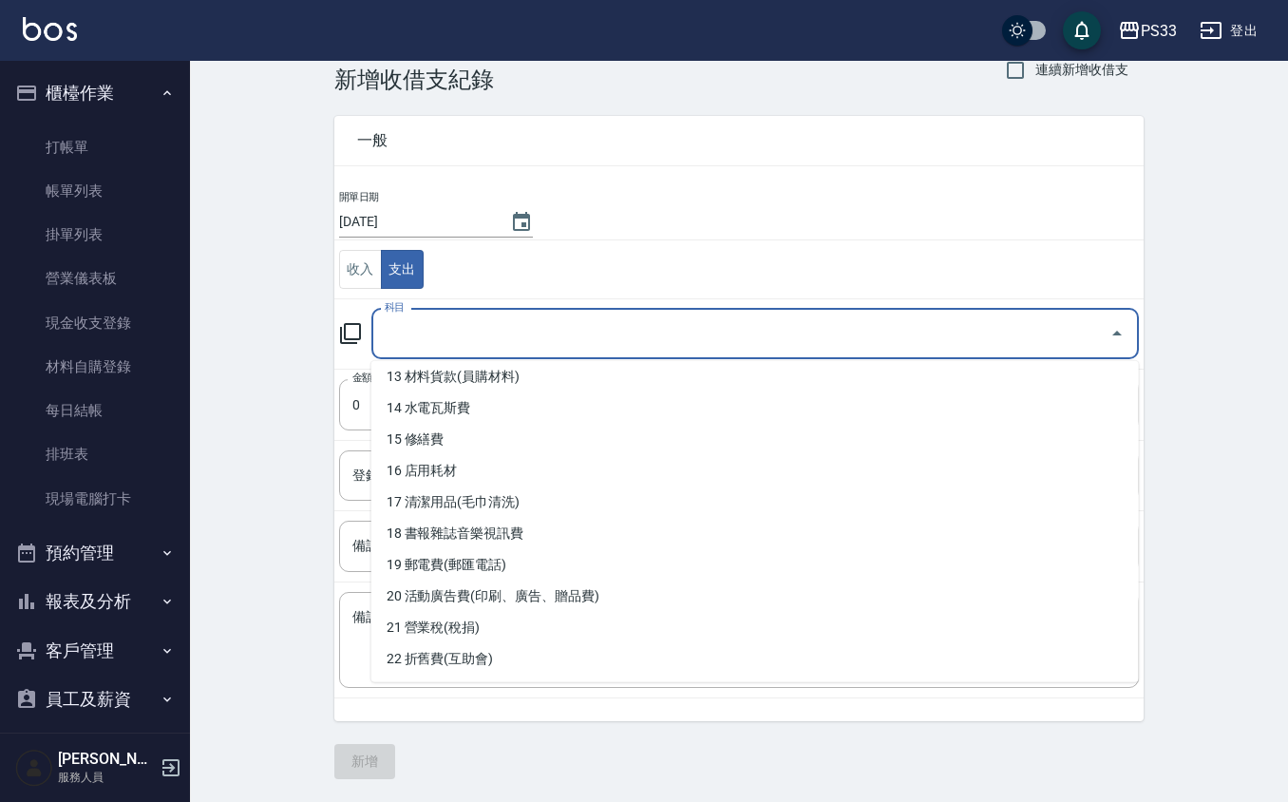
scroll to position [380, 0]
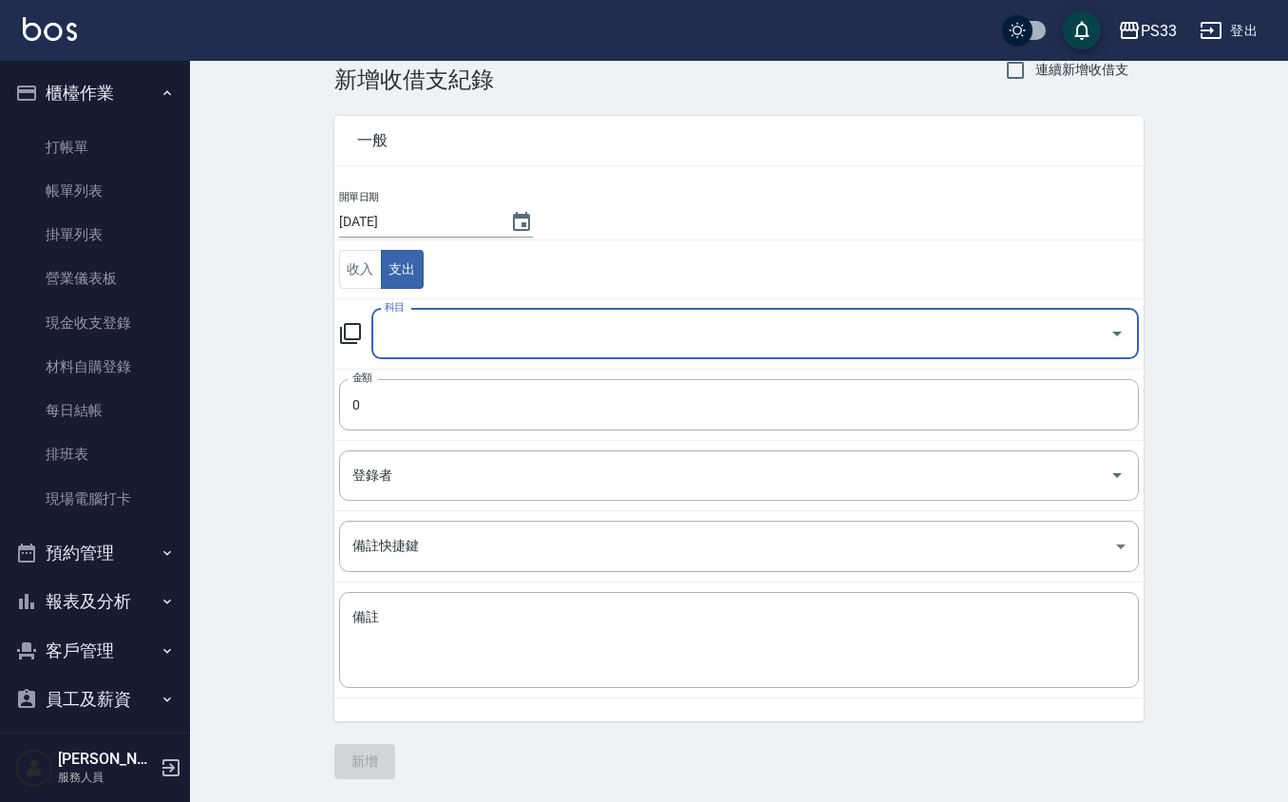
click at [538, 327] on input "科目" at bounding box center [741, 333] width 722 height 33
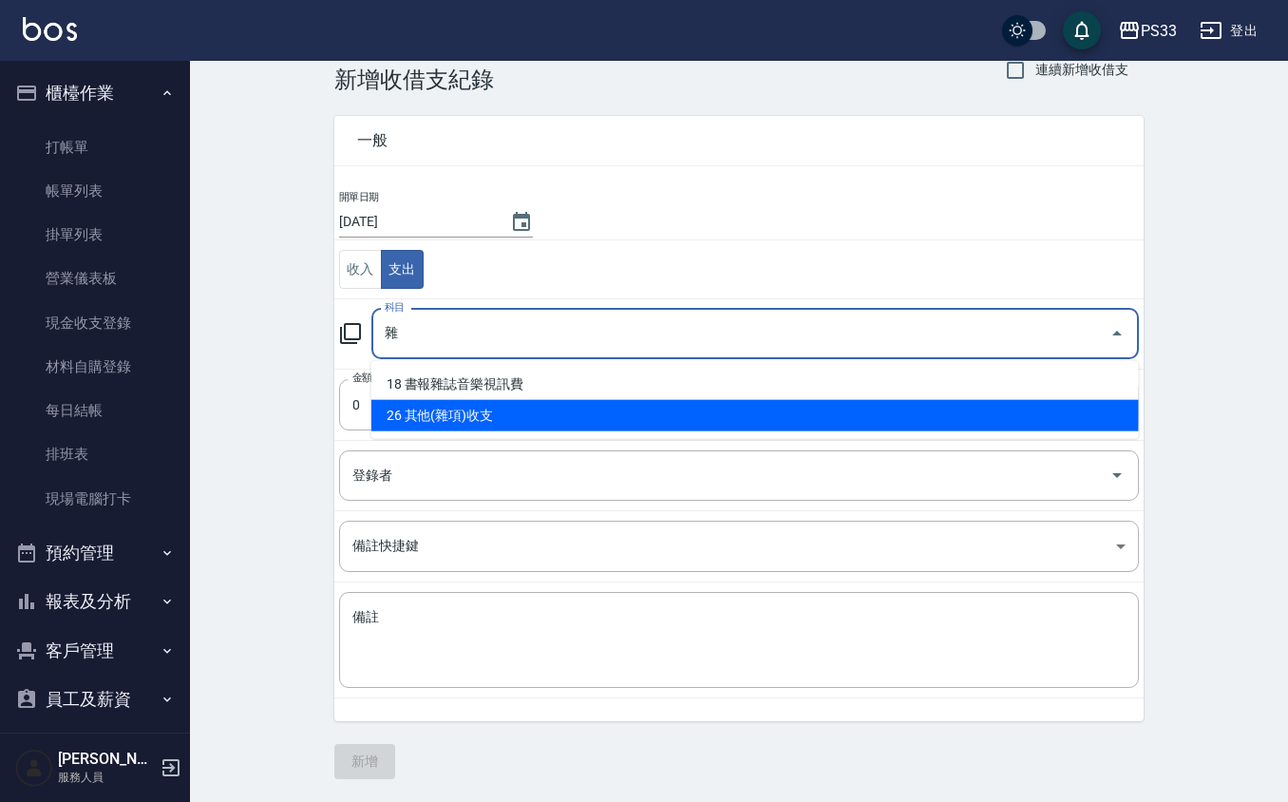
click at [598, 430] on ul "18 書報雜誌音樂視訊費 26 其他(雜項)收支" at bounding box center [755, 400] width 768 height 78
click at [616, 400] on li "26 其他(雜項)收支" at bounding box center [755, 415] width 768 height 31
type input "26 其他(雜項)收支"
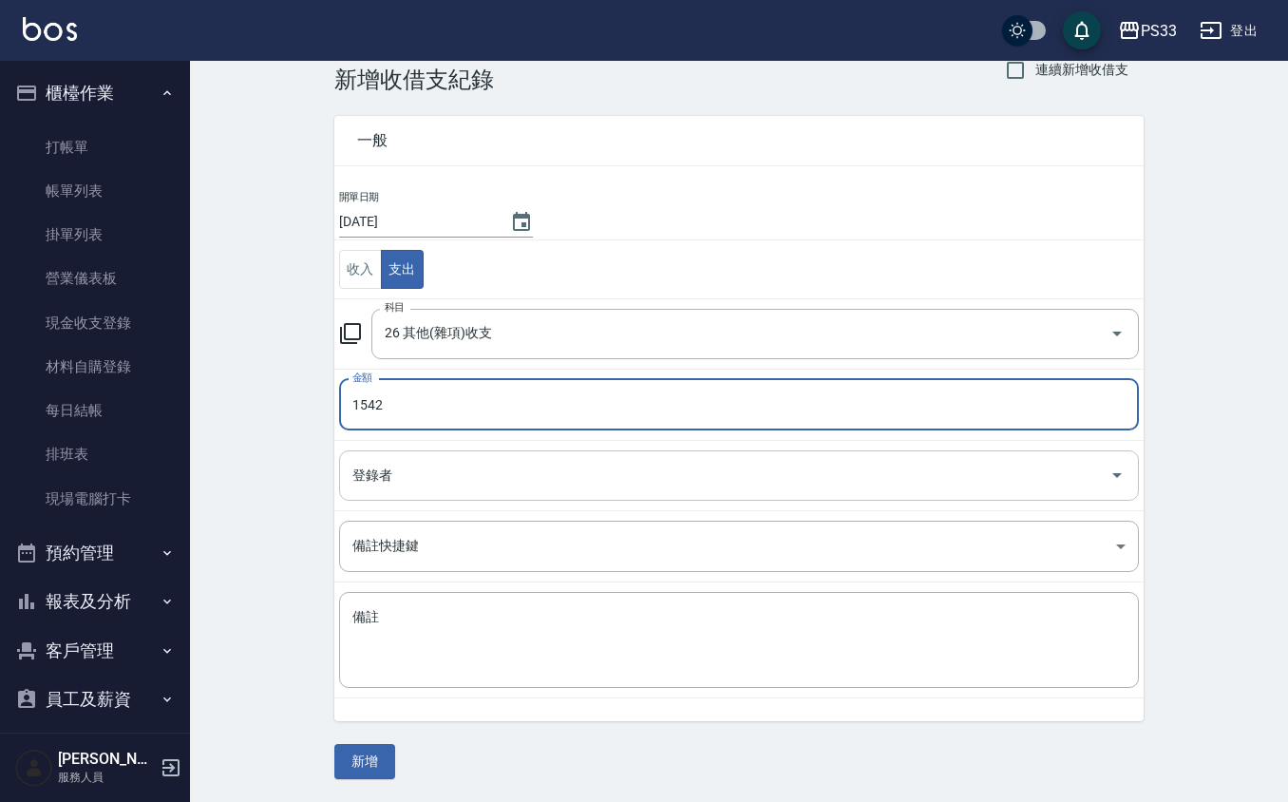
type input "1542"
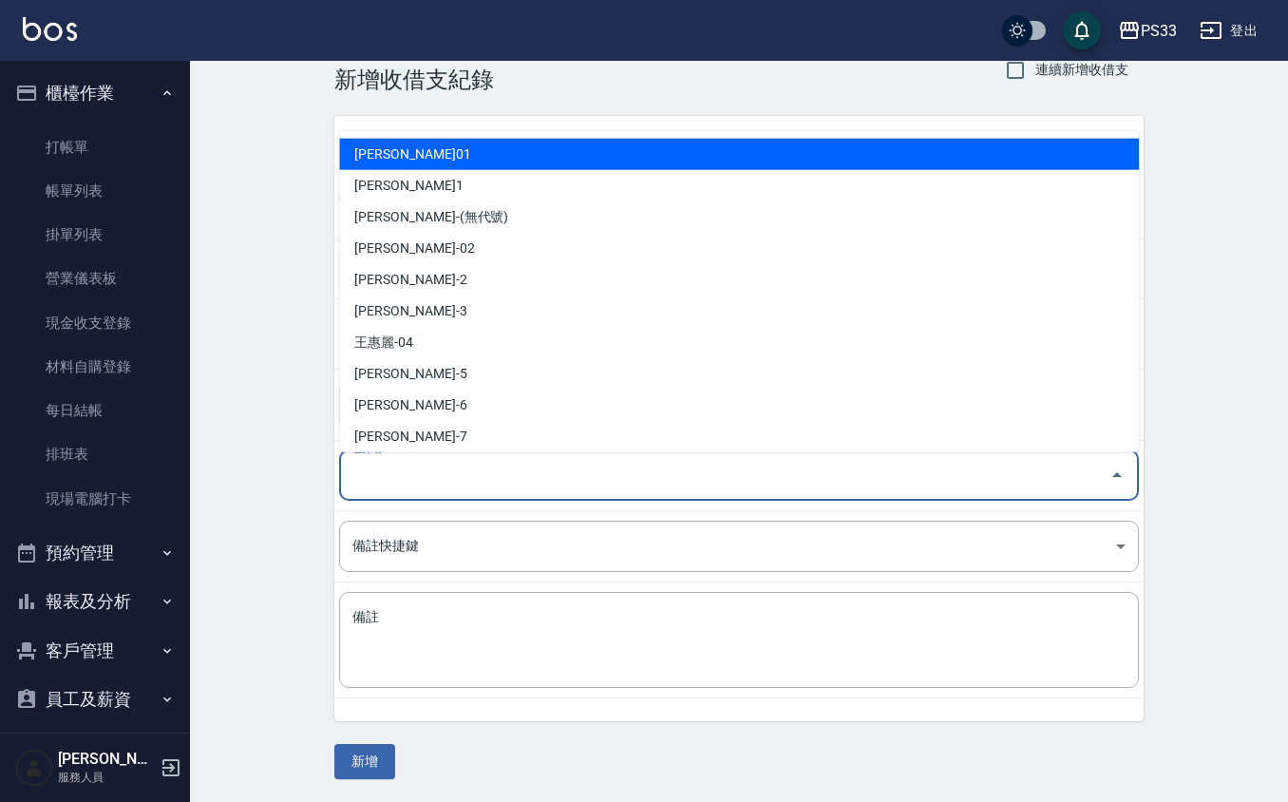
click at [442, 471] on input "登錄者" at bounding box center [725, 475] width 754 height 33
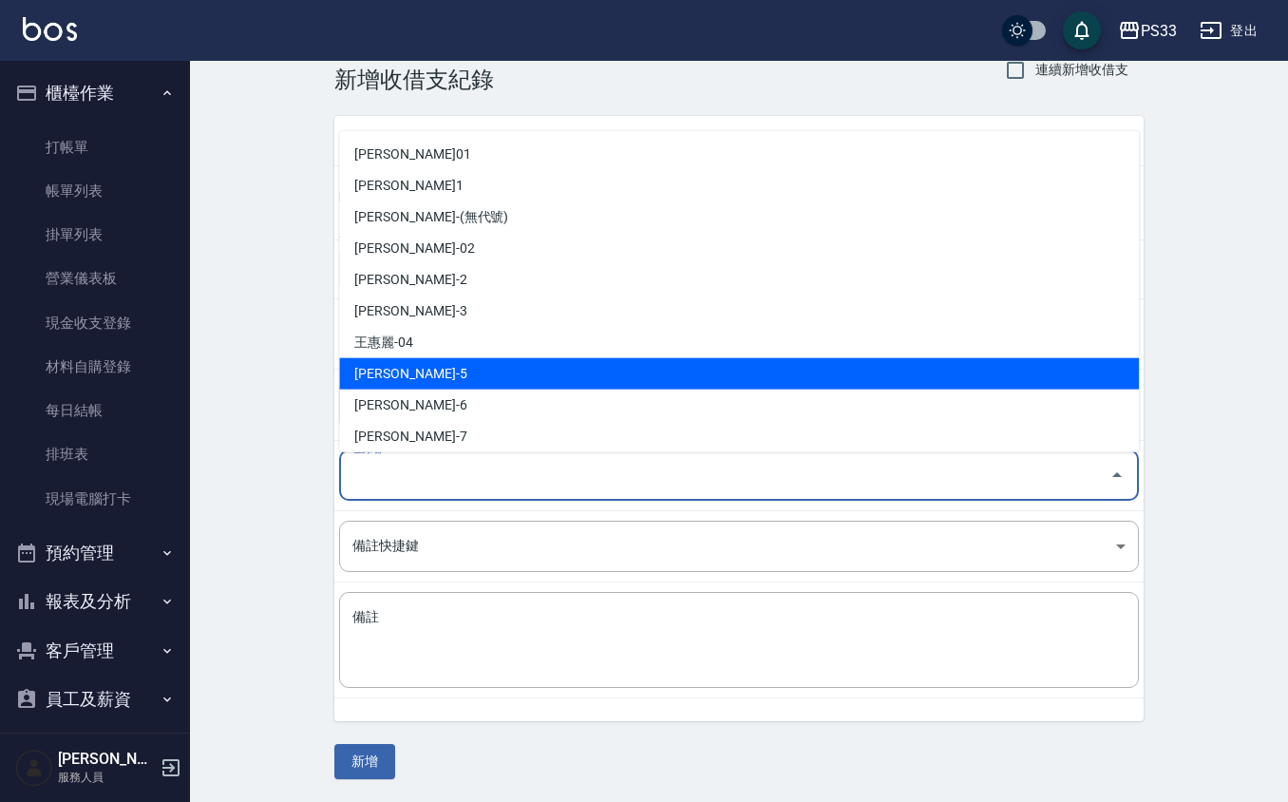
click at [448, 376] on li "[PERSON_NAME]-5" at bounding box center [739, 373] width 800 height 31
type input "[PERSON_NAME]-5"
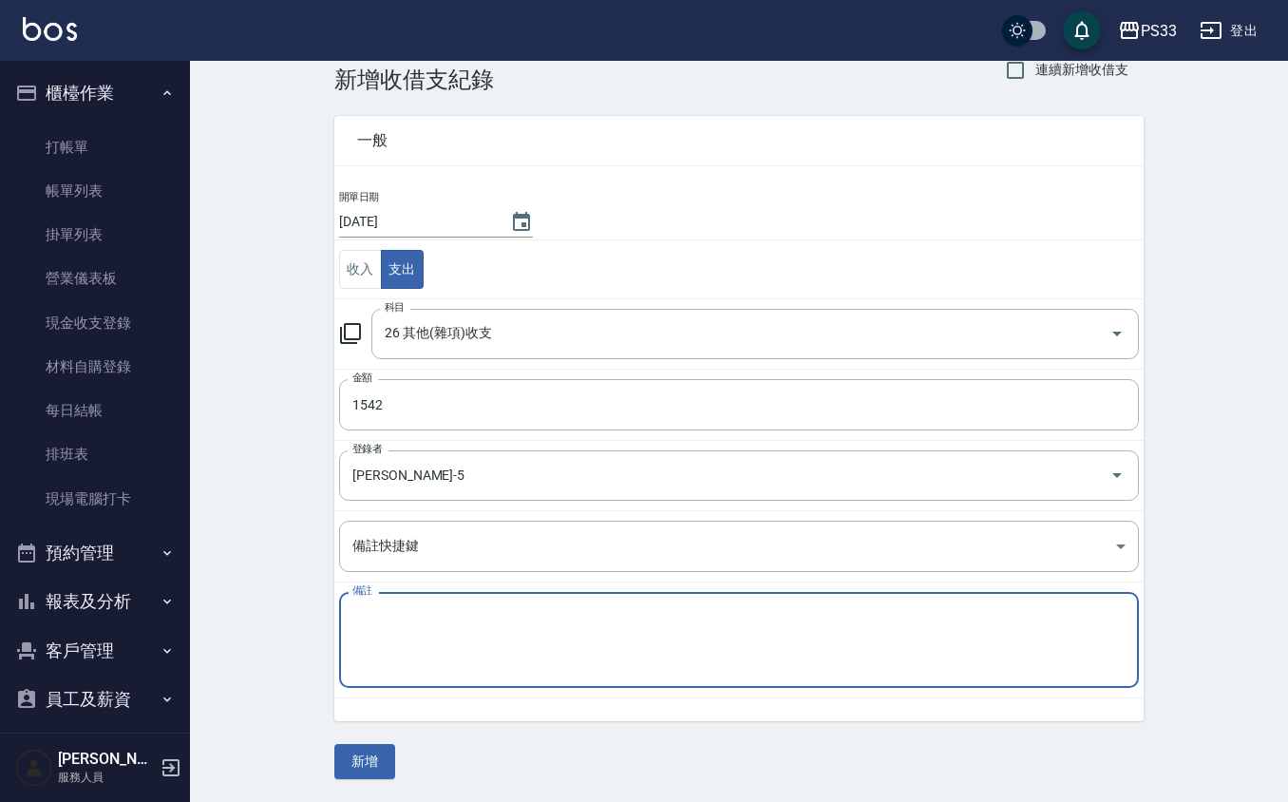
click at [420, 663] on textarea "備註" at bounding box center [738, 640] width 773 height 65
type textarea "q"
type textarea "2"
type textarea "q"
type textarea "普渡"
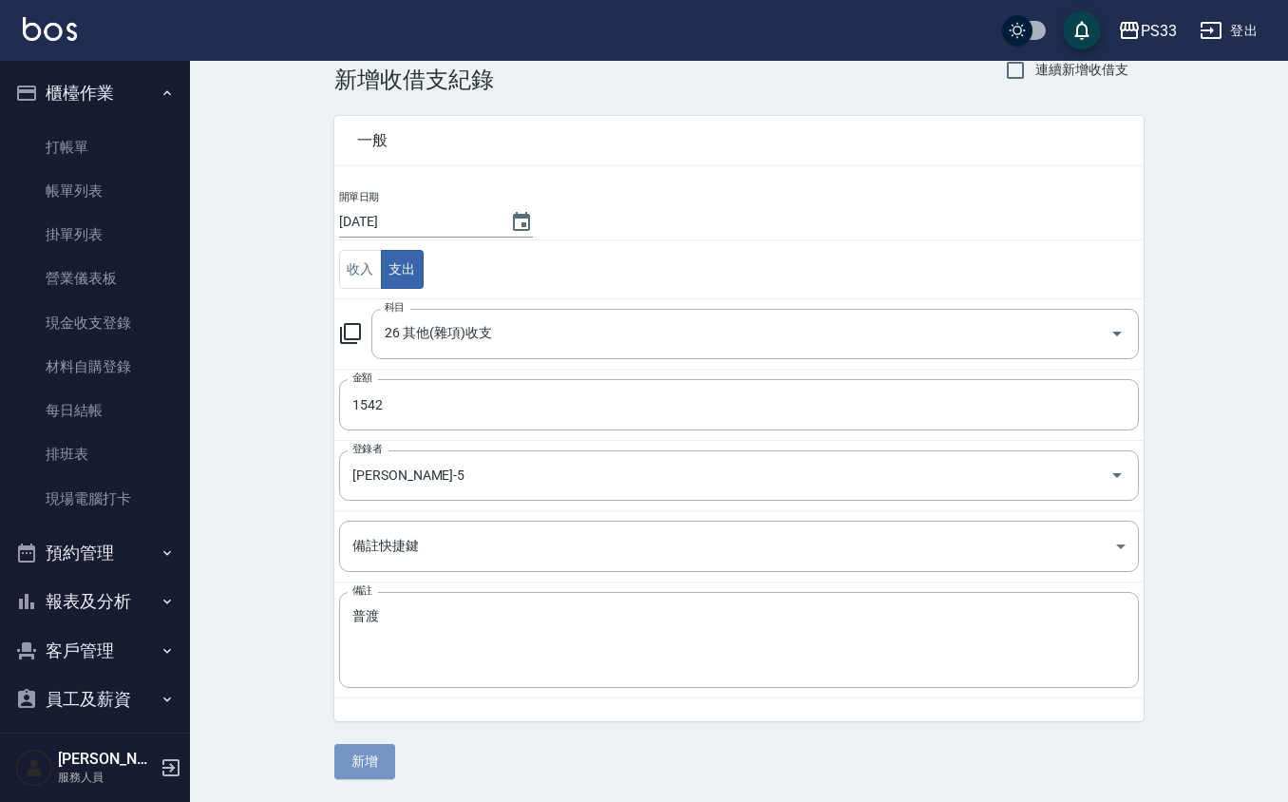
click at [361, 772] on button "新增" at bounding box center [364, 761] width 61 height 35
